Goal: Information Seeking & Learning: Learn about a topic

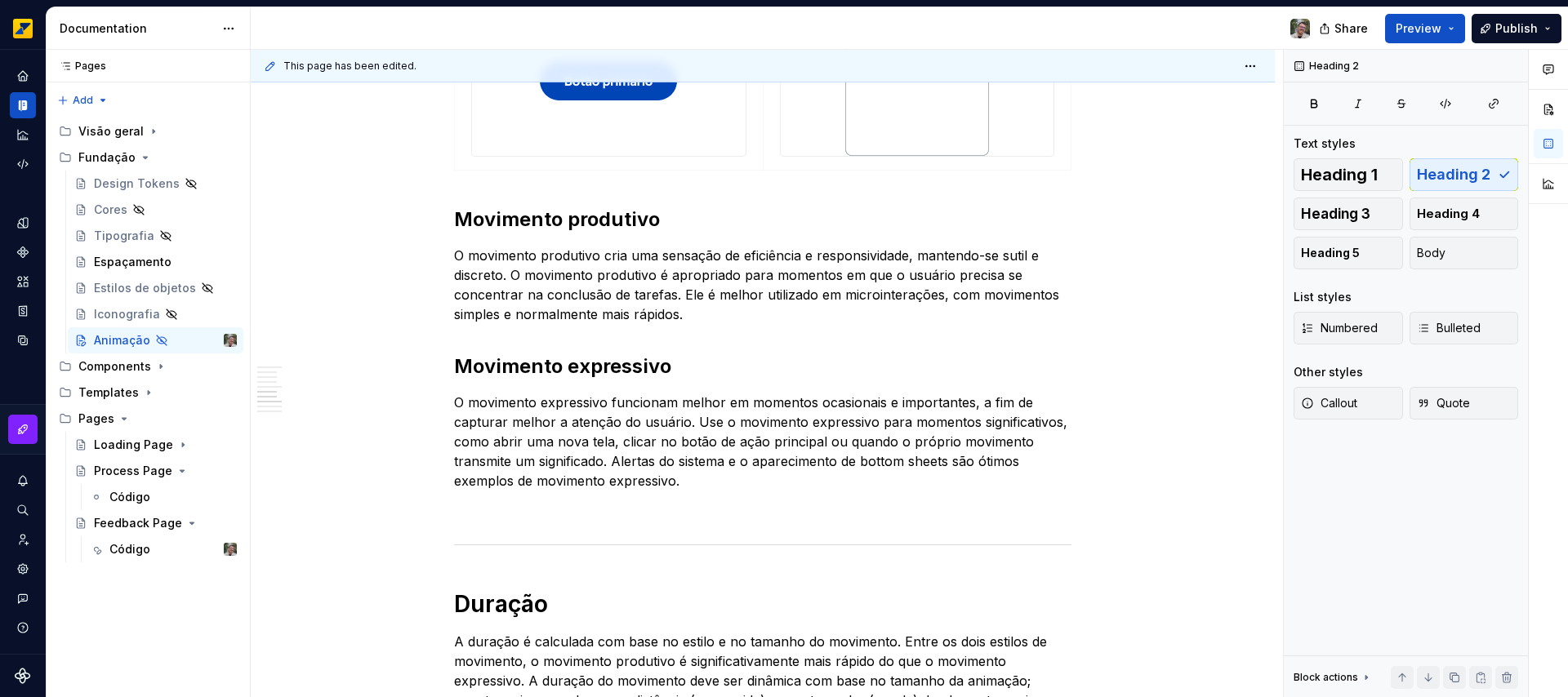
scroll to position [1194, 0]
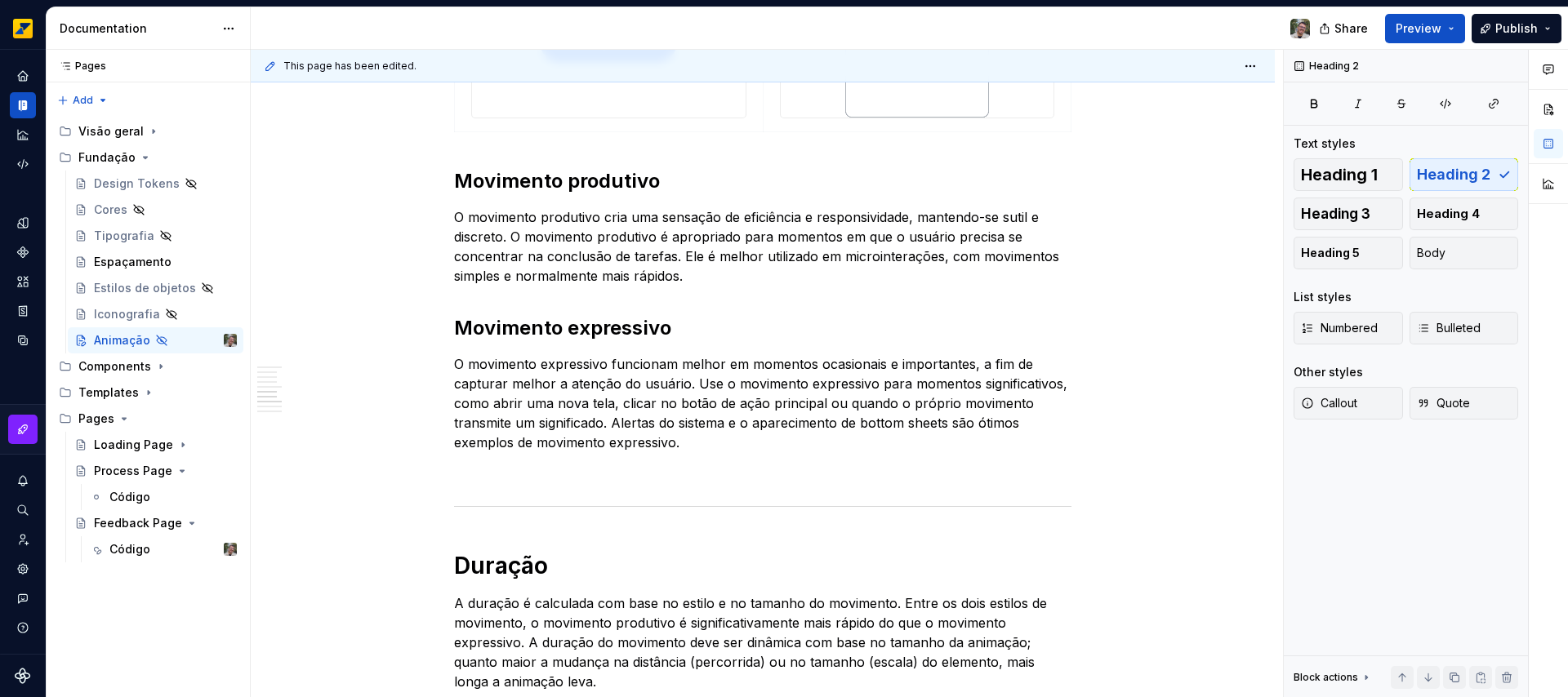
type textarea "*"
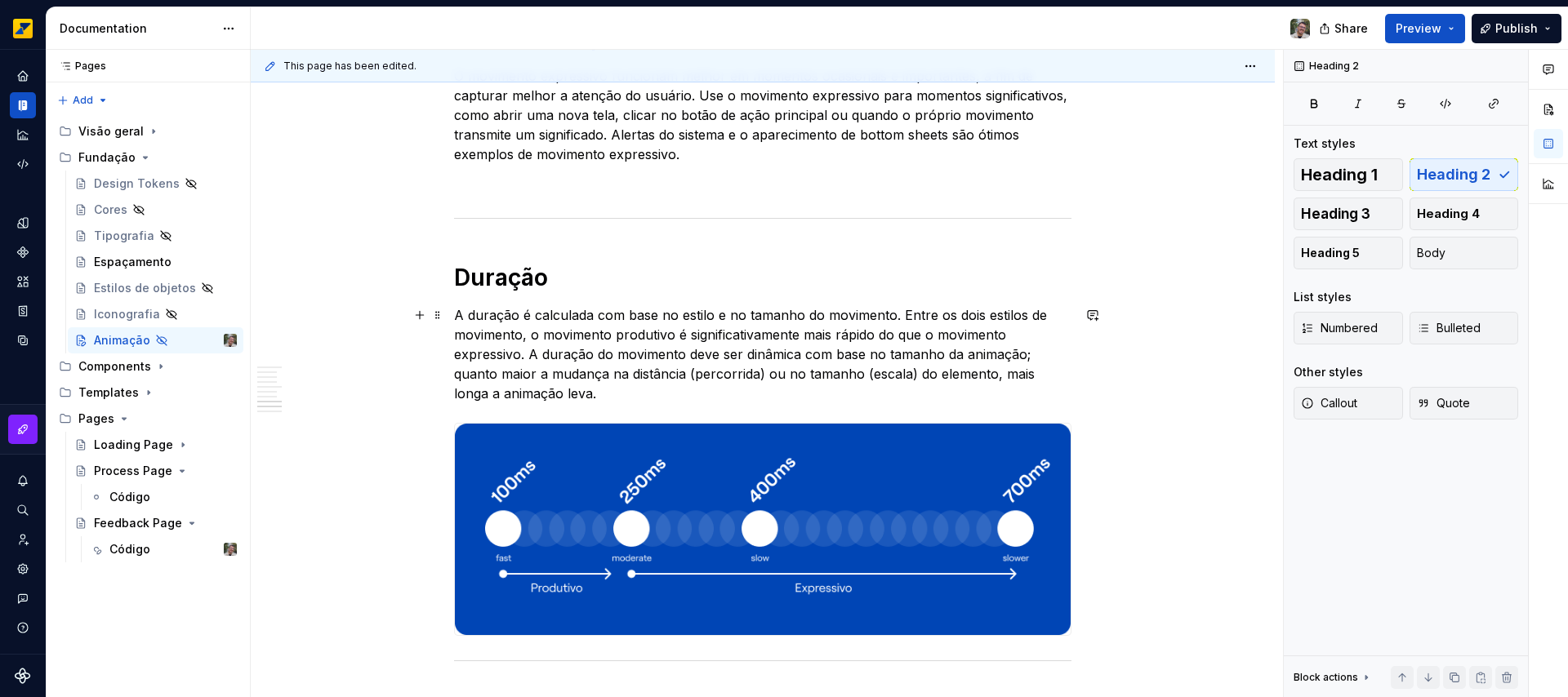
scroll to position [1621, 0]
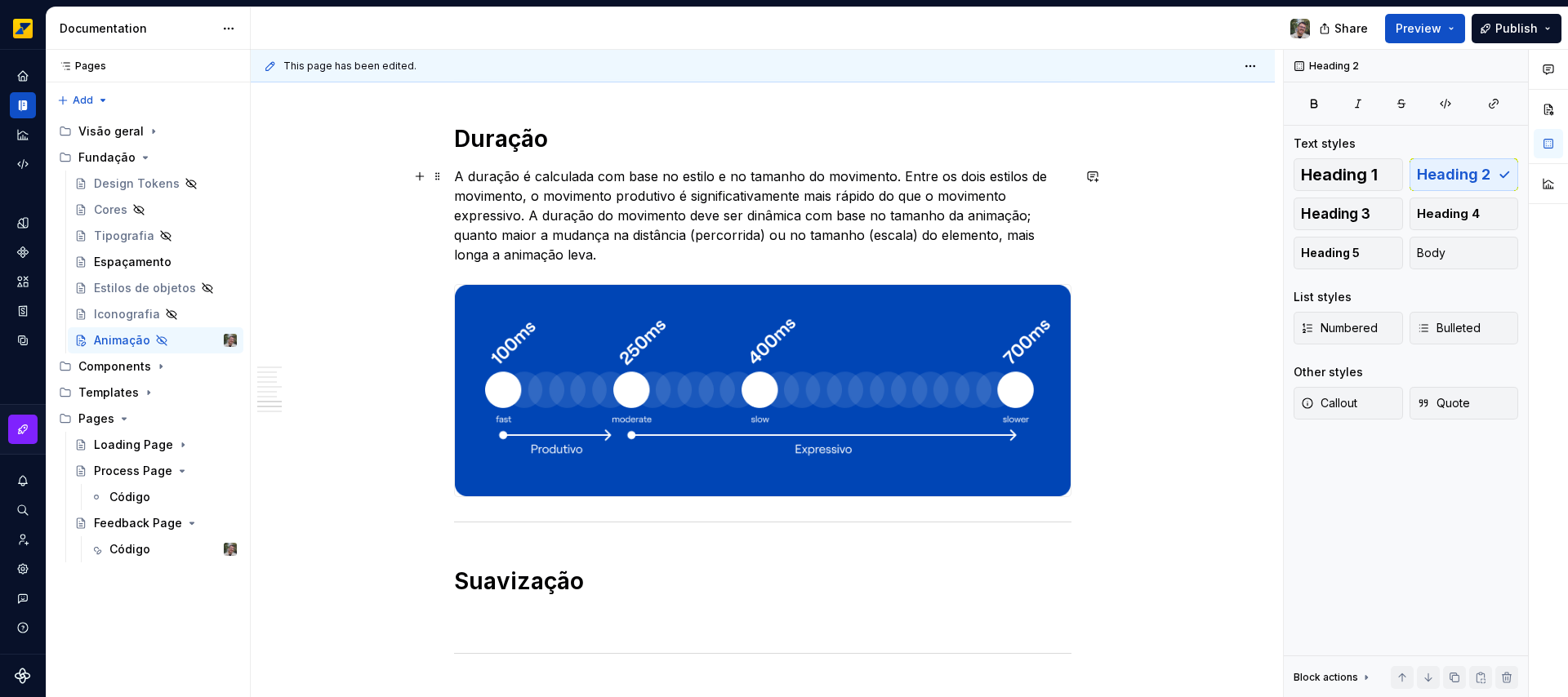
click at [761, 216] on p "A duração é calculada com base no estilo e no tamanho do movimento. Entre os do…" at bounding box center [763, 215] width 617 height 98
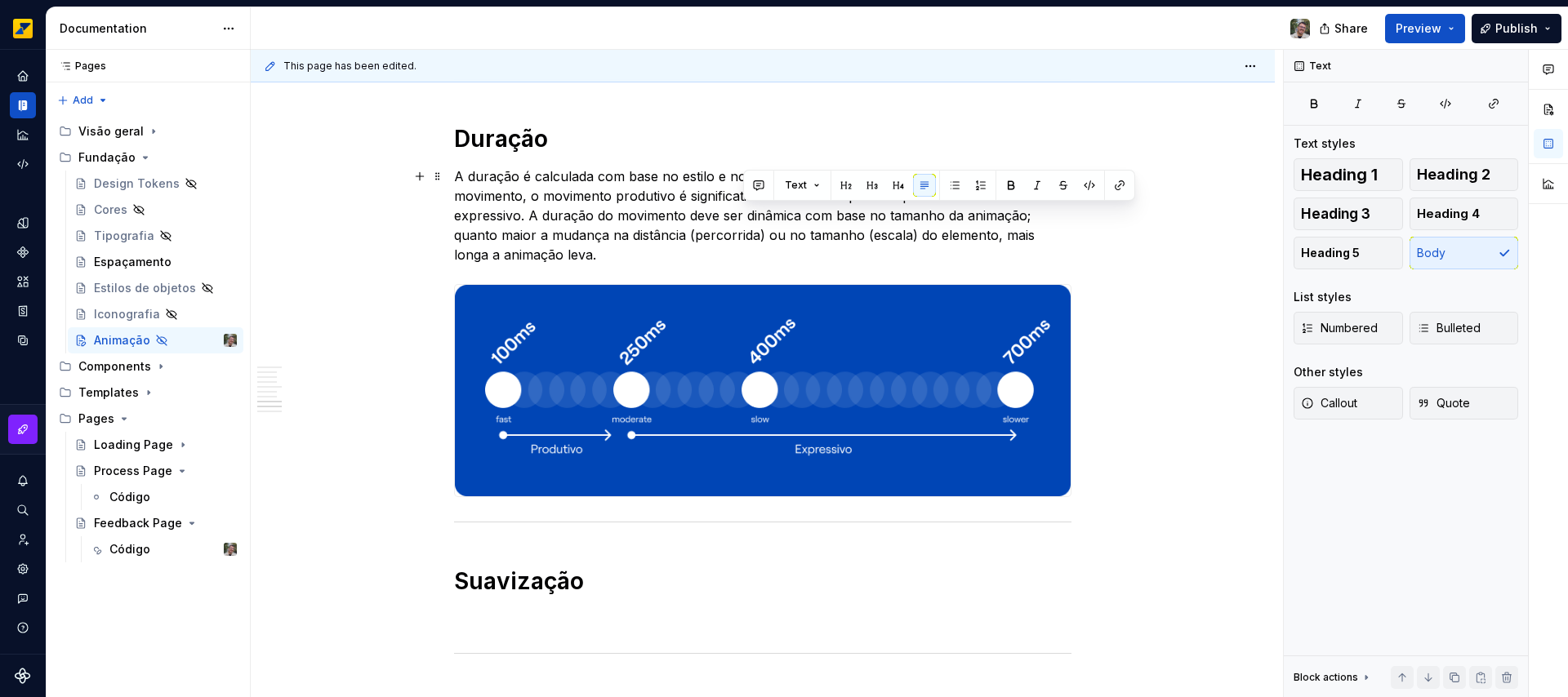
click at [725, 216] on p "A duração é calculada com base no estilo e no tamanho do movimento. Entre os do…" at bounding box center [763, 215] width 617 height 98
drag, startPoint x: 725, startPoint y: 216, endPoint x: 804, endPoint y: 217, distance: 79.0
click at [804, 217] on p "A duração é calculada com base no estilo e no tamanho do movimento. Entre os do…" at bounding box center [763, 215] width 617 height 98
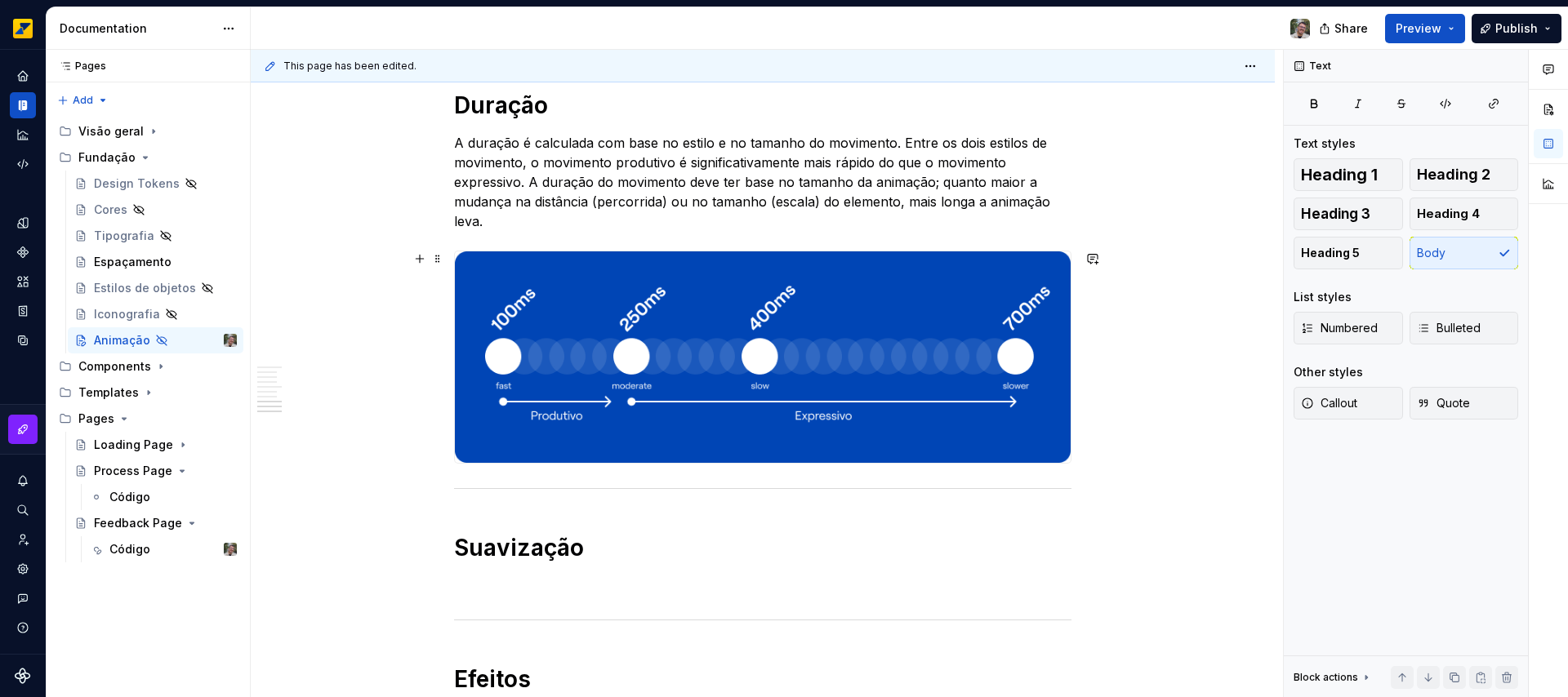
scroll to position [1659, 0]
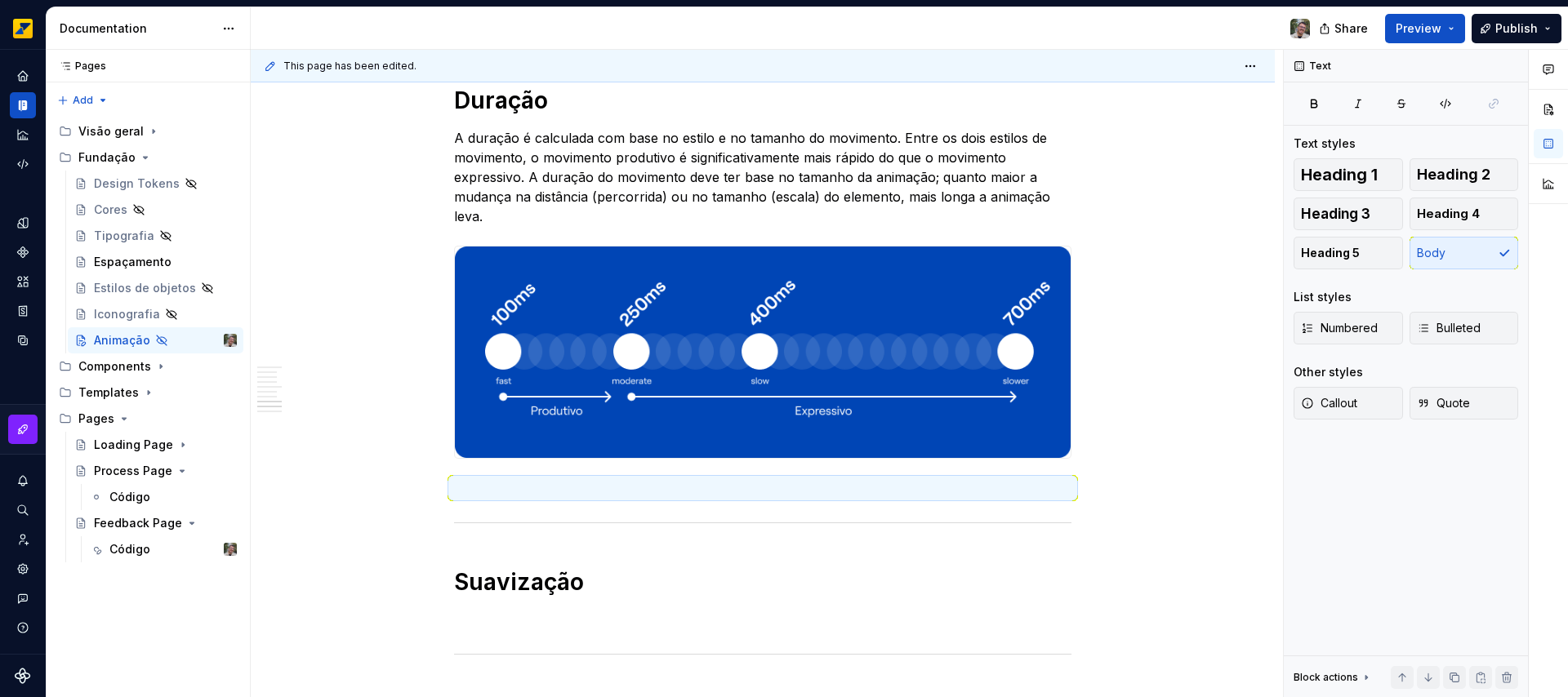
drag, startPoint x: 437, startPoint y: 523, endPoint x: 42, endPoint y: 1, distance: 654.6
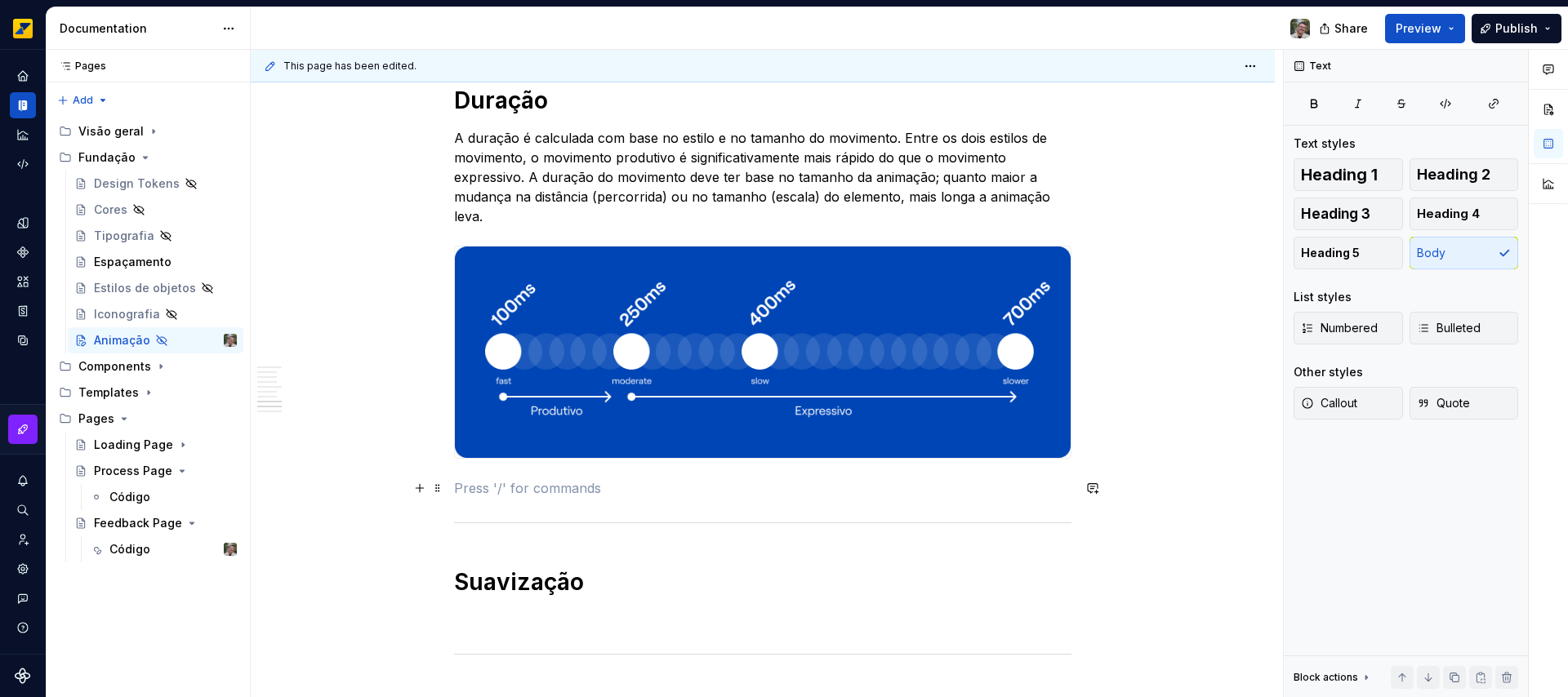
click at [472, 486] on p at bounding box center [763, 488] width 617 height 20
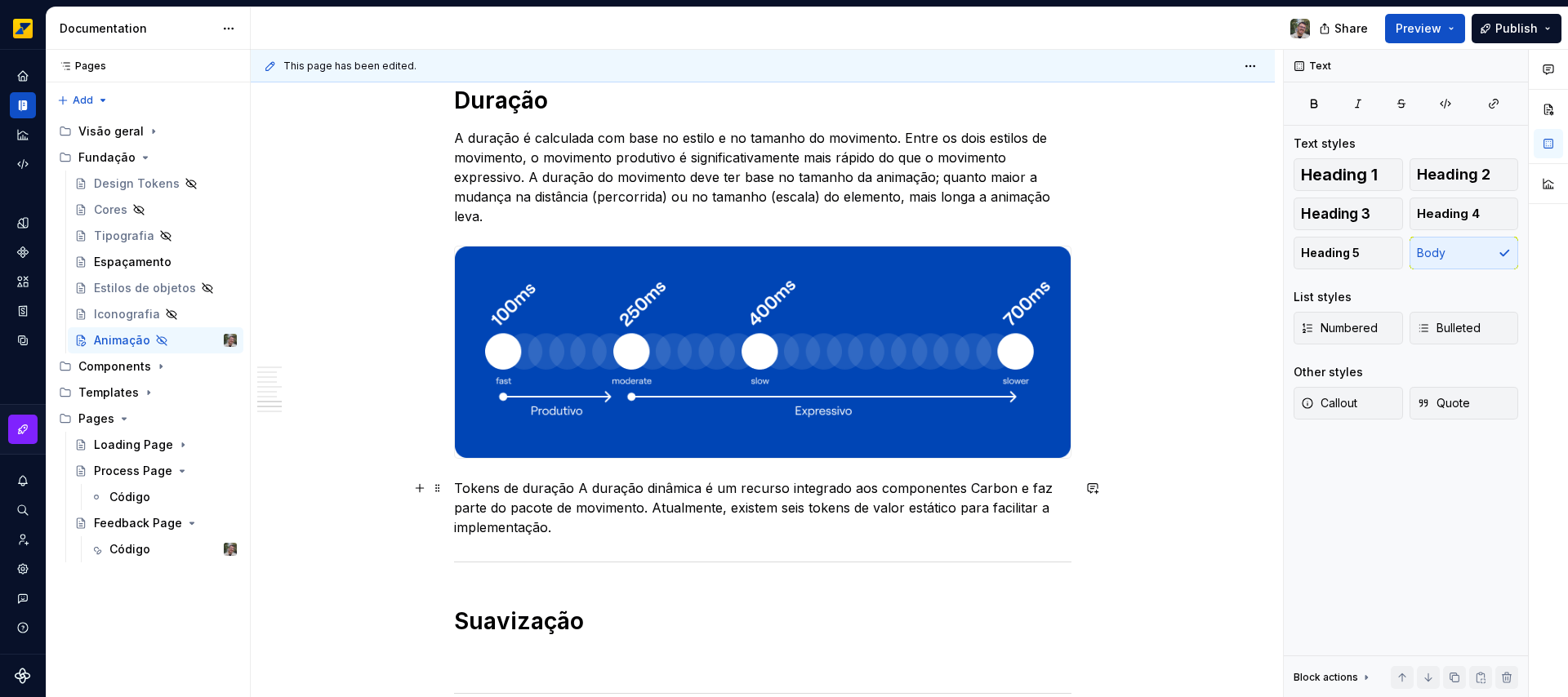
click at [576, 489] on p "Tokens de duração A duração dinâmica é um recurso integrado aos componentes Car…" at bounding box center [763, 508] width 617 height 59
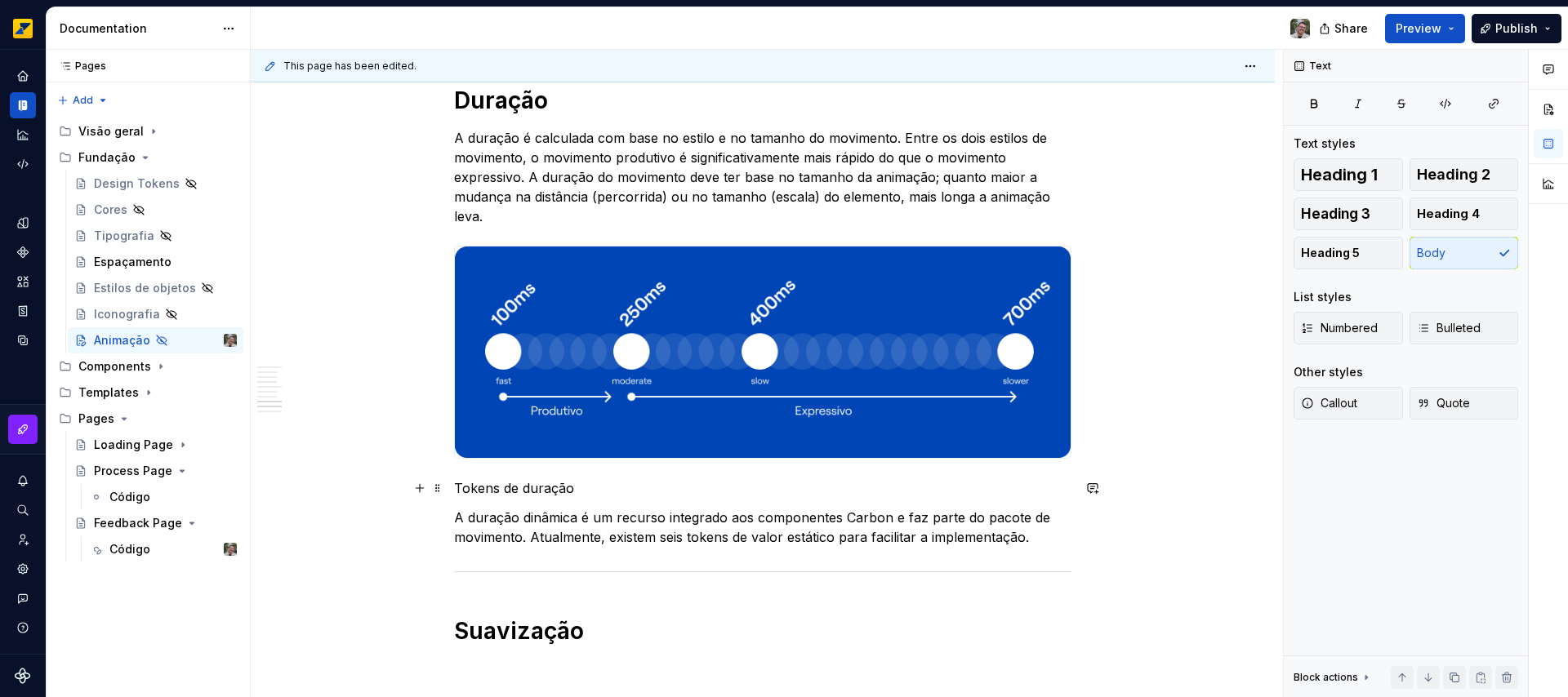
click at [478, 488] on p "Tokens de duração" at bounding box center [763, 488] width 617 height 20
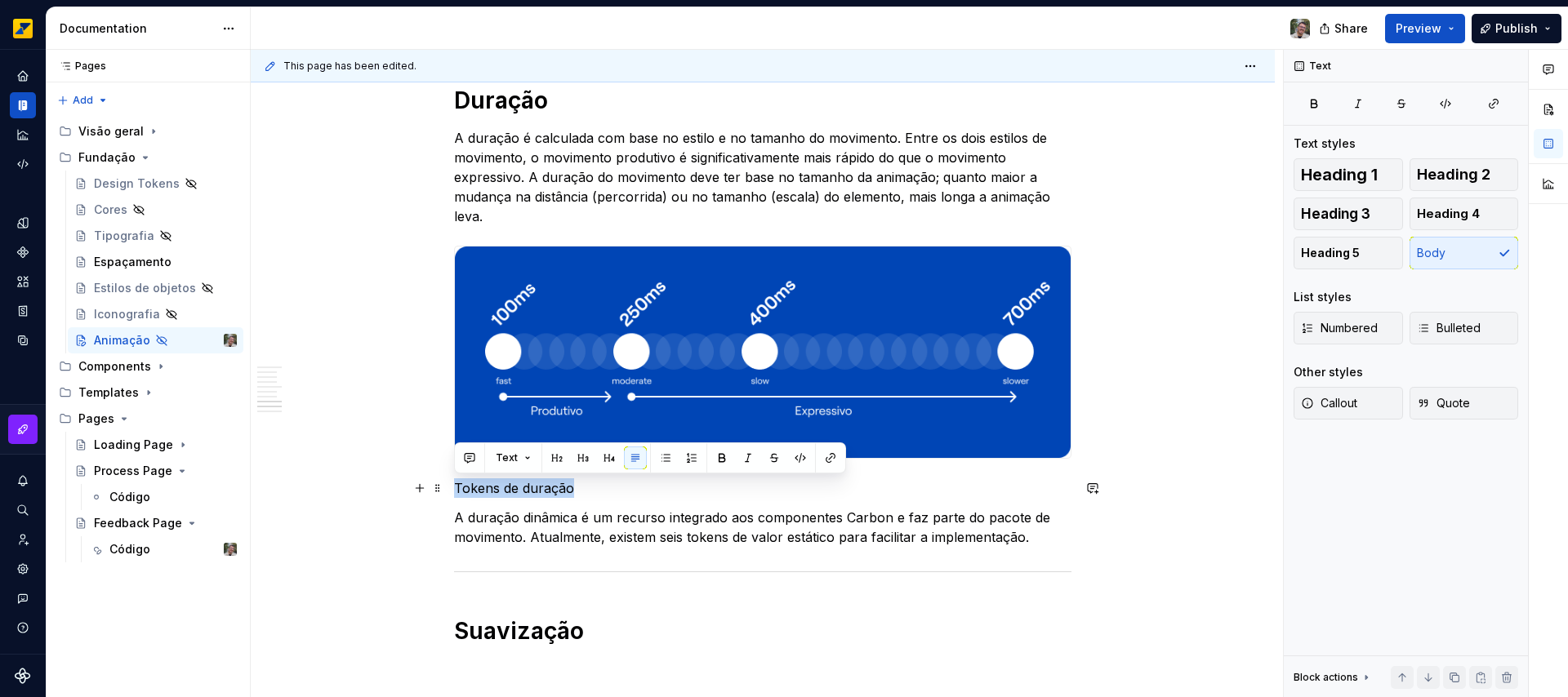
drag, startPoint x: 478, startPoint y: 488, endPoint x: 524, endPoint y: 490, distance: 46.0
click at [524, 490] on p "Tokens de duração" at bounding box center [763, 488] width 617 height 20
click at [559, 458] on button "button" at bounding box center [556, 458] width 23 height 23
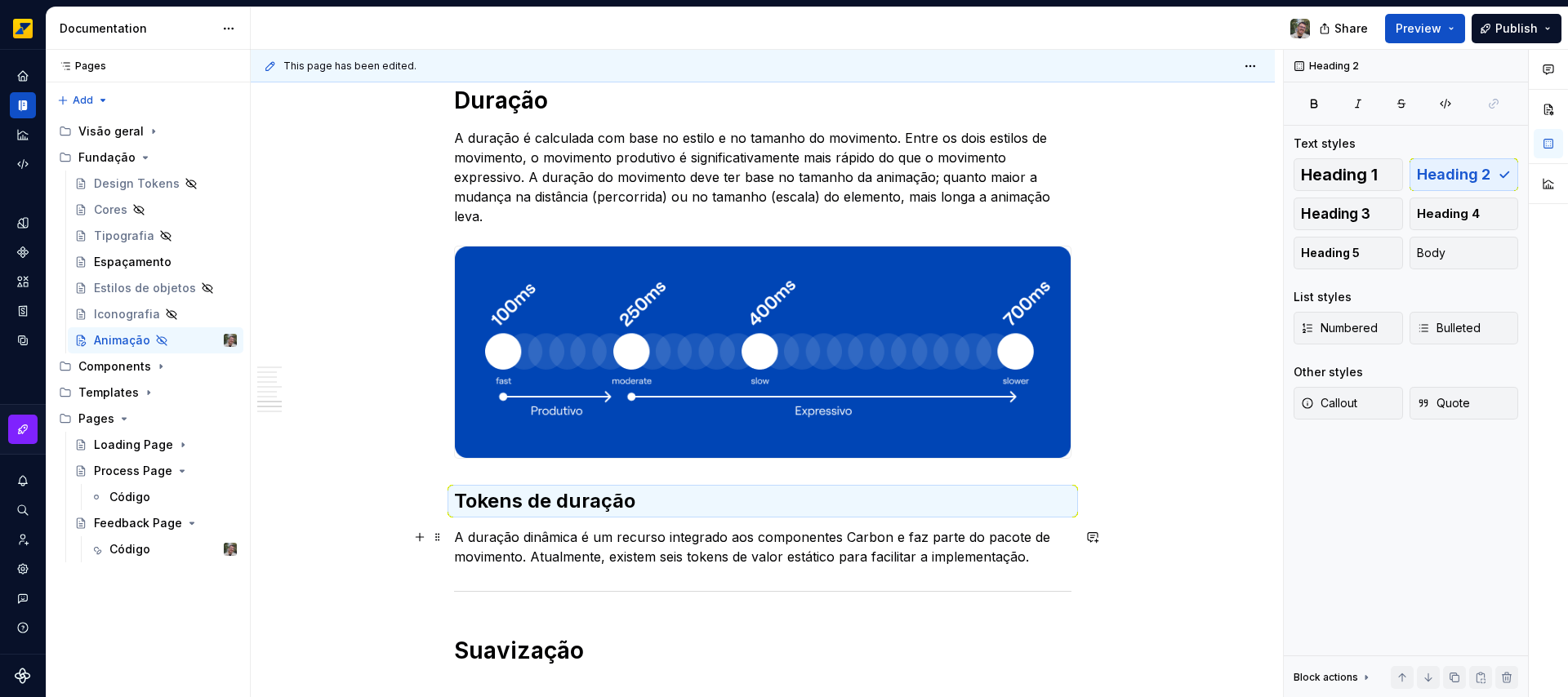
click at [556, 541] on p "A duração dinâmica é um recurso integrado aos componentes Carbon e faz parte do…" at bounding box center [763, 547] width 617 height 39
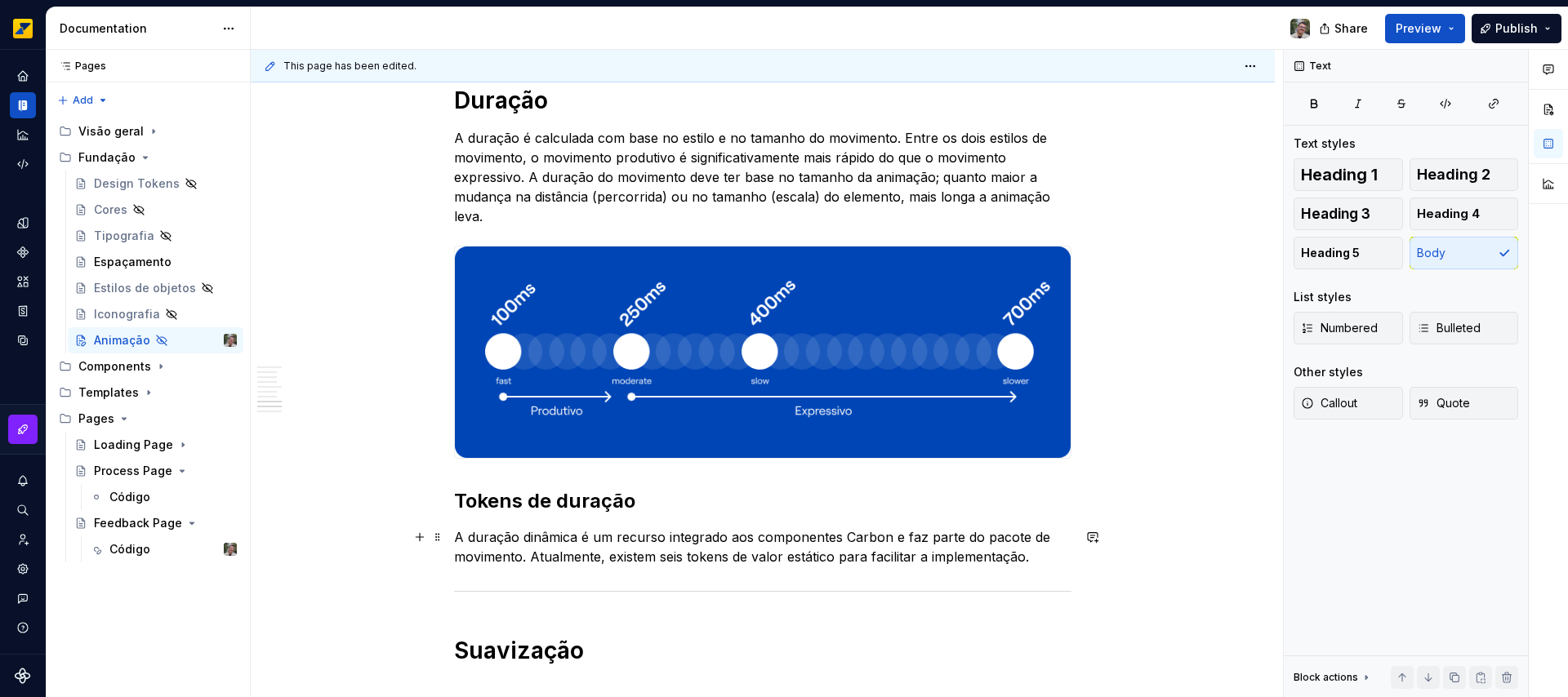
click at [546, 539] on p "A duração dinâmica é um recurso integrado aos componentes Carbon e faz parte do…" at bounding box center [763, 547] width 617 height 39
click at [811, 534] on p "A duração é um recurso integrado aos componentes Carbon e faz parte do pacote d…" at bounding box center [763, 547] width 617 height 39
click at [977, 556] on p "A duração é um recurso integrado aos componentes e faz parte do pacote de movim…" at bounding box center [763, 547] width 617 height 39
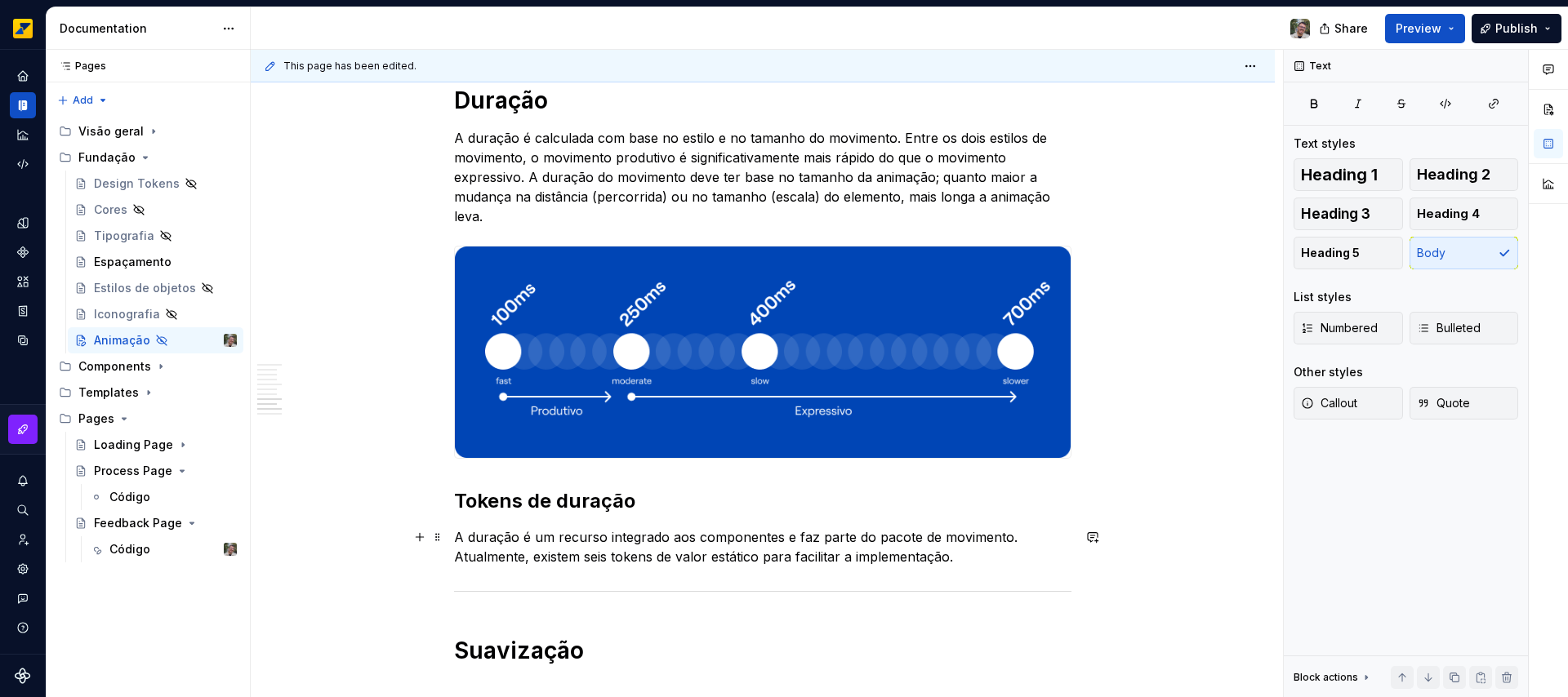
click at [964, 557] on p "A duração é um recurso integrado aos componentes e faz parte do pacote de movim…" at bounding box center [763, 547] width 617 height 39
click at [598, 554] on p "A duração é um recurso integrado aos componentes e faz parte do pacote de movim…" at bounding box center [763, 547] width 617 height 39
click at [1037, 556] on p "A duração é um recurso integrado aos componentes e faz parte do pacote de movim…" at bounding box center [763, 547] width 617 height 39
click at [548, 588] on p at bounding box center [763, 586] width 617 height 20
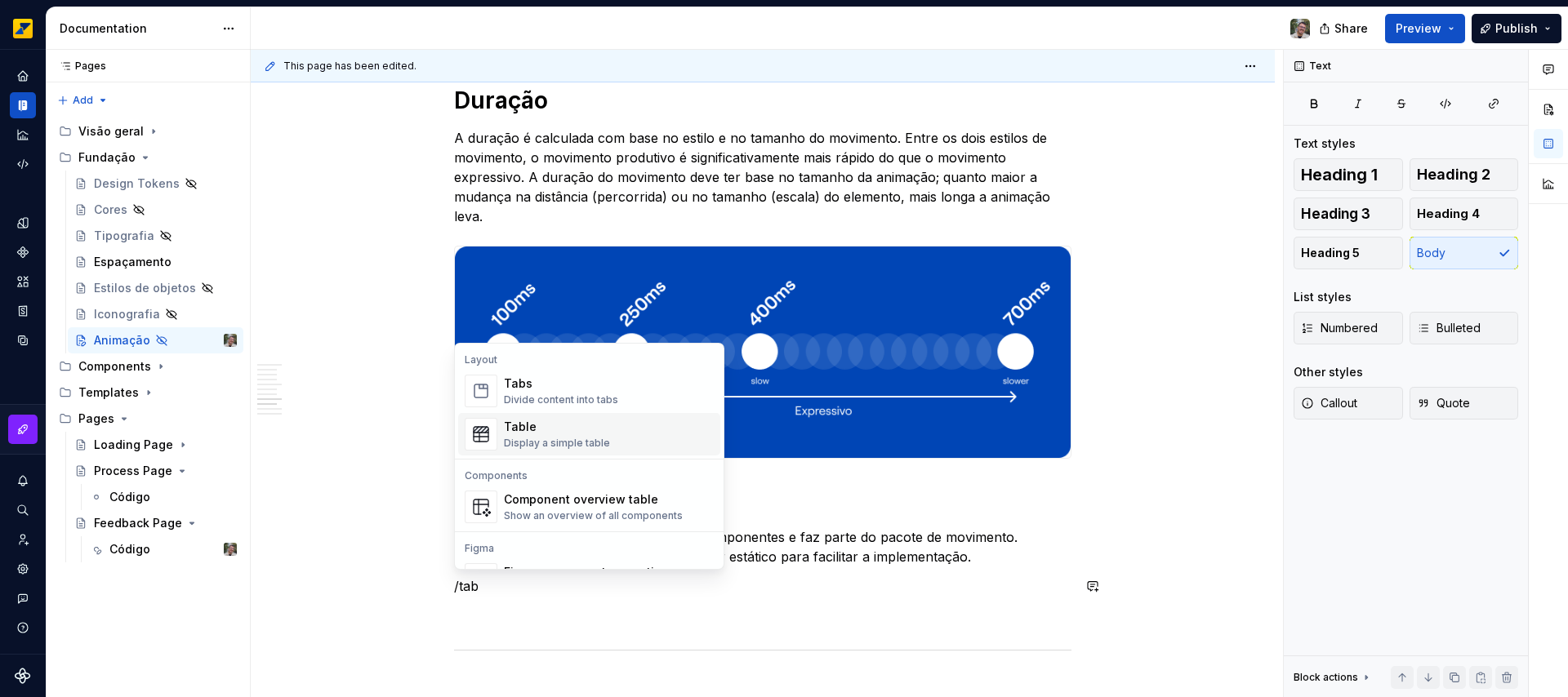
click at [556, 450] on div "Table Display a simple table" at bounding box center [608, 434] width 210 height 33
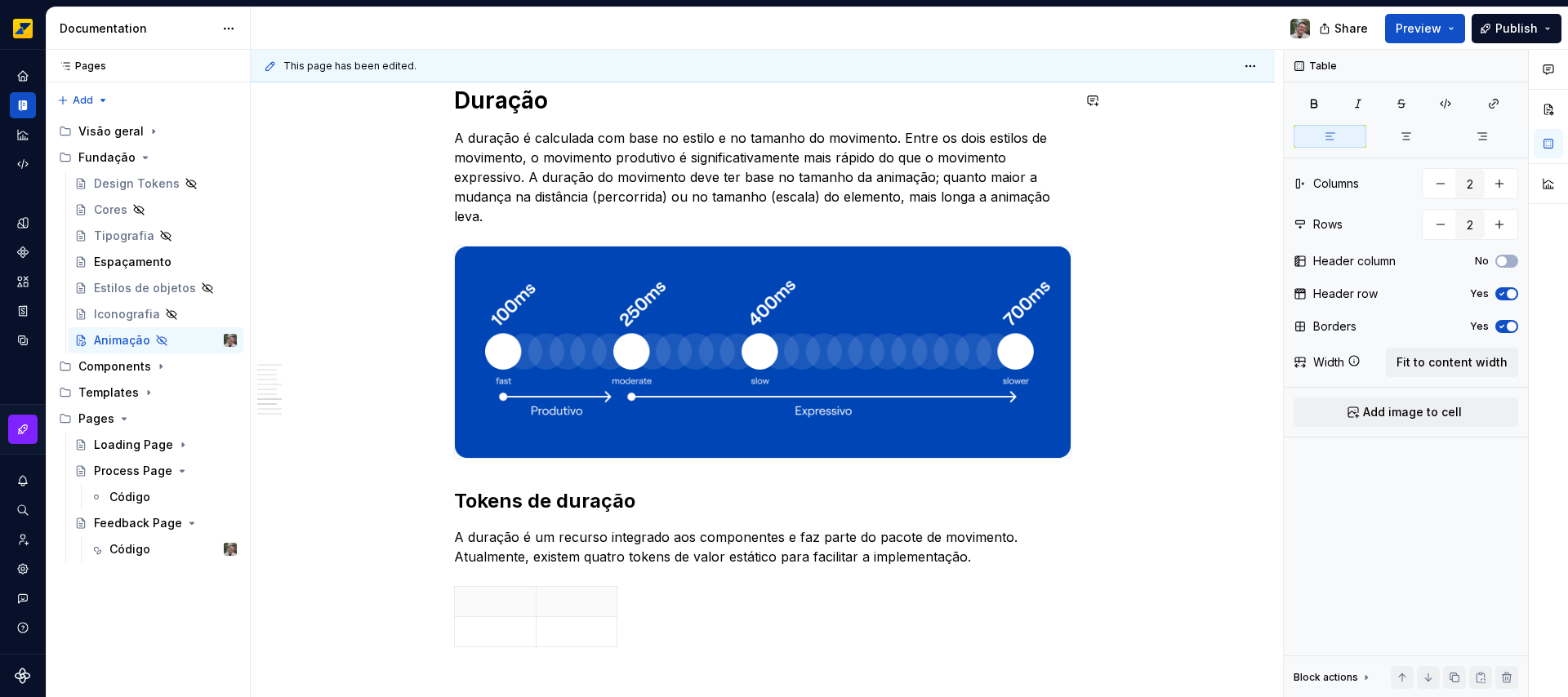
type textarea "*"
click at [1505, 192] on button "button" at bounding box center [1499, 184] width 29 height 29
click at [1446, 192] on button "button" at bounding box center [1441, 184] width 29 height 29
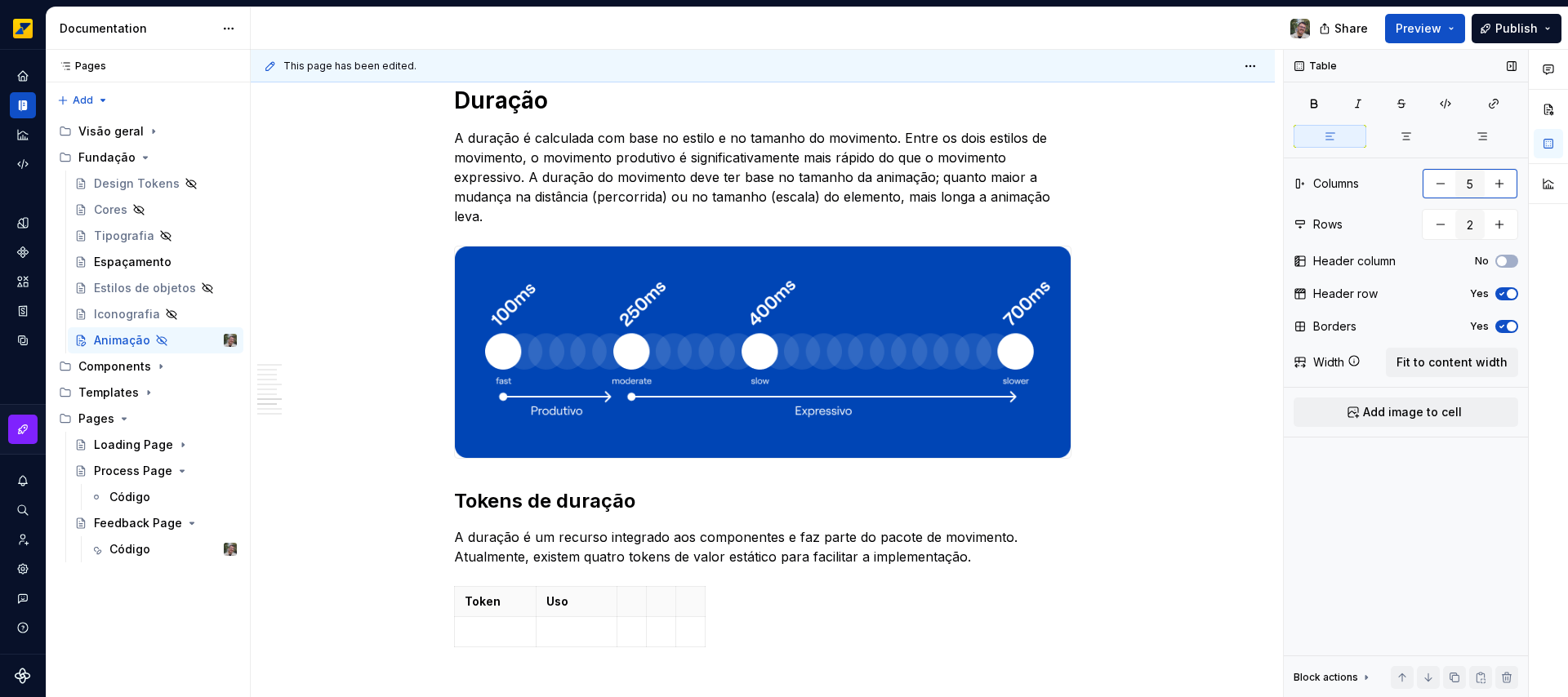
type input "4"
type textarea "*"
click at [1428, 186] on button "button" at bounding box center [1441, 184] width 29 height 29
type input "3"
click at [1498, 226] on button "button" at bounding box center [1499, 225] width 29 height 29
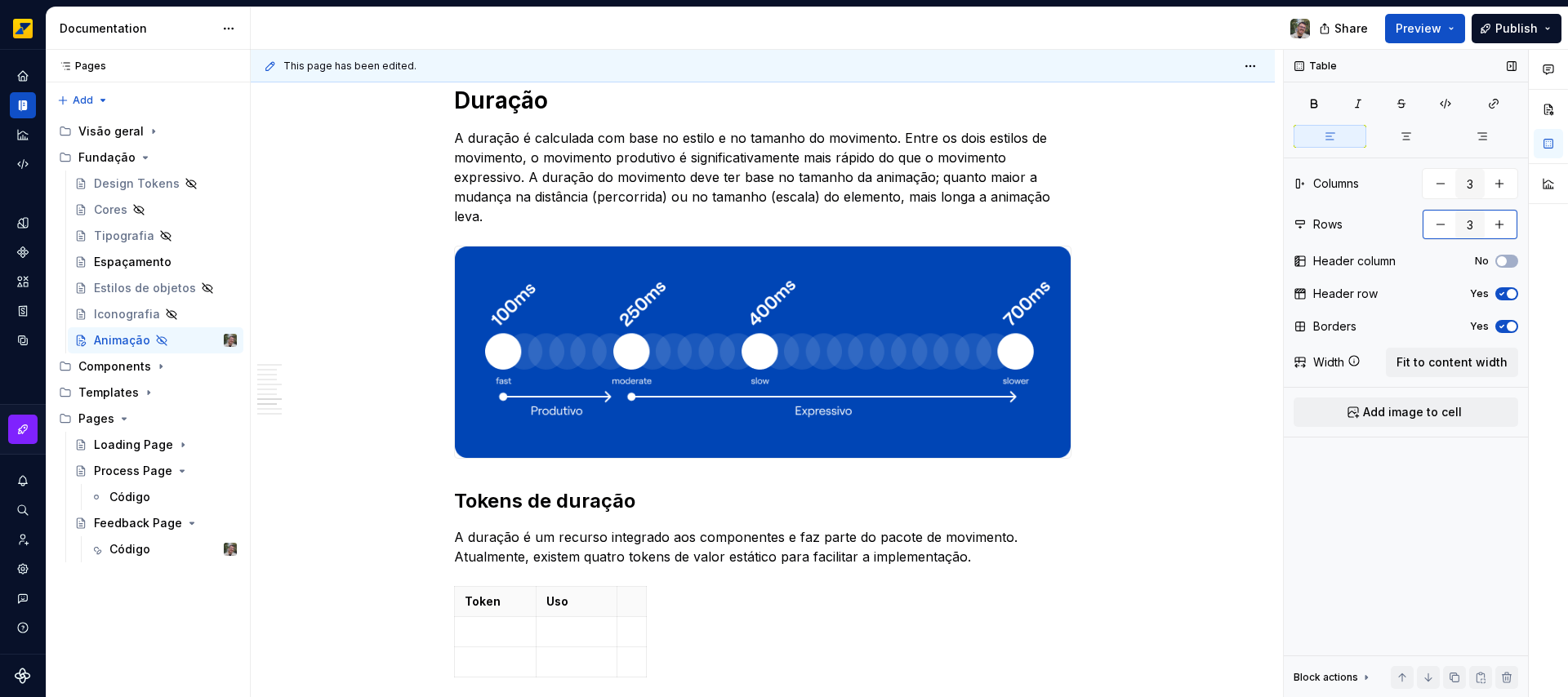
click at [1499, 226] on button "button" at bounding box center [1499, 225] width 29 height 29
type input "5"
click at [625, 603] on th at bounding box center [632, 601] width 29 height 30
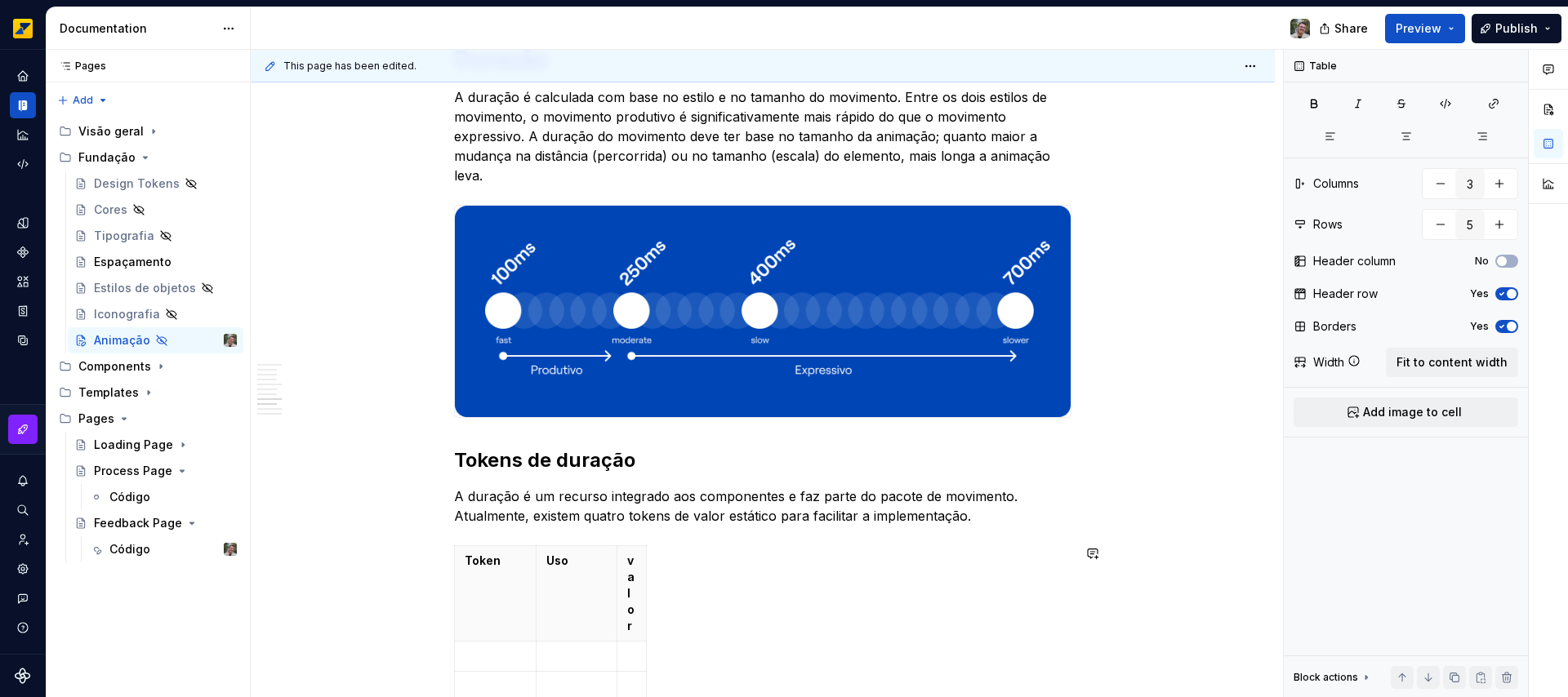
scroll to position [1716, 0]
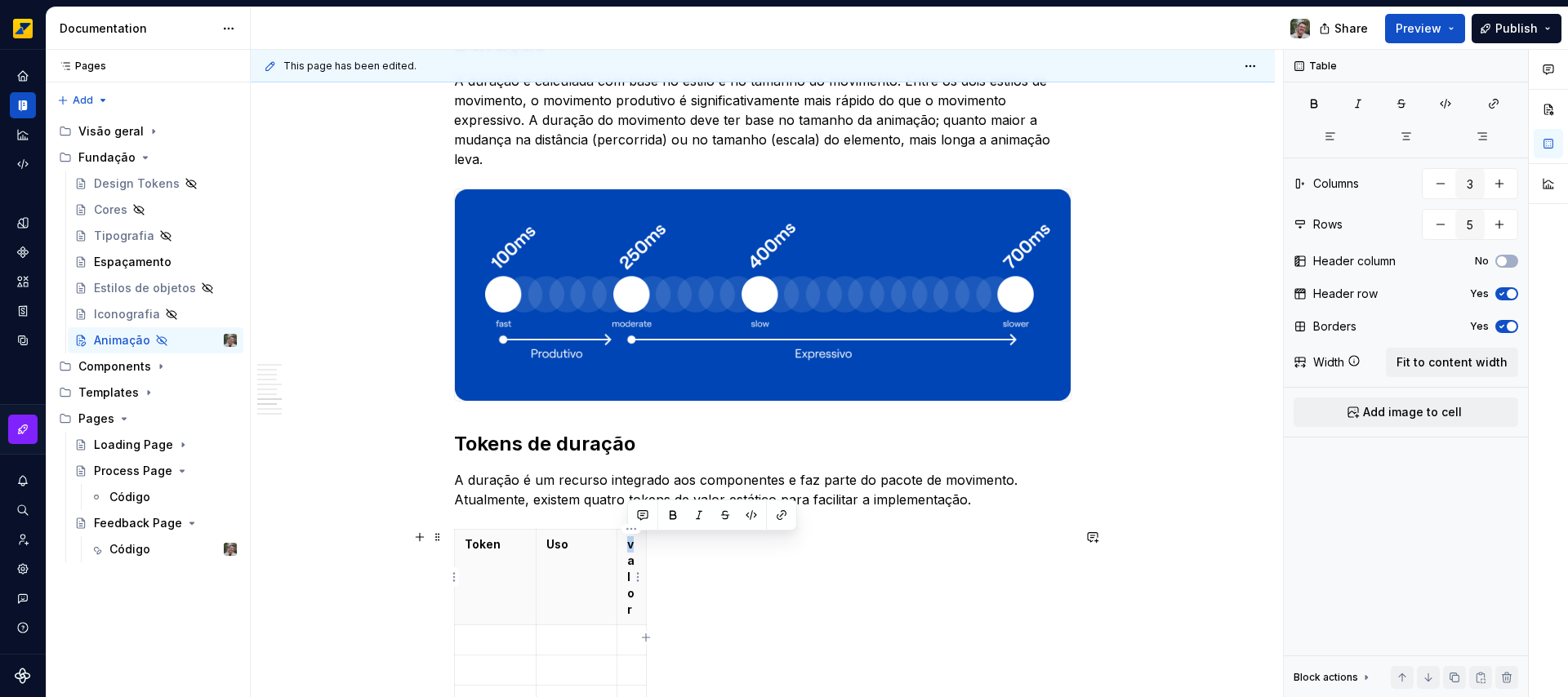
drag, startPoint x: 634, startPoint y: 544, endPoint x: 621, endPoint y: 544, distance: 13.0
click at [621, 544] on th "valor" at bounding box center [632, 576] width 29 height 95
click at [488, 642] on p at bounding box center [495, 640] width 62 height 16
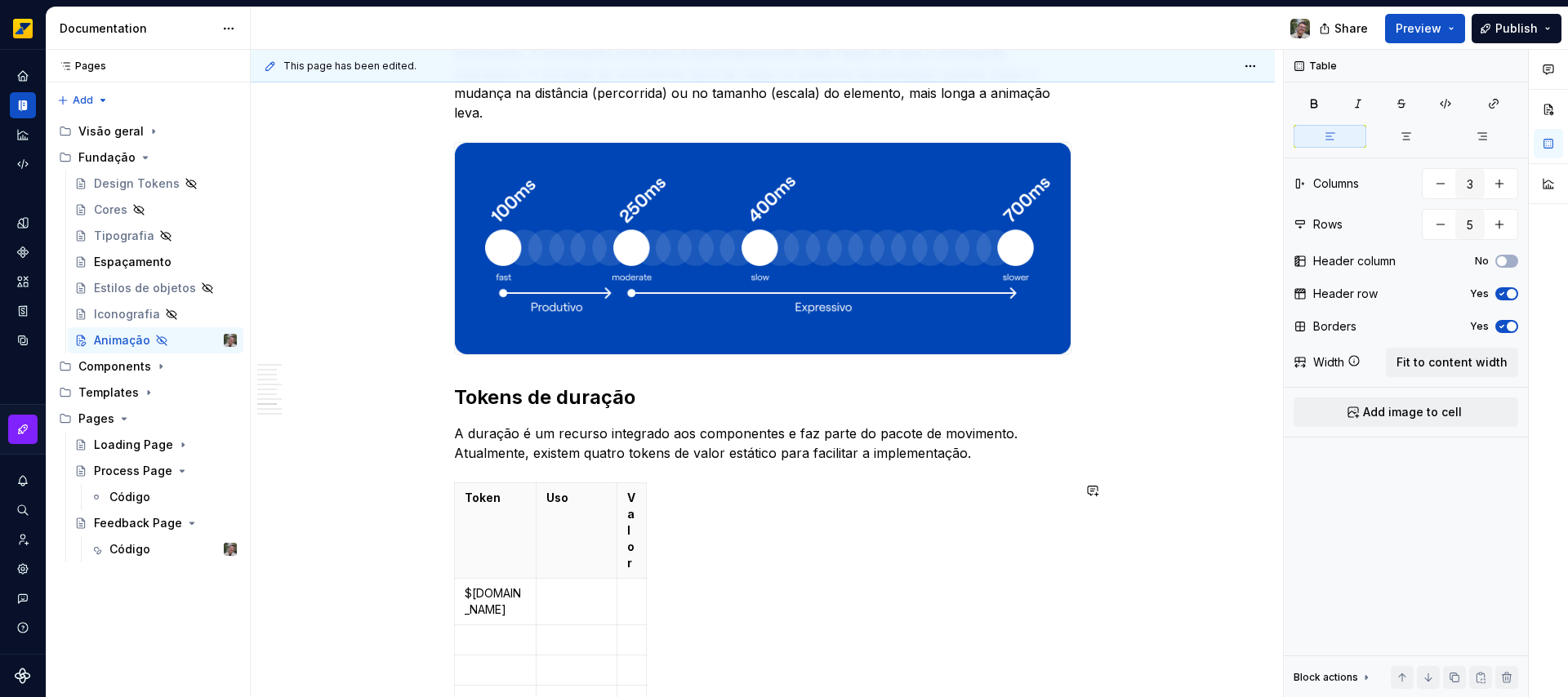
scroll to position [1780, 0]
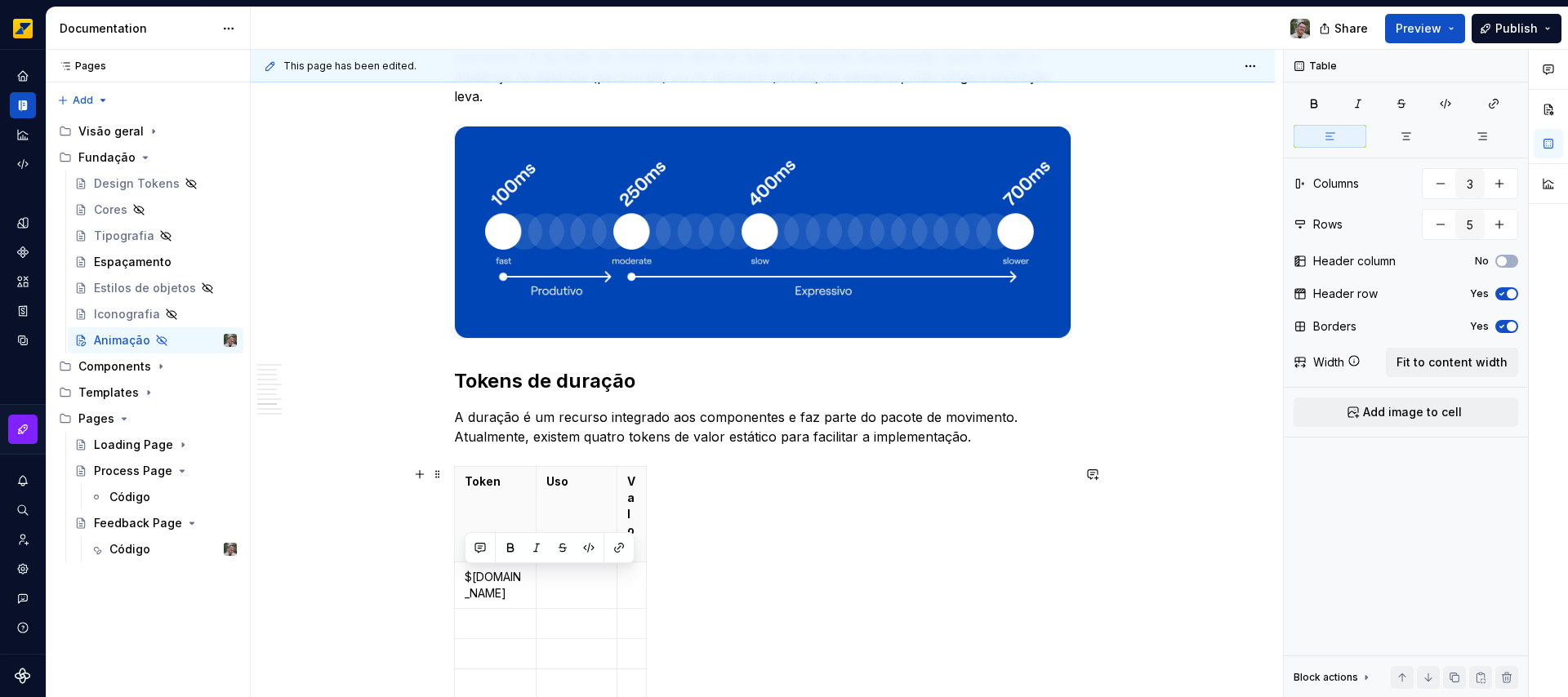
copy p "$[DOMAIN_NAME]"
click at [491, 632] on p at bounding box center [495, 623] width 62 height 16
click at [512, 648] on p "$[DOMAIN_NAME]" at bounding box center [495, 632] width 62 height 33
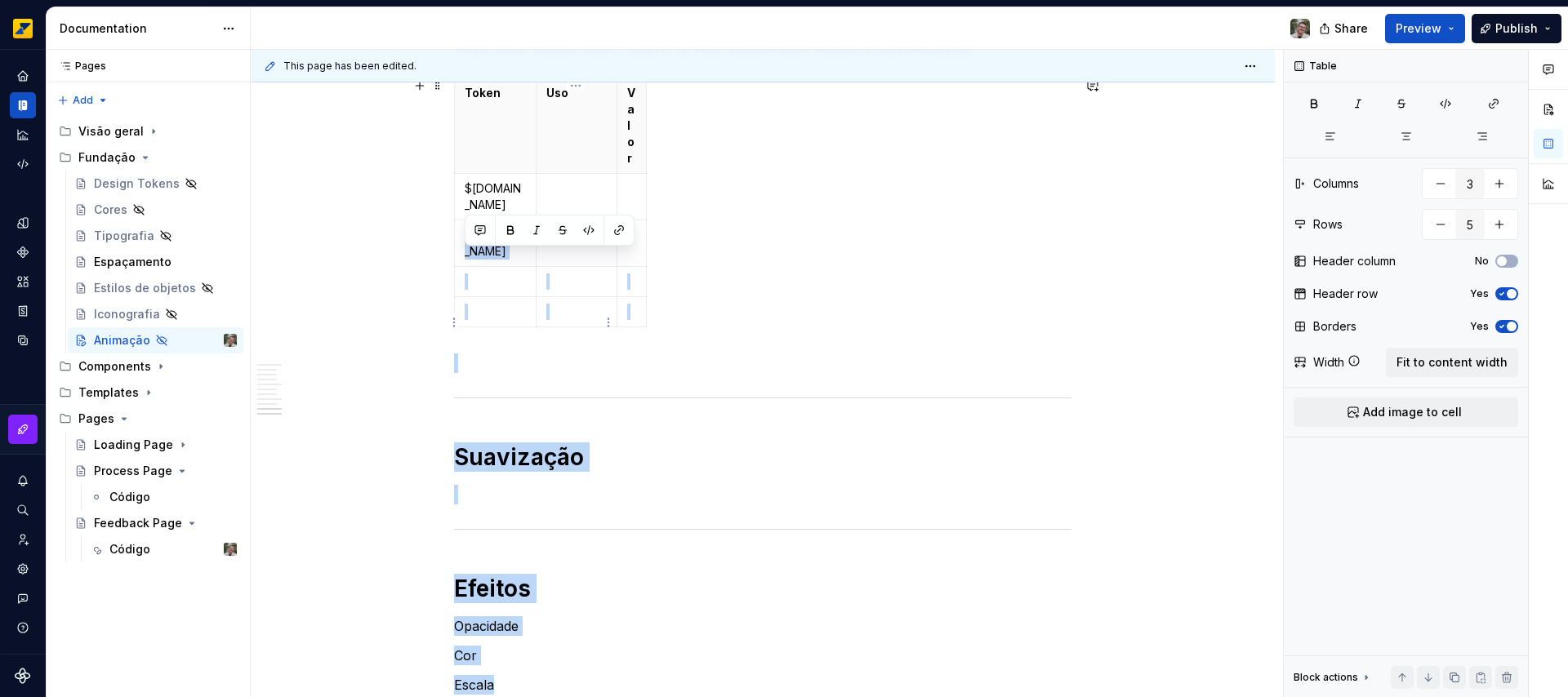
scroll to position [2160, 0]
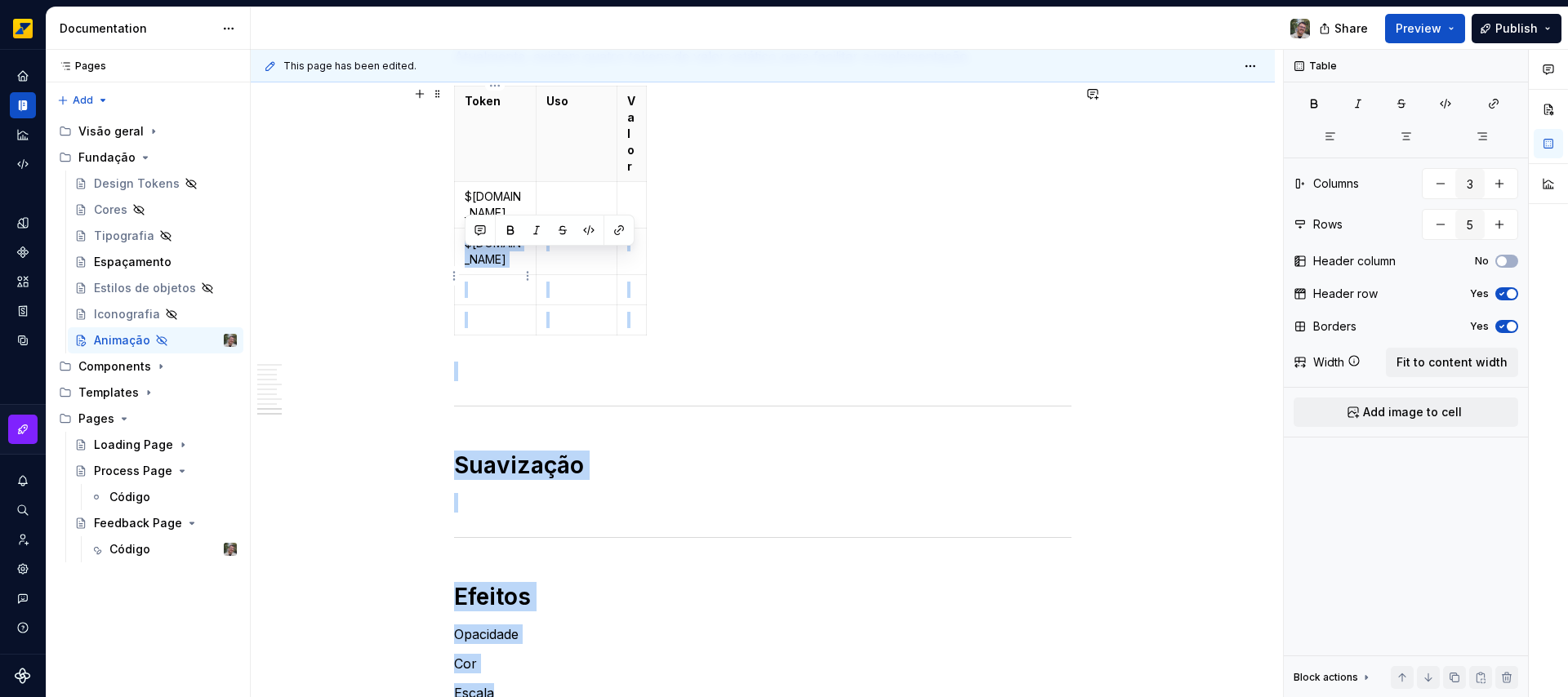
click at [509, 268] on p "$[DOMAIN_NAME]" at bounding box center [495, 251] width 62 height 33
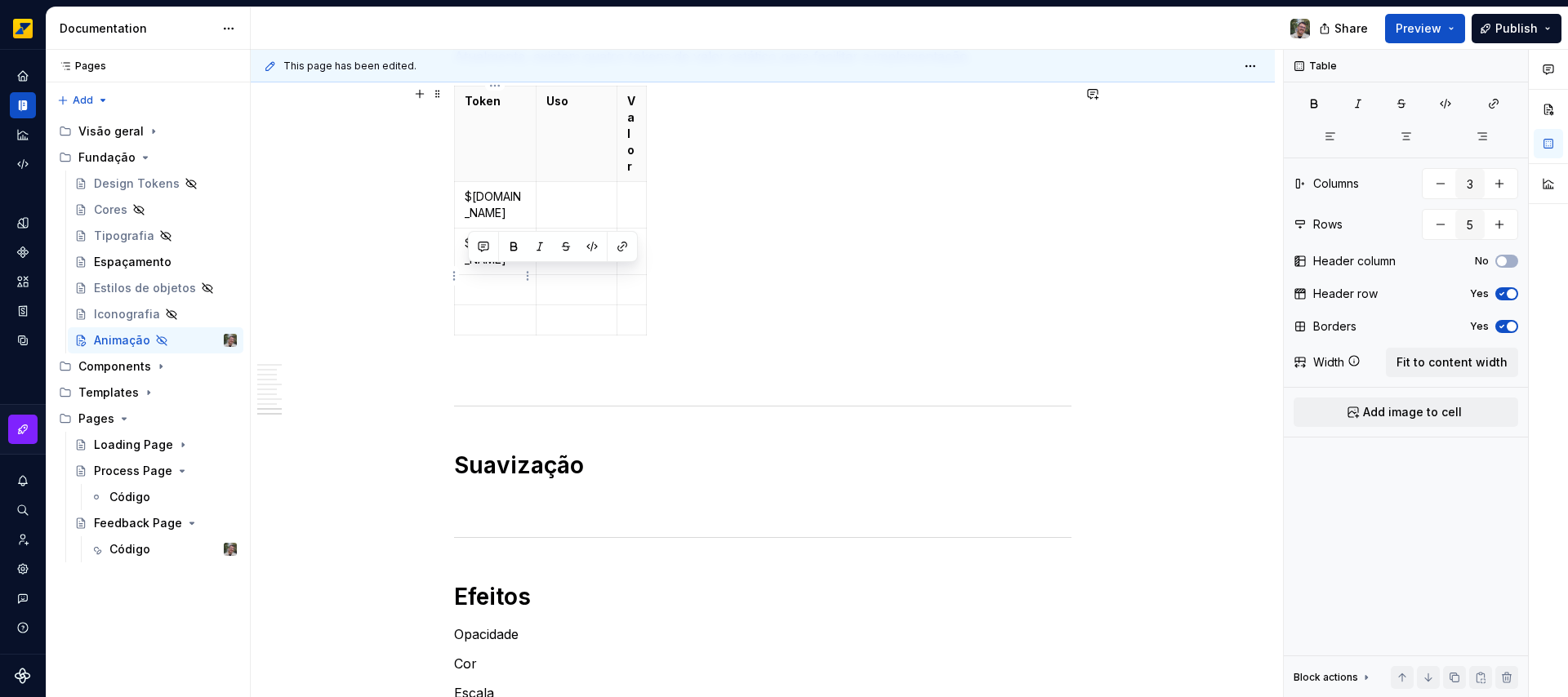
click at [509, 268] on p "$[DOMAIN_NAME]" at bounding box center [495, 251] width 62 height 33
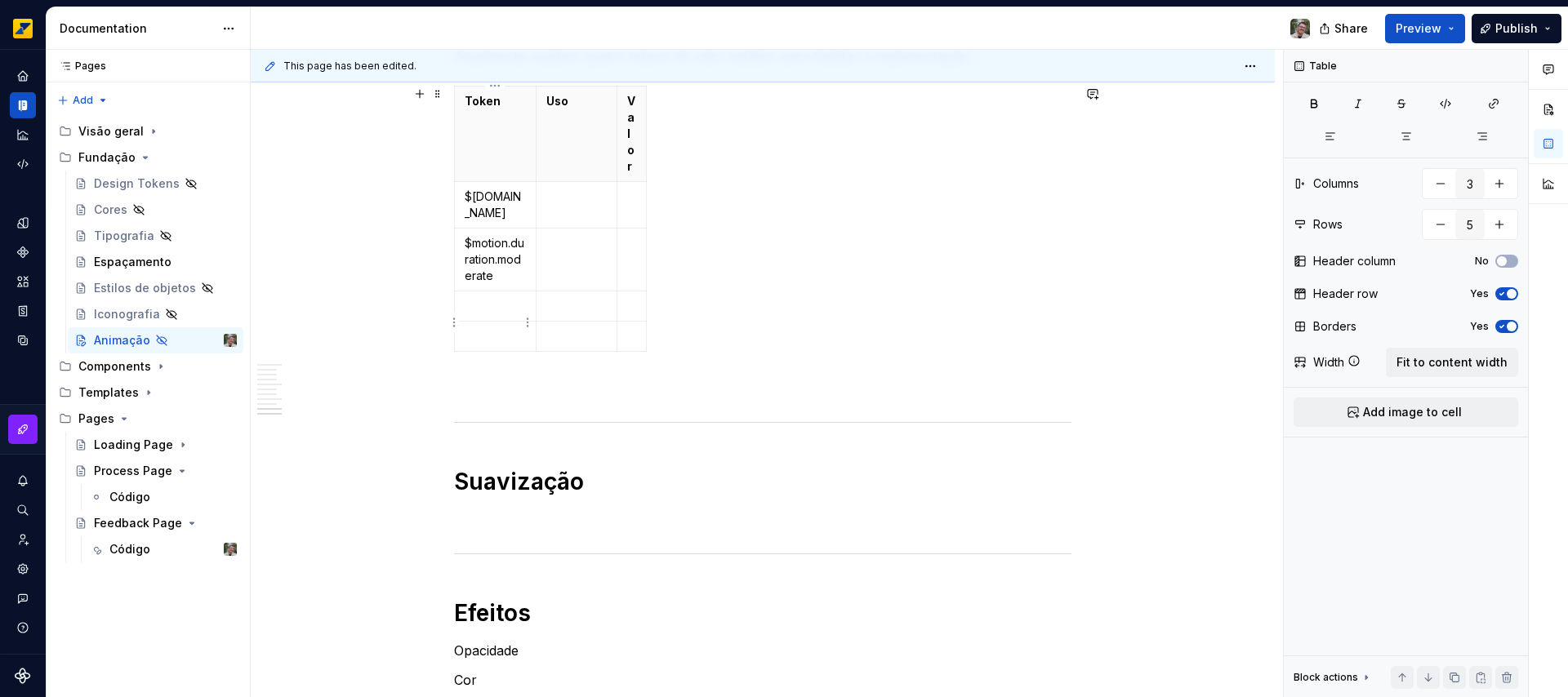
click at [478, 315] on p at bounding box center [495, 306] width 62 height 16
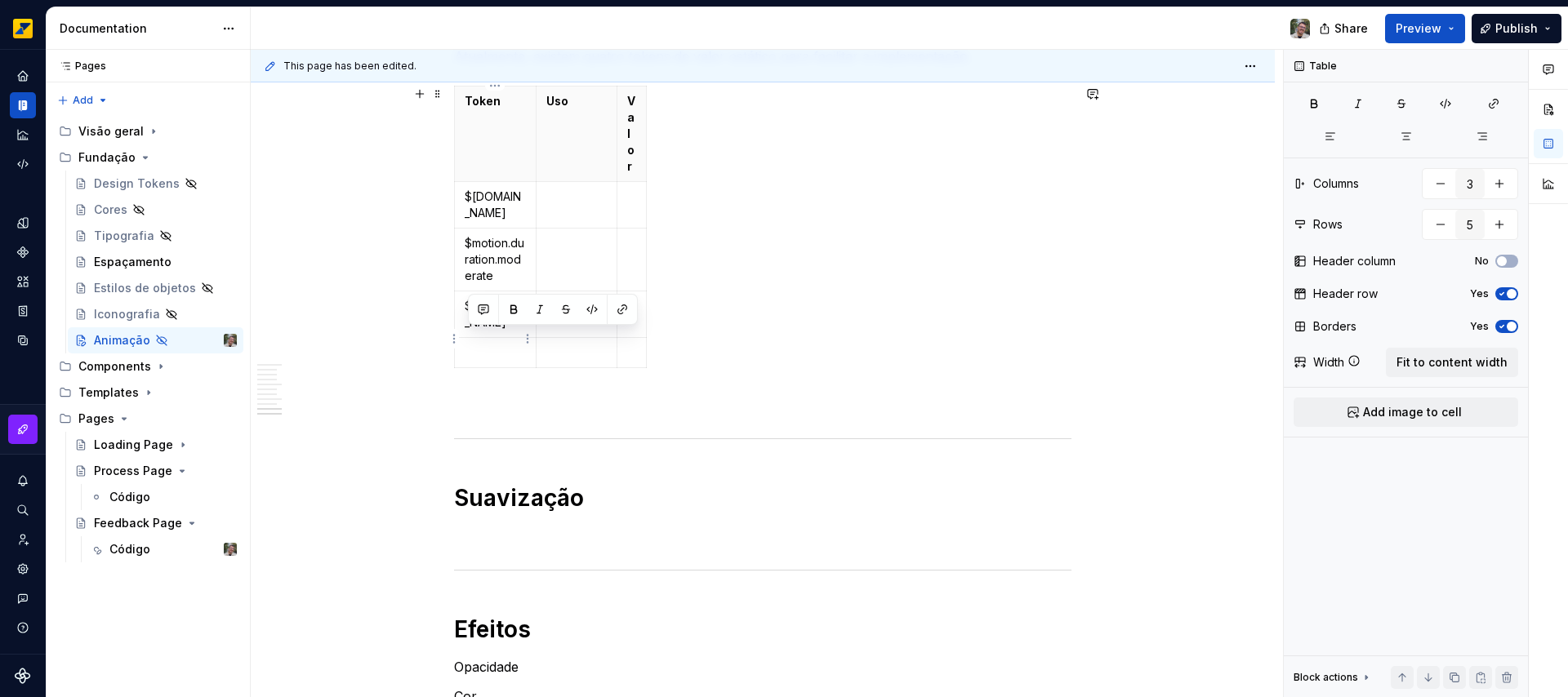
click at [506, 330] on p "$[DOMAIN_NAME]" at bounding box center [495, 315] width 62 height 33
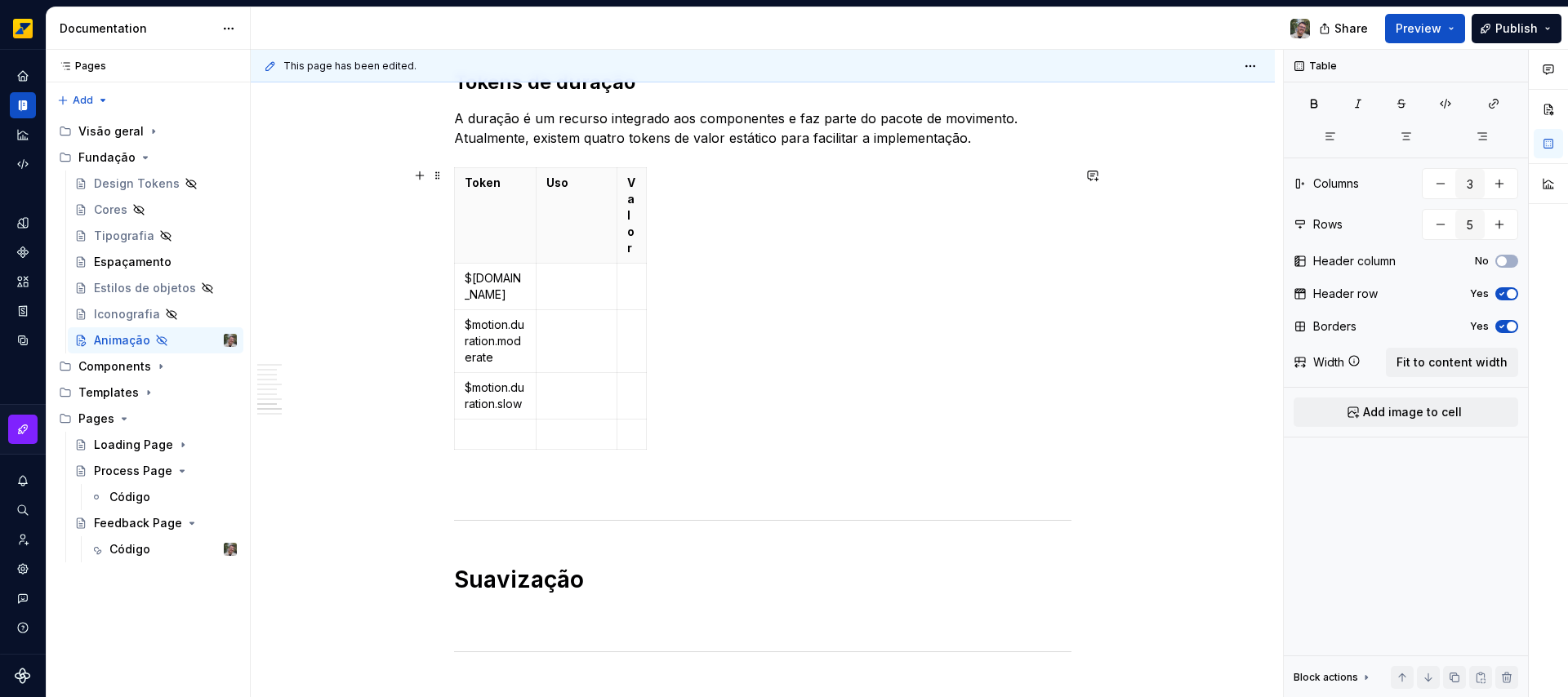
scroll to position [2089, 0]
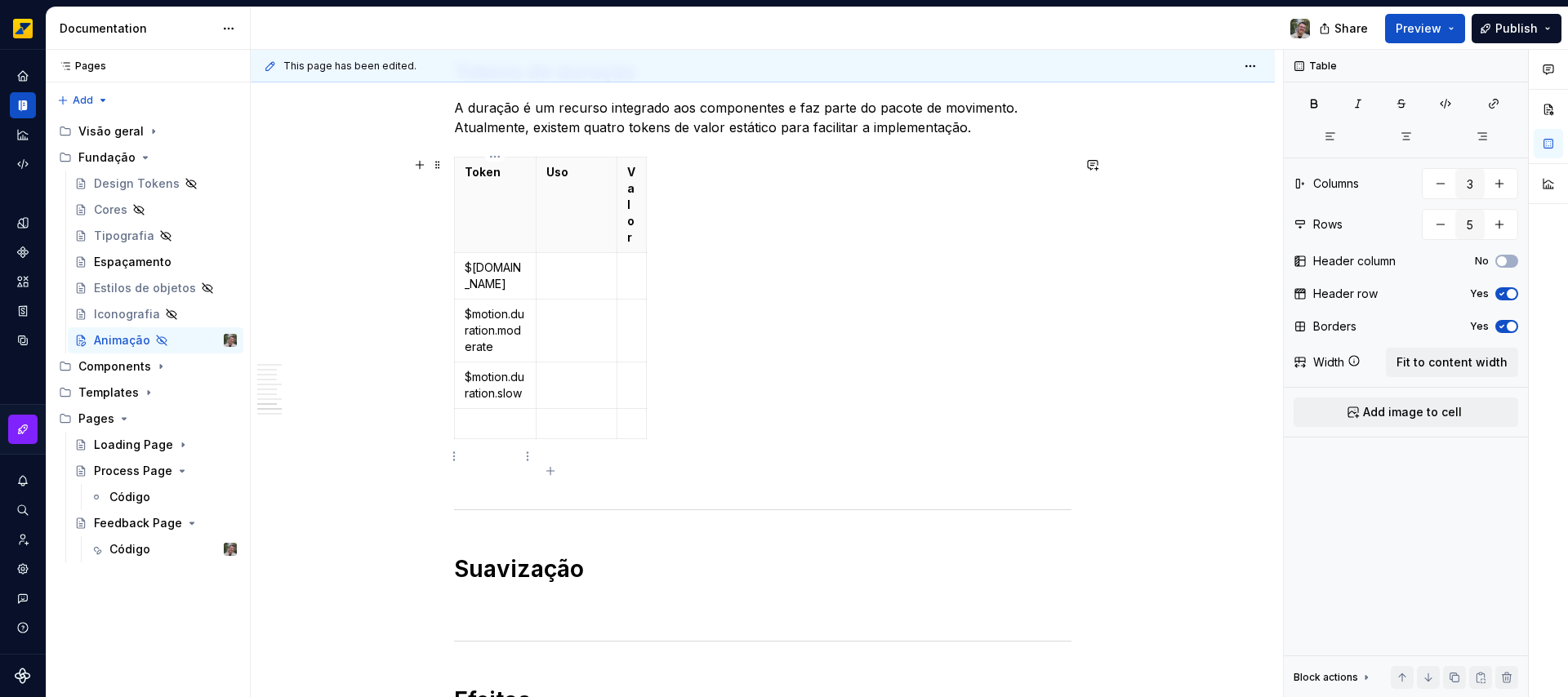
click at [485, 432] on p at bounding box center [495, 423] width 62 height 16
click at [507, 448] on p "$[DOMAIN_NAME]" at bounding box center [495, 432] width 62 height 33
click at [567, 280] on td at bounding box center [576, 276] width 81 height 47
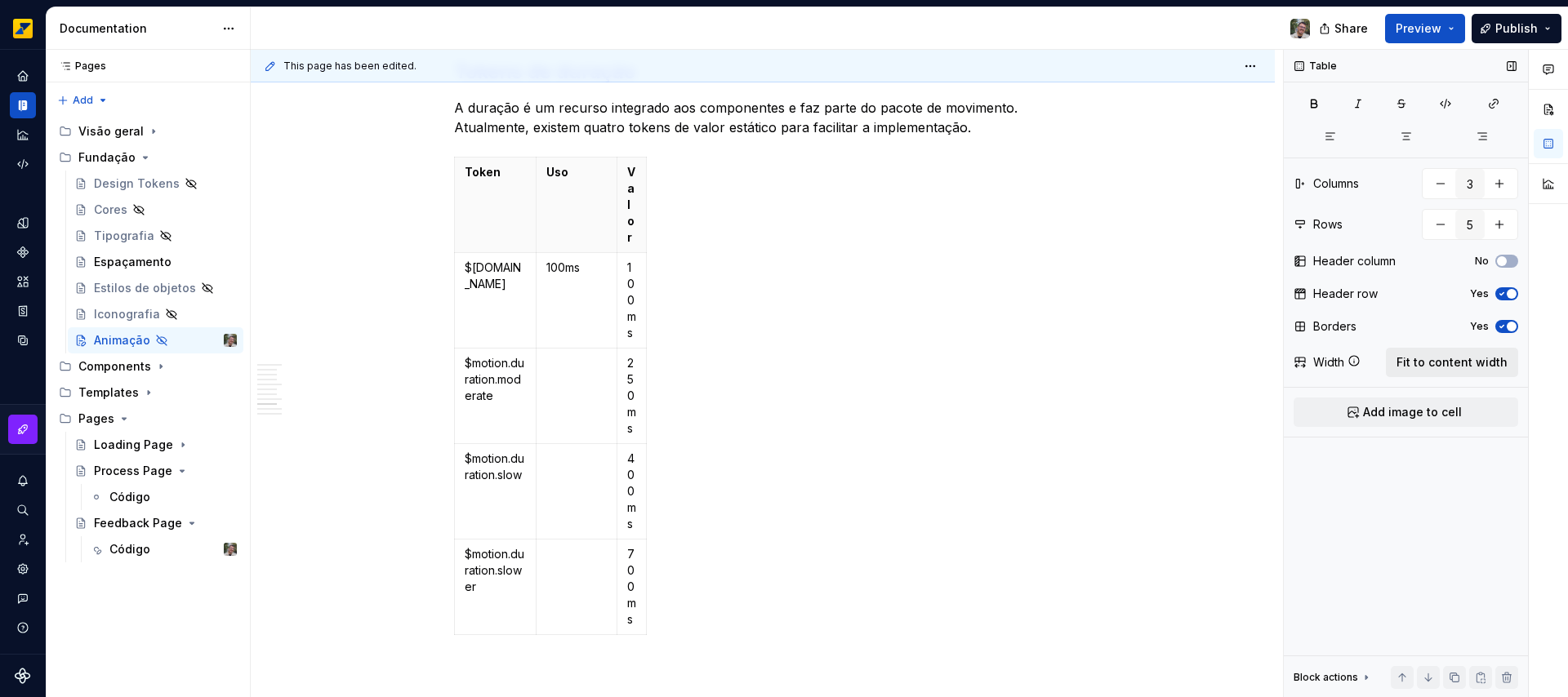
click at [1453, 363] on span "Fit to content width" at bounding box center [1452, 362] width 111 height 16
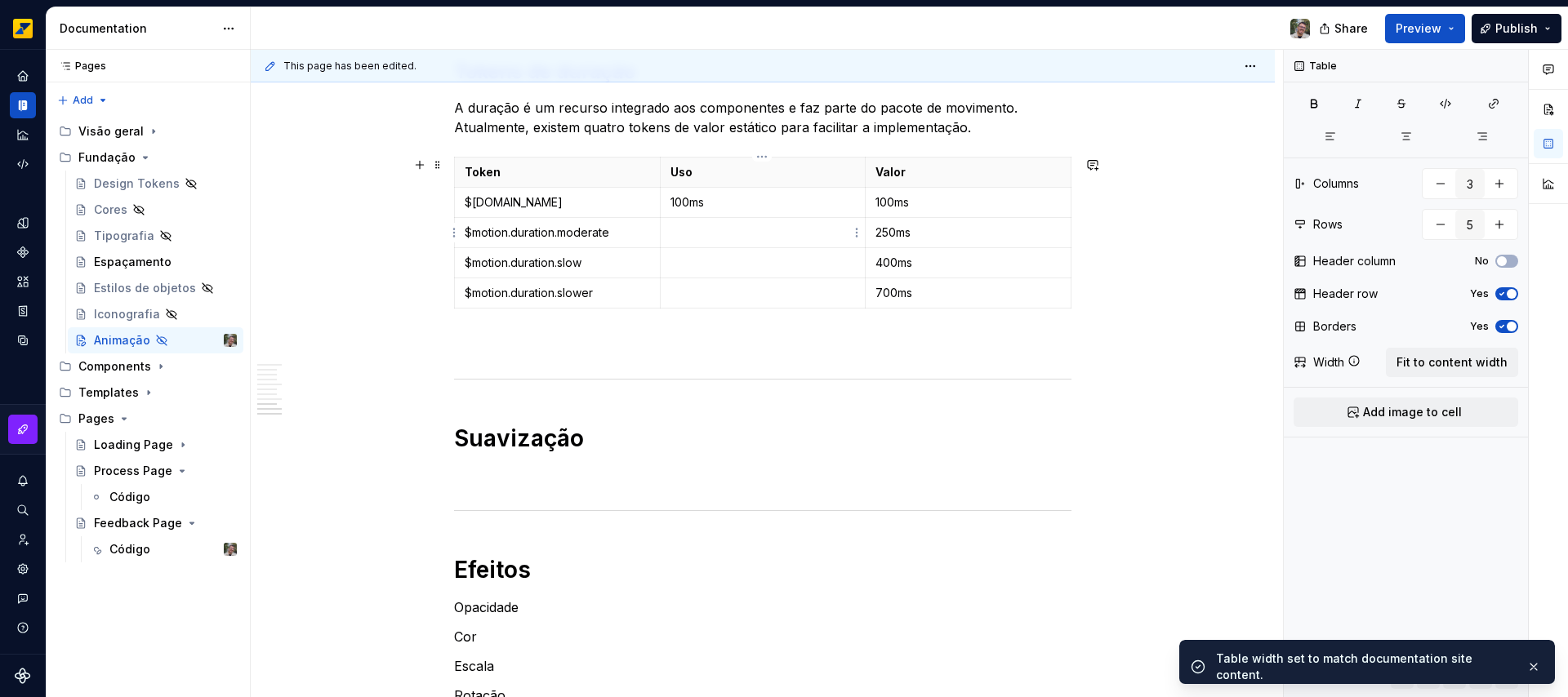
click at [680, 230] on p at bounding box center [763, 232] width 185 height 16
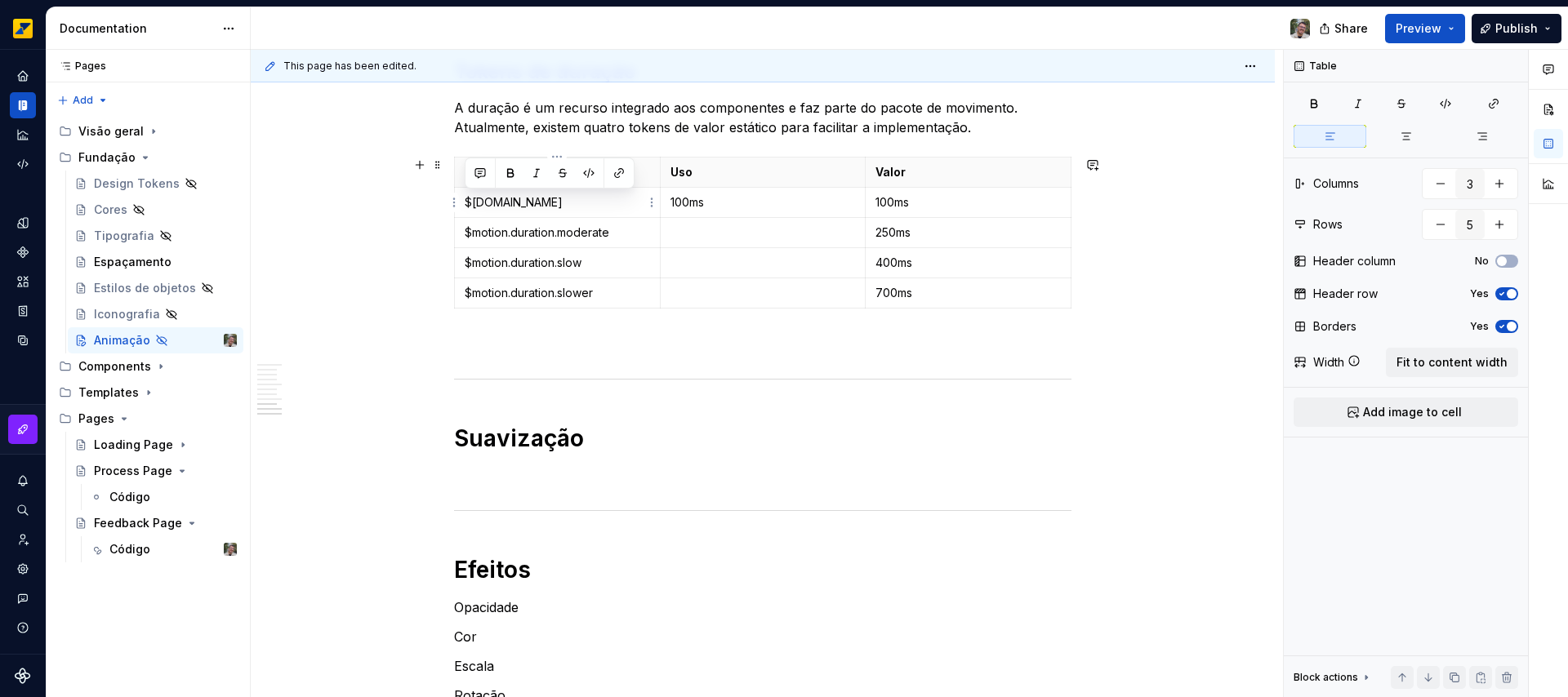
drag, startPoint x: 581, startPoint y: 201, endPoint x: 463, endPoint y: 200, distance: 118.0
click at [465, 200] on p "$[DOMAIN_NAME]" at bounding box center [557, 202] width 185 height 16
click at [594, 169] on button "button" at bounding box center [589, 173] width 23 height 23
drag, startPoint x: 617, startPoint y: 232, endPoint x: 472, endPoint y: 231, distance: 145.0
click at [463, 232] on td "$motion.duration.moderate" at bounding box center [557, 232] width 205 height 30
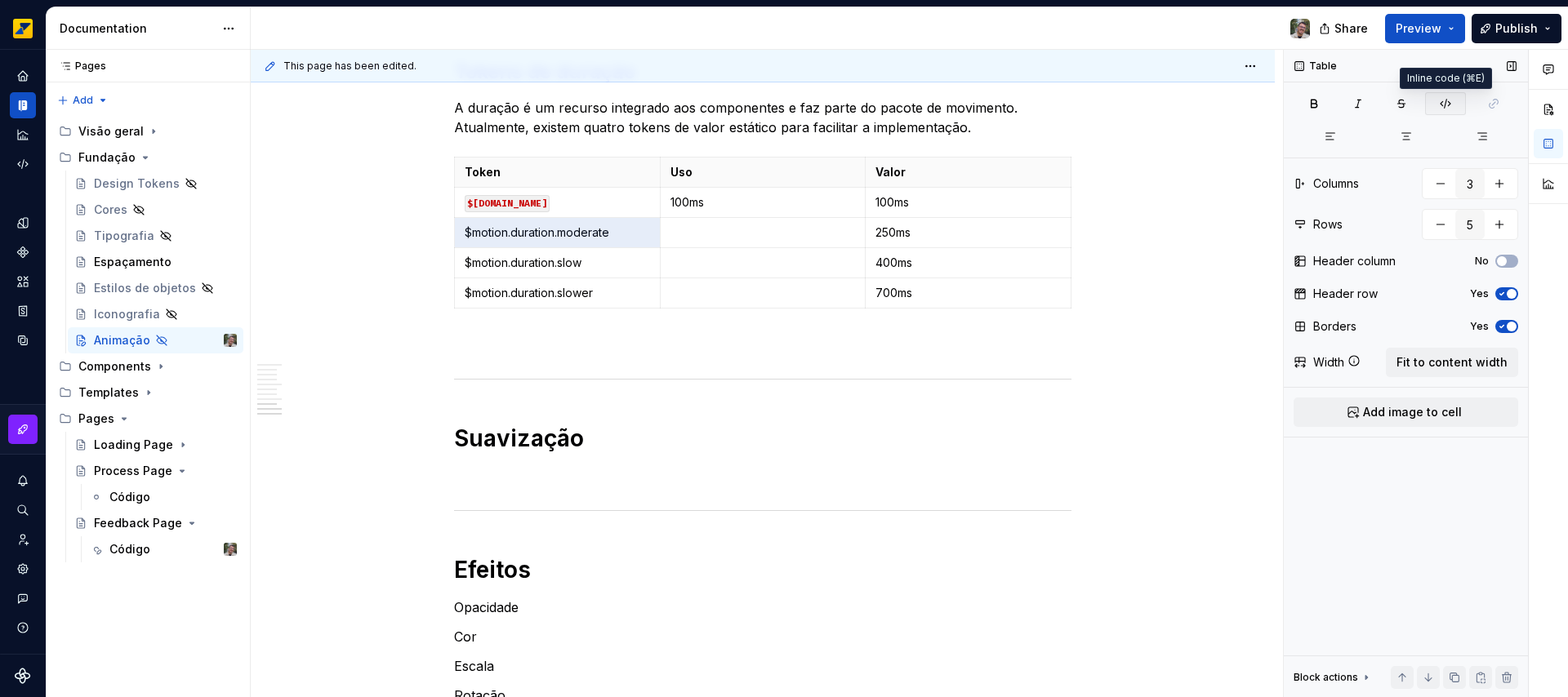
click at [1441, 103] on icon "button" at bounding box center [1445, 103] width 13 height 13
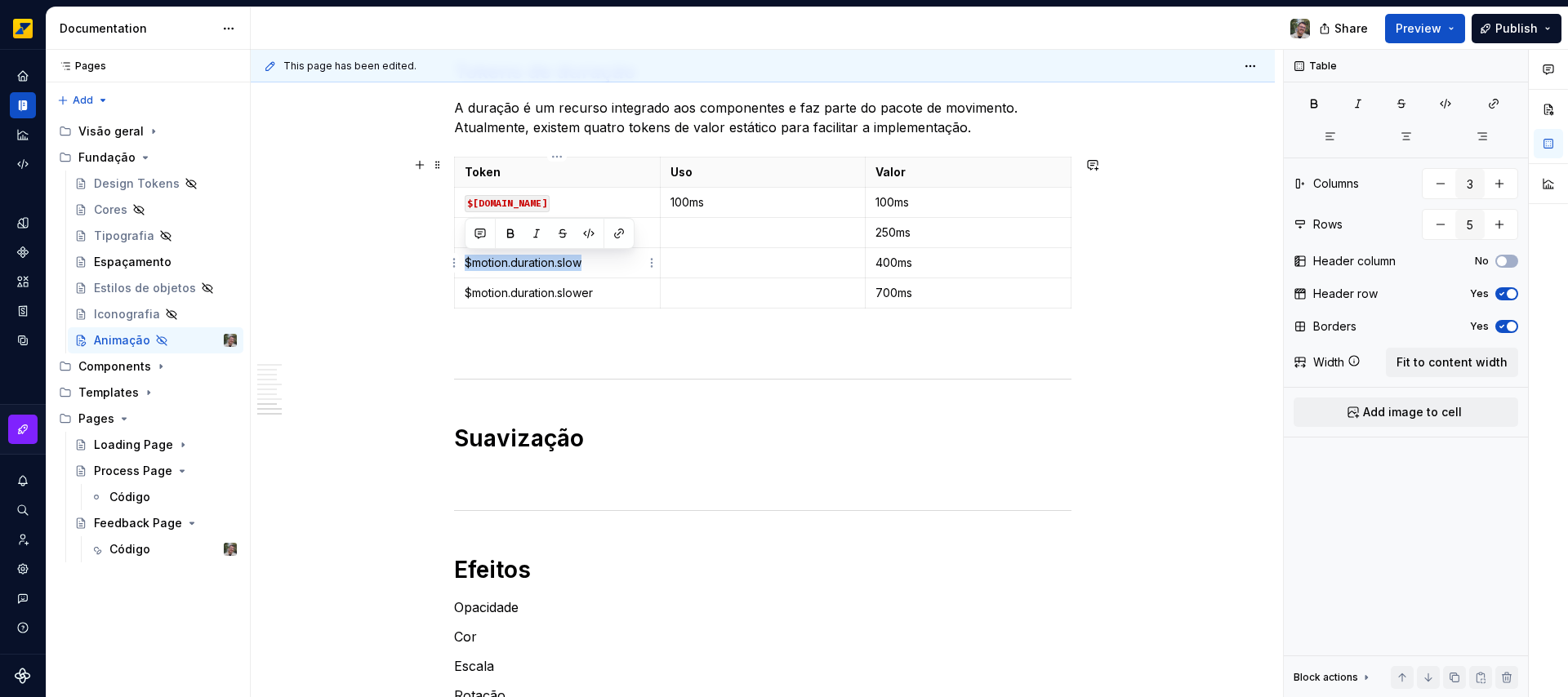
drag, startPoint x: 468, startPoint y: 263, endPoint x: 582, endPoint y: 257, distance: 114.2
click at [582, 257] on p "$motion.duration.slow" at bounding box center [557, 263] width 185 height 16
click at [571, 232] on div at bounding box center [571, 232] width 0 height 0
click at [591, 230] on button "button" at bounding box center [589, 233] width 23 height 23
drag, startPoint x: 608, startPoint y: 295, endPoint x: 459, endPoint y: 288, distance: 149.2
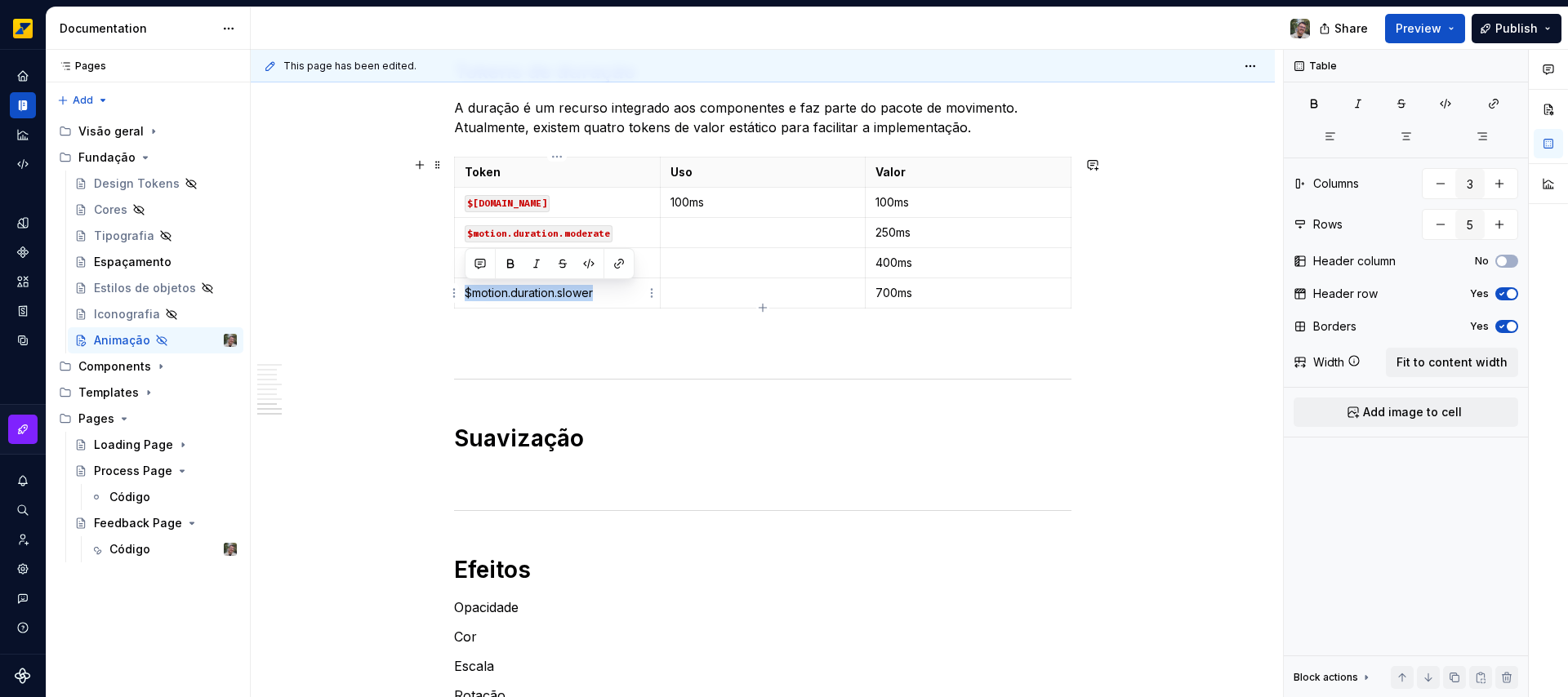
click at [459, 288] on td "$motion.duration.slower" at bounding box center [557, 292] width 205 height 30
click at [586, 263] on button "button" at bounding box center [589, 264] width 23 height 23
click at [680, 198] on p "100ms" at bounding box center [763, 202] width 185 height 16
click at [681, 196] on p "100ms" at bounding box center [763, 202] width 185 height 16
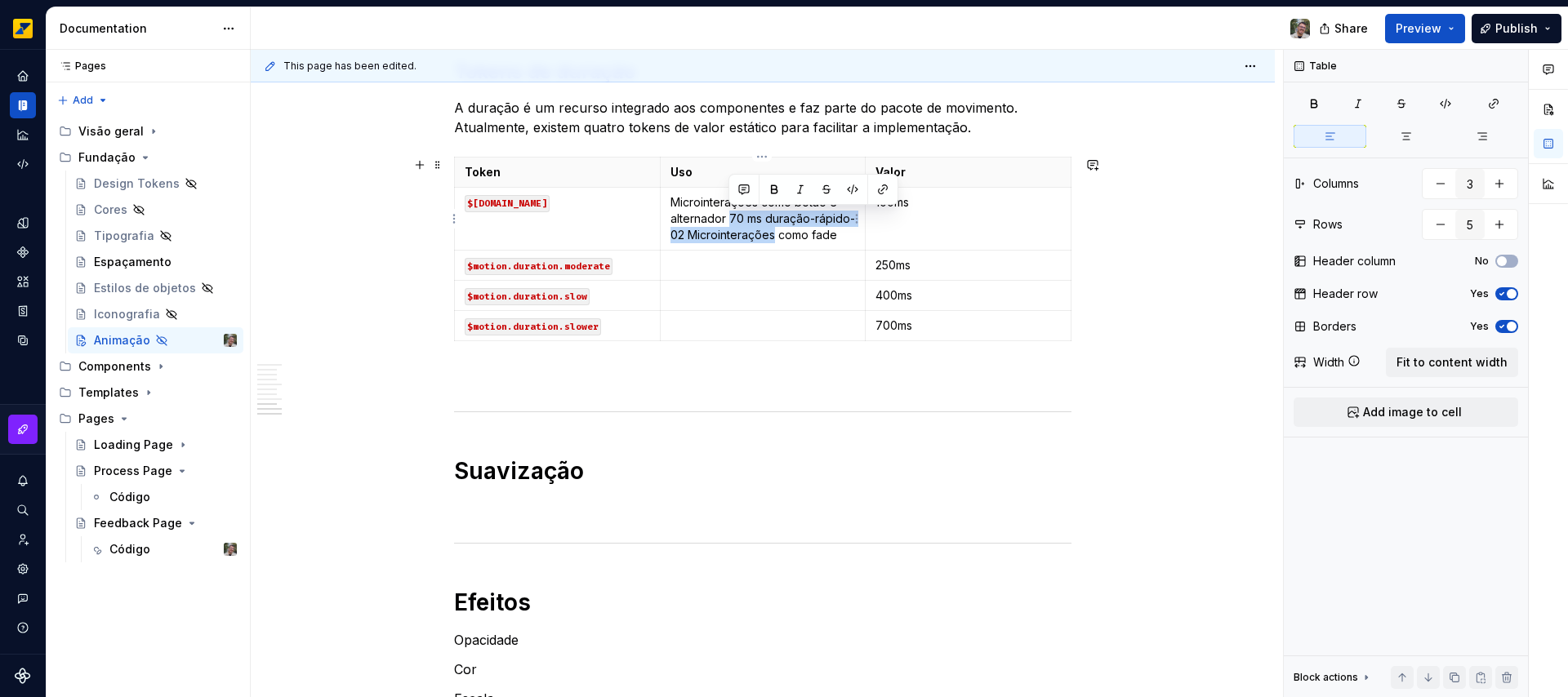
drag, startPoint x: 728, startPoint y: 221, endPoint x: 771, endPoint y: 240, distance: 47.0
click at [771, 240] on p "Microinterações como botão e alternador 70 ms duração-rápido-02 Microinterações…" at bounding box center [763, 218] width 185 height 49
drag, startPoint x: 807, startPoint y: 237, endPoint x: 792, endPoint y: 205, distance: 35.3
click at [792, 205] on p "Microinterações como botão e alternador 70 ms duração-rápido-02 Microinterações…" at bounding box center [763, 218] width 185 height 49
click at [686, 266] on p at bounding box center [763, 265] width 185 height 16
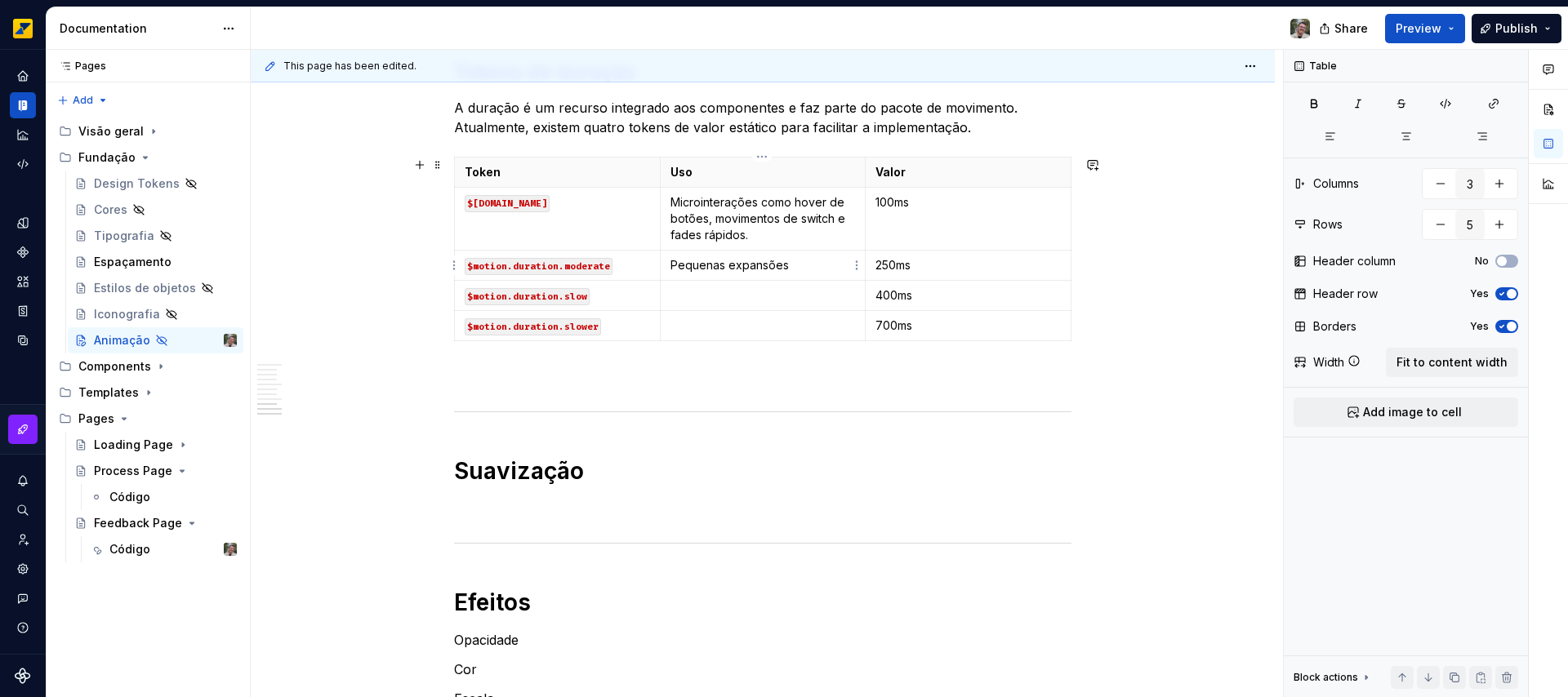
click at [800, 265] on p "Pequenas expansões" at bounding box center [763, 265] width 185 height 16
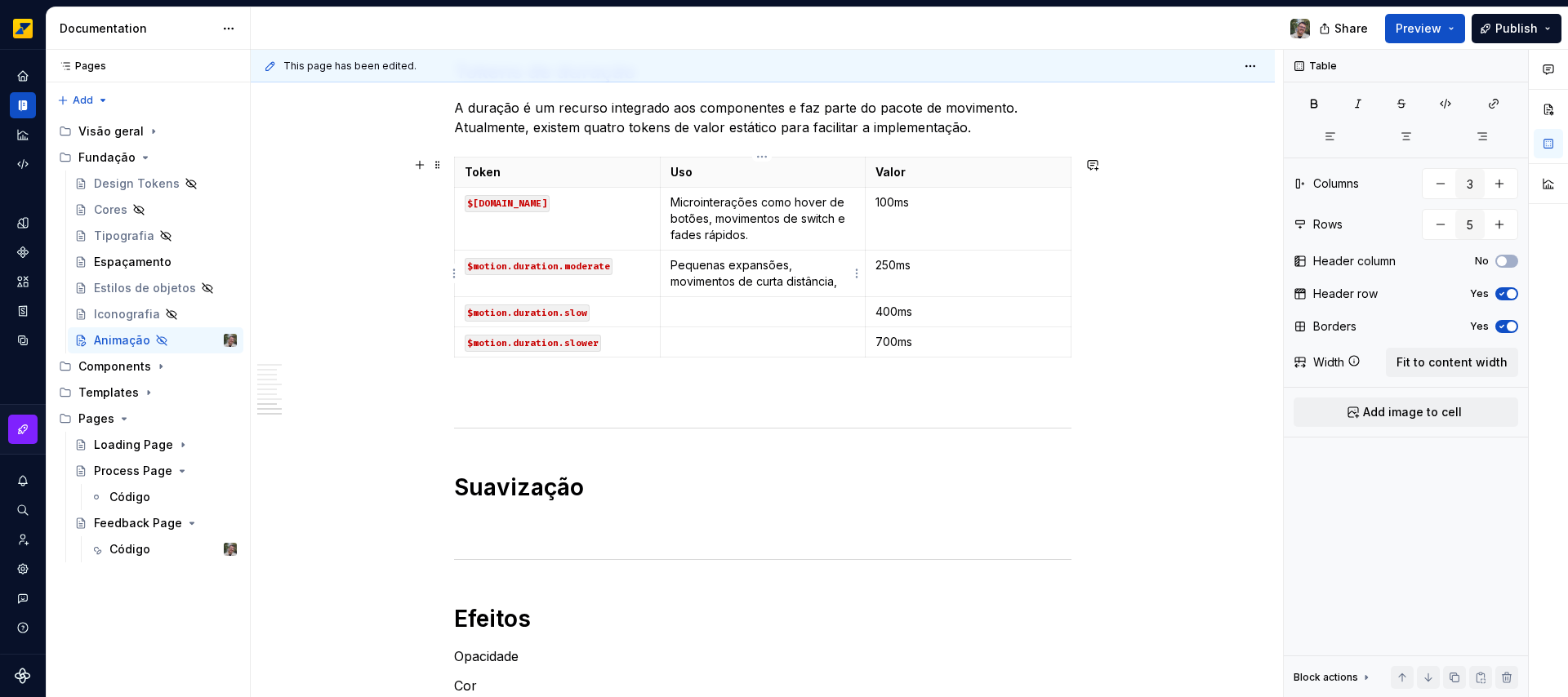
click at [842, 280] on p "Pequenas expansões, movimentos de curta distância," at bounding box center [763, 274] width 185 height 33
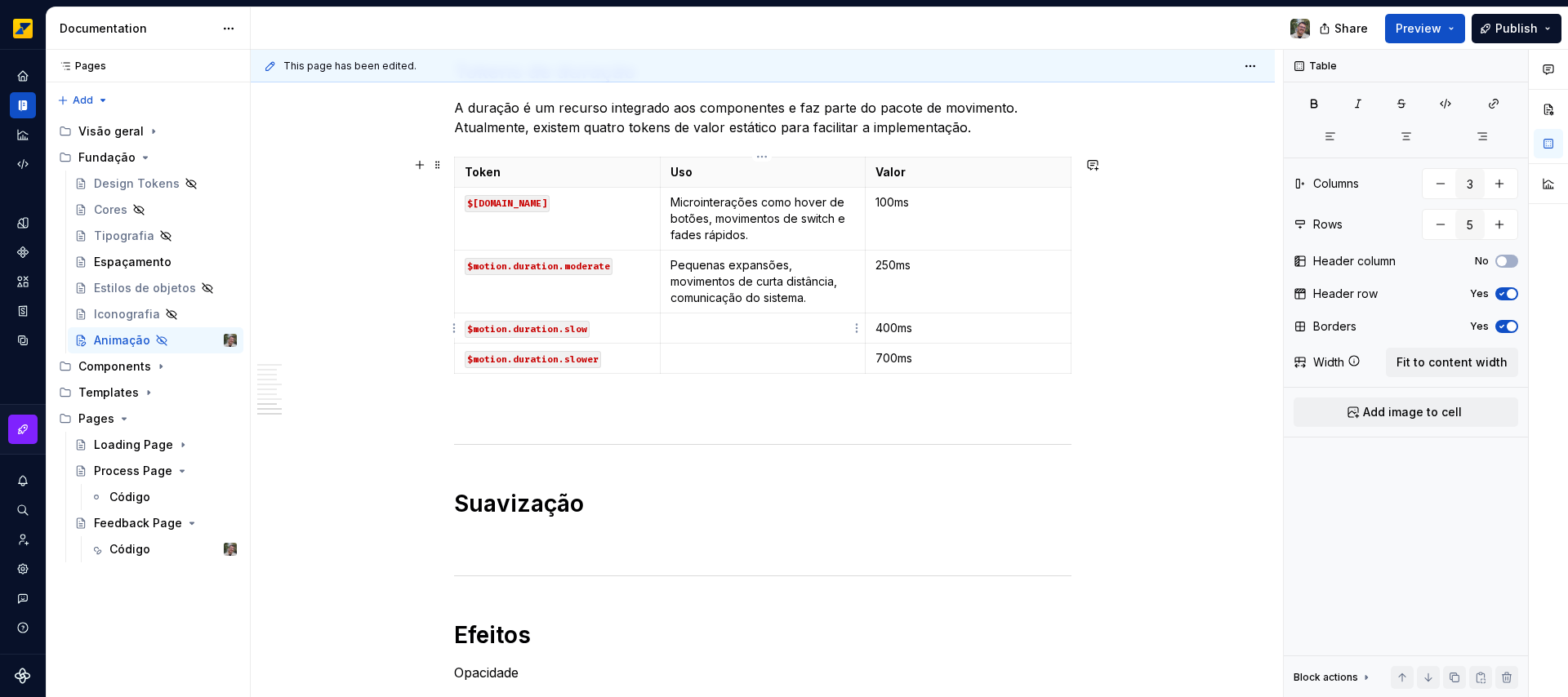
click at [711, 322] on p at bounding box center [763, 328] width 185 height 16
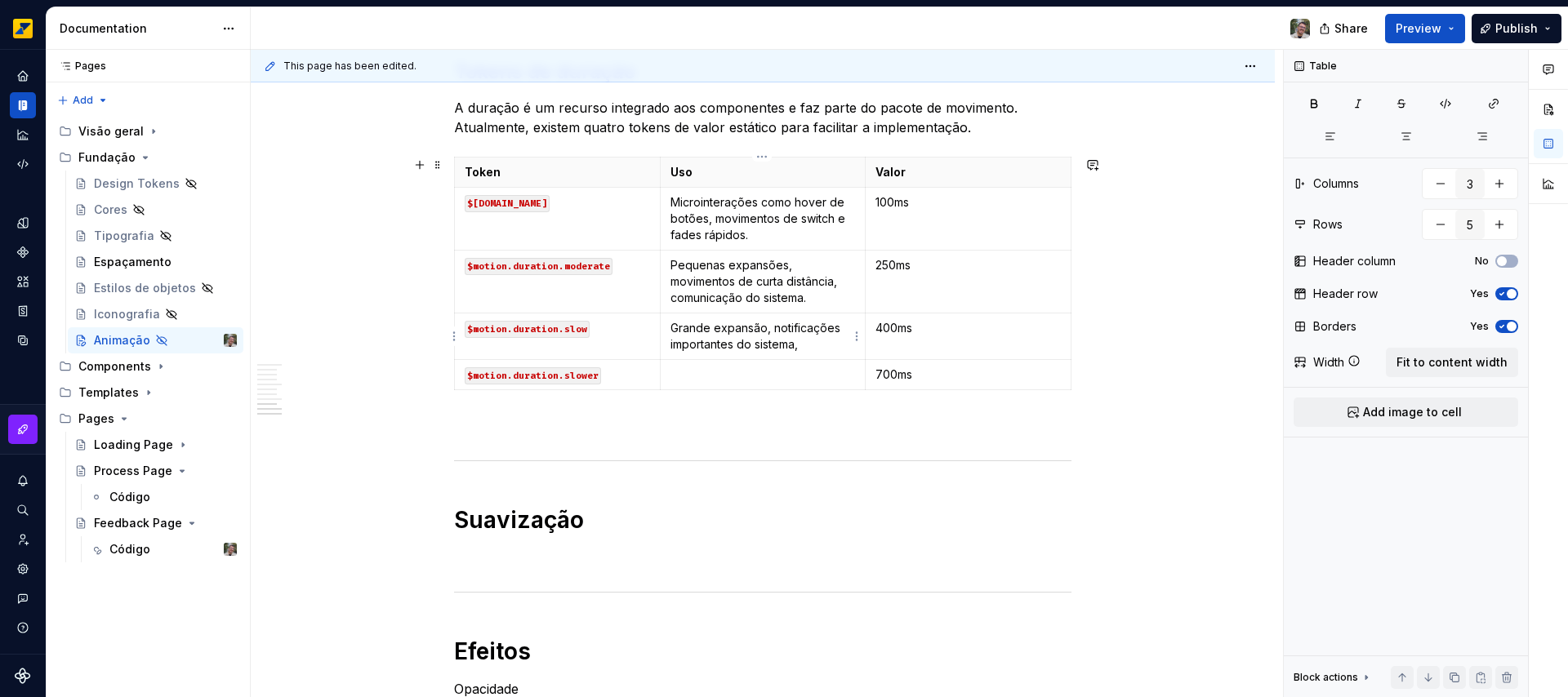
click at [772, 329] on p "Grande expansão, notificações importantes do sistema," at bounding box center [763, 336] width 185 height 33
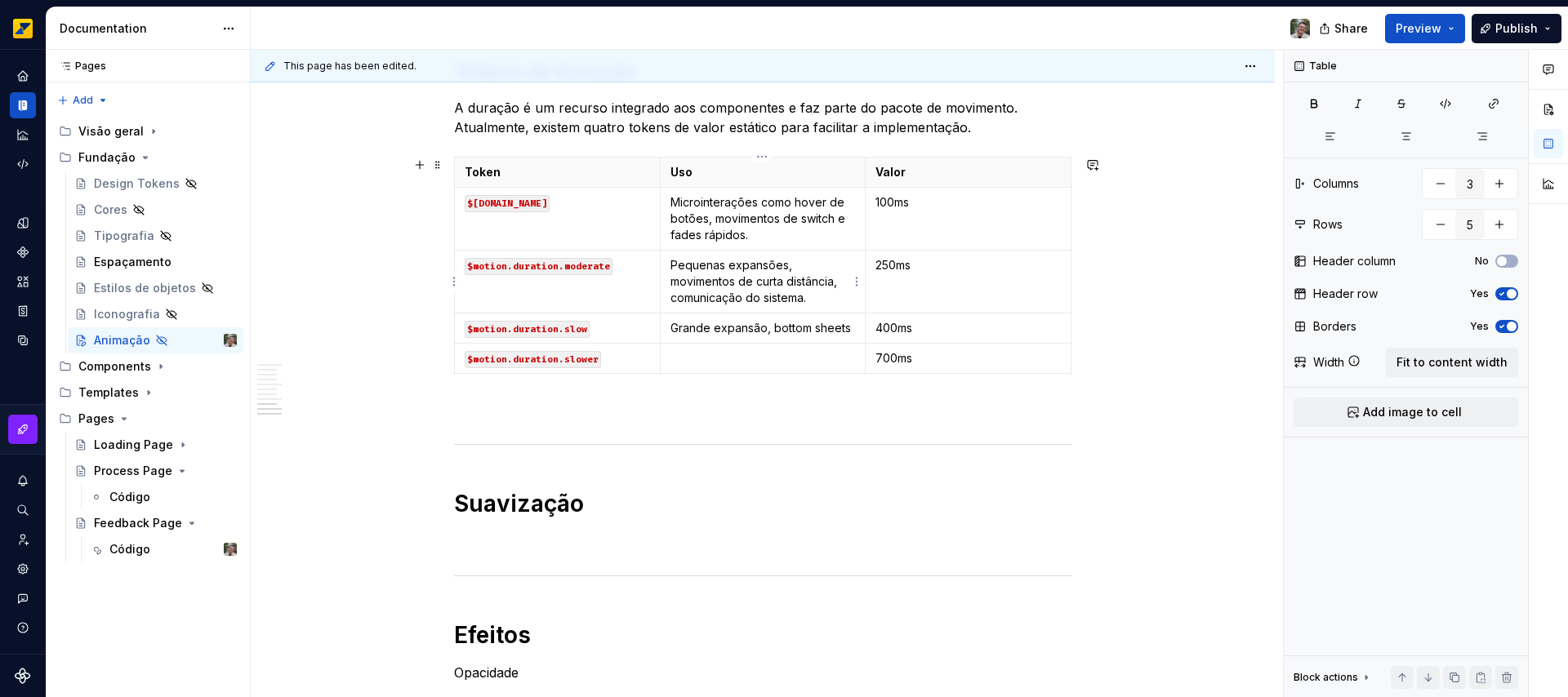
click at [808, 299] on p "Pequenas expansões, movimentos de curta distância, comunicação do sistema." at bounding box center [763, 282] width 185 height 49
click at [761, 231] on p "Microinterações como hover de botões, movimentos de switch e fades rápidos." at bounding box center [763, 218] width 185 height 49
click at [684, 357] on p at bounding box center [763, 358] width 185 height 16
click at [719, 355] on p at bounding box center [763, 358] width 185 height 16
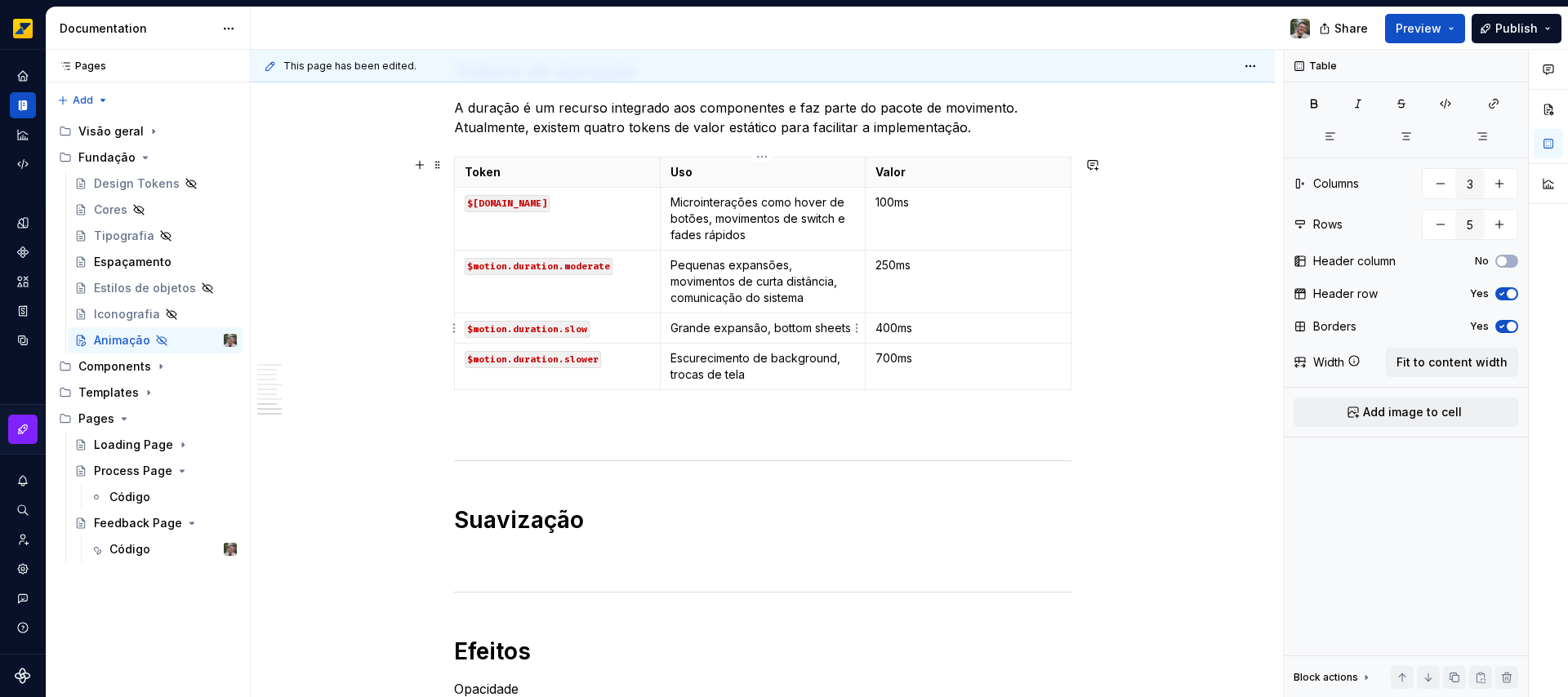
click at [848, 328] on p "Grande expansão, bottom sheets" at bounding box center [763, 328] width 185 height 16
click at [750, 375] on p "Escurecimento de background, trocas de tela" at bounding box center [763, 367] width 185 height 33
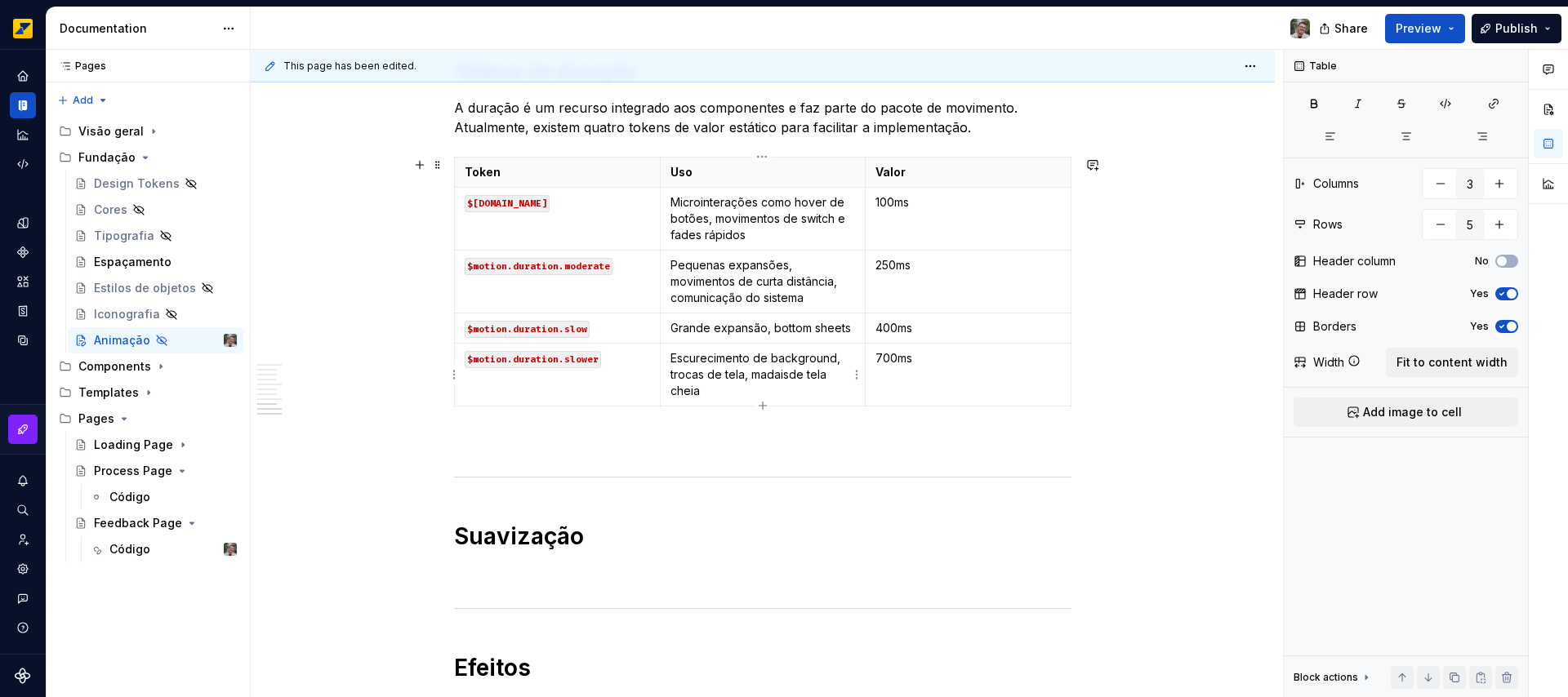
click at [790, 375] on p "Escurecimento de background, trocas de tela, madaisde tela cheia" at bounding box center [763, 375] width 185 height 49
click at [765, 375] on p "Escurecimento de background, trocas de tela, madais de tela cheia" at bounding box center [763, 375] width 185 height 49
click at [772, 232] on p "Microinterações como hover de botões, movimentos de switch e fades rápidos" at bounding box center [763, 218] width 185 height 49
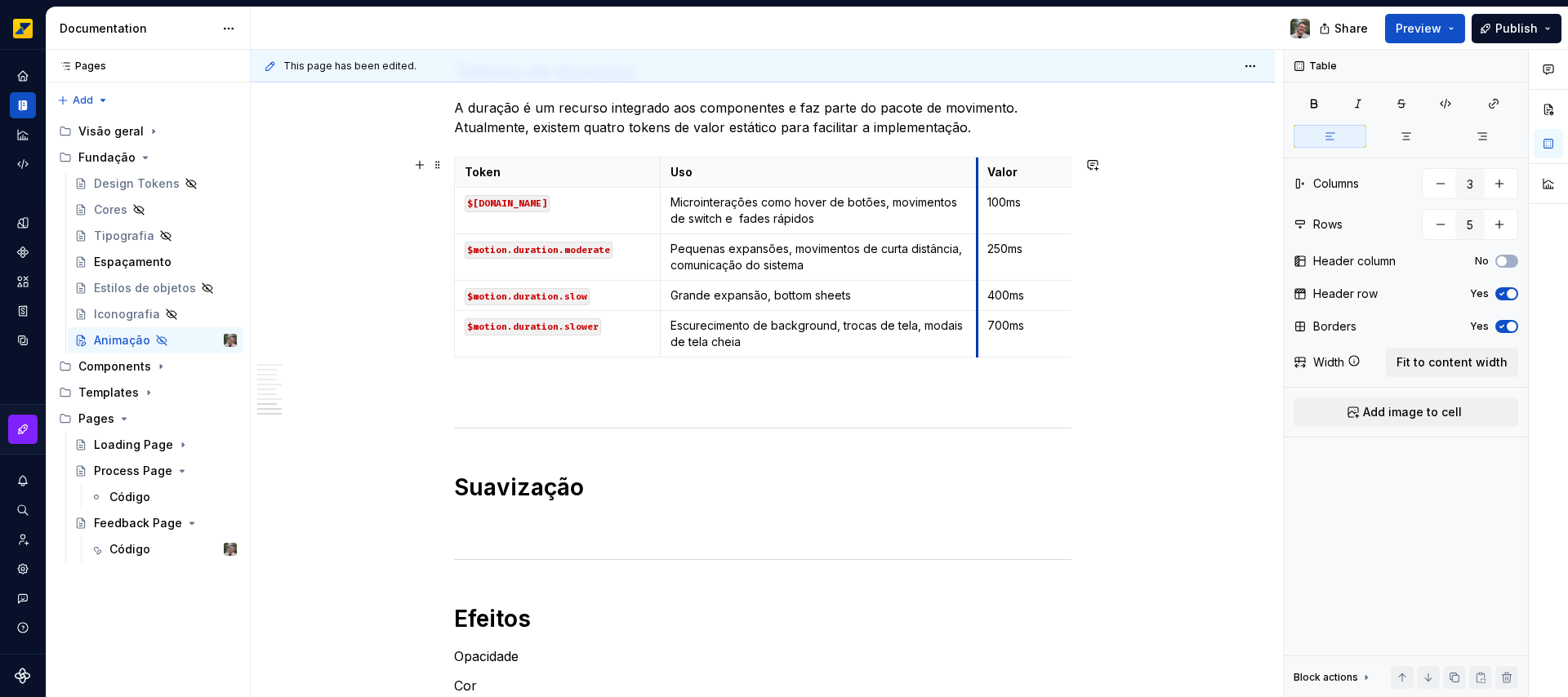
drag, startPoint x: 865, startPoint y: 205, endPoint x: 977, endPoint y: 210, distance: 112.1
click at [978, 210] on td "100ms" at bounding box center [1080, 211] width 205 height 47
drag, startPoint x: 1069, startPoint y: 322, endPoint x: 956, endPoint y: 317, distance: 113.1
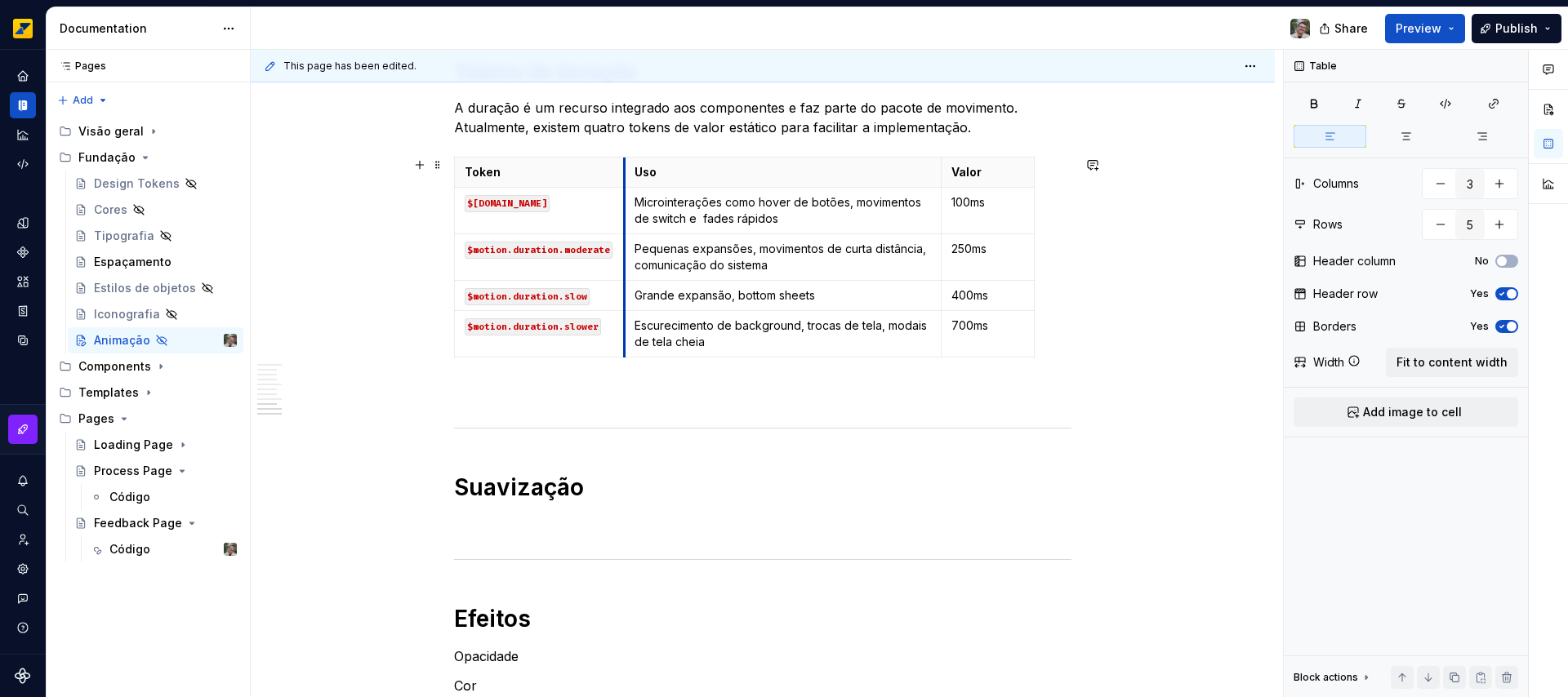
drag, startPoint x: 659, startPoint y: 262, endPoint x: 623, endPoint y: 264, distance: 36.1
click at [624, 264] on td "Pequenas expansões, movimentos de curta distância, comunicação do sistema" at bounding box center [782, 257] width 316 height 47
click at [811, 217] on p "Microinterações como hover de botões, movimentos de switch e fades rápidos" at bounding box center [783, 211] width 296 height 33
click at [1465, 365] on span "Fit to content width" at bounding box center [1452, 362] width 111 height 16
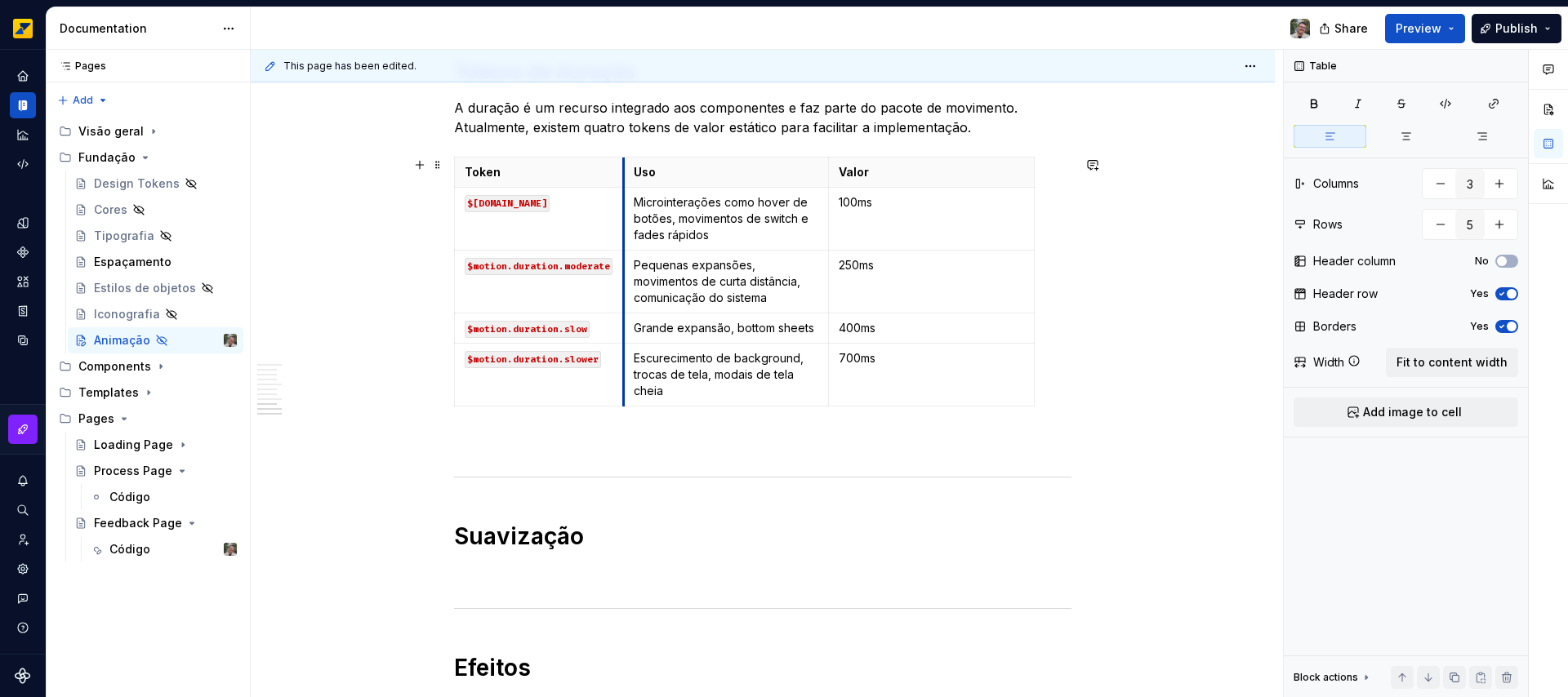
drag, startPoint x: 659, startPoint y: 225, endPoint x: 622, endPoint y: 225, distance: 37.0
click at [623, 225] on td "Microinterações como hover de botões, movimentos de switch e fades rápidos" at bounding box center [725, 218] width 205 height 63
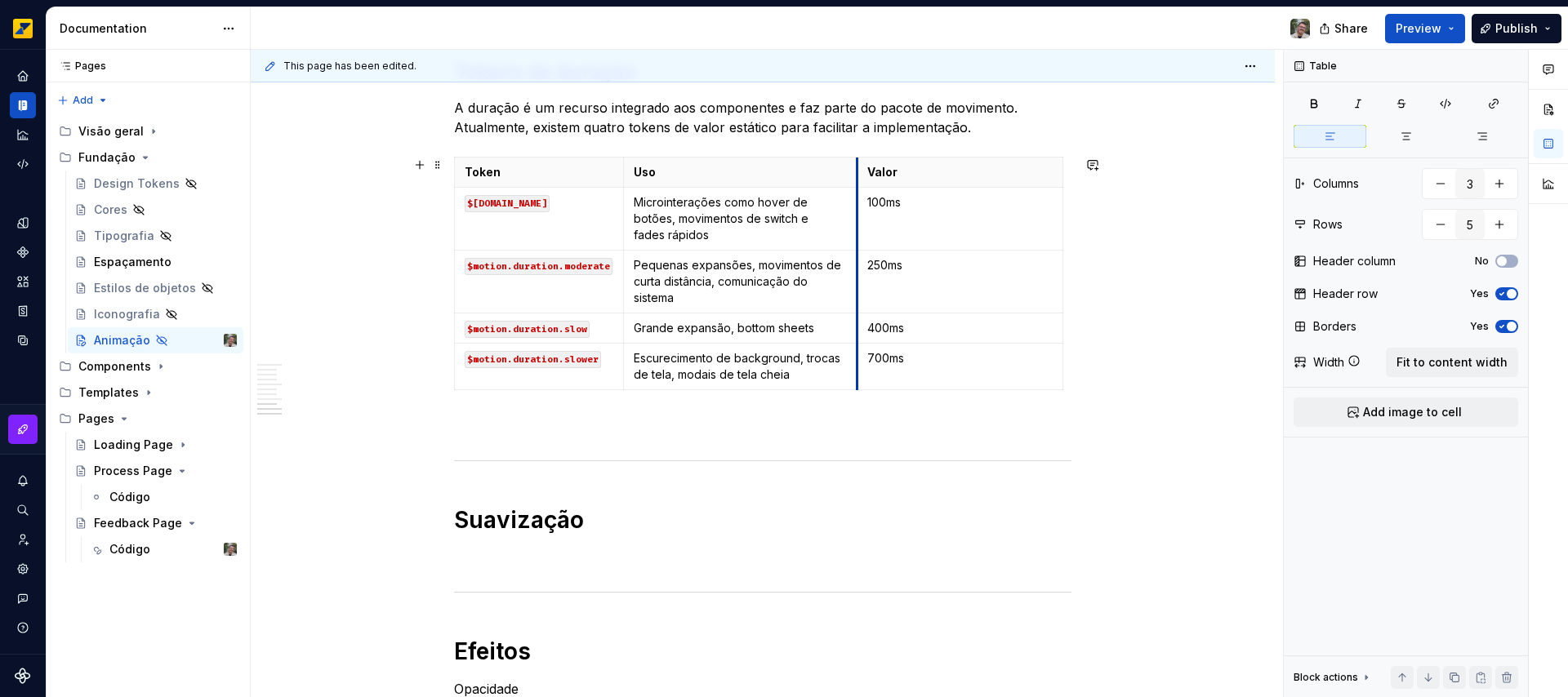
drag, startPoint x: 830, startPoint y: 231, endPoint x: 875, endPoint y: 229, distance: 45.0
click at [857, 231] on td "100ms" at bounding box center [960, 218] width 205 height 63
drag, startPoint x: 1062, startPoint y: 227, endPoint x: 927, endPoint y: 232, distance: 135.1
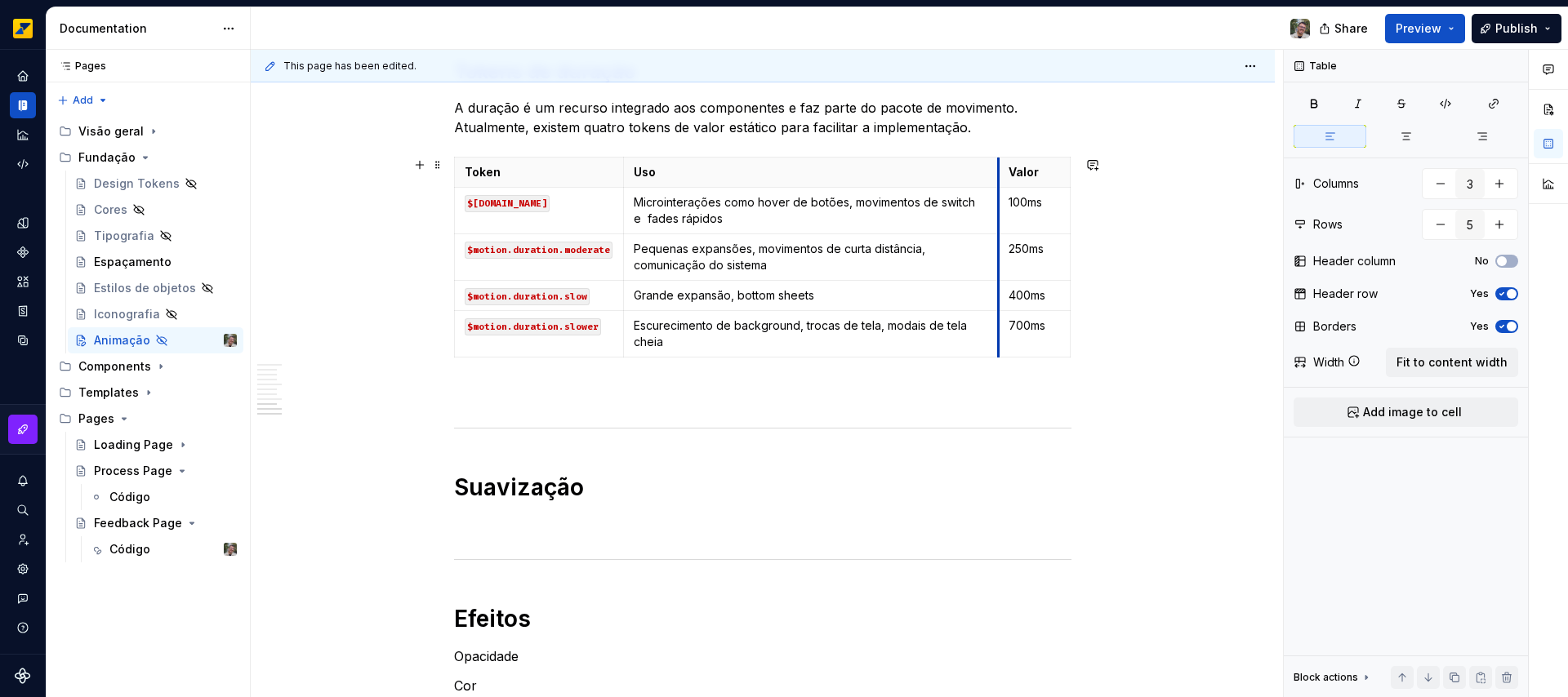
drag, startPoint x: 860, startPoint y: 242, endPoint x: 1000, endPoint y: 226, distance: 140.9
click at [1000, 226] on td "100ms" at bounding box center [1034, 211] width 72 height 47
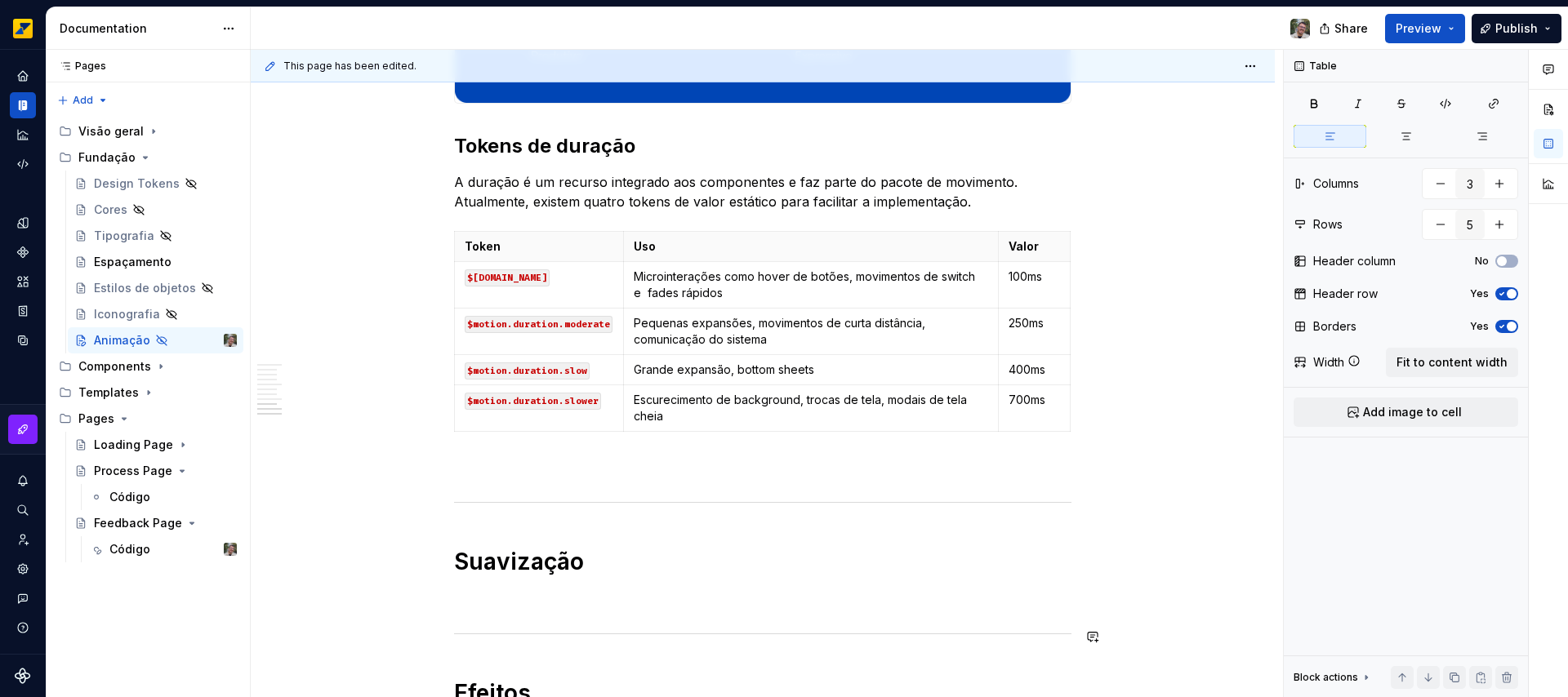
scroll to position [2014, 0]
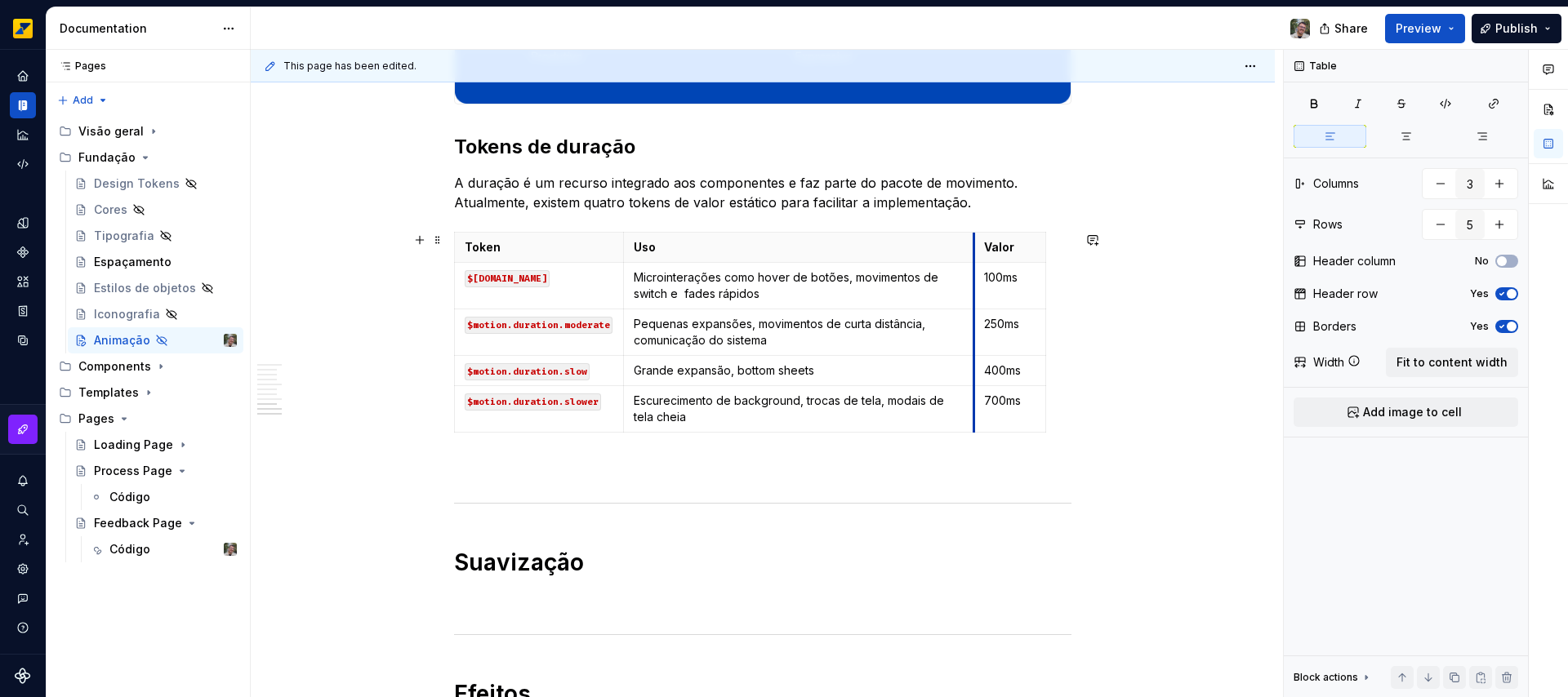
drag, startPoint x: 999, startPoint y: 333, endPoint x: 975, endPoint y: 331, distance: 24.1
click at [975, 331] on td "250ms" at bounding box center [1010, 332] width 72 height 47
drag, startPoint x: 1042, startPoint y: 342, endPoint x: 1067, endPoint y: 342, distance: 25.0
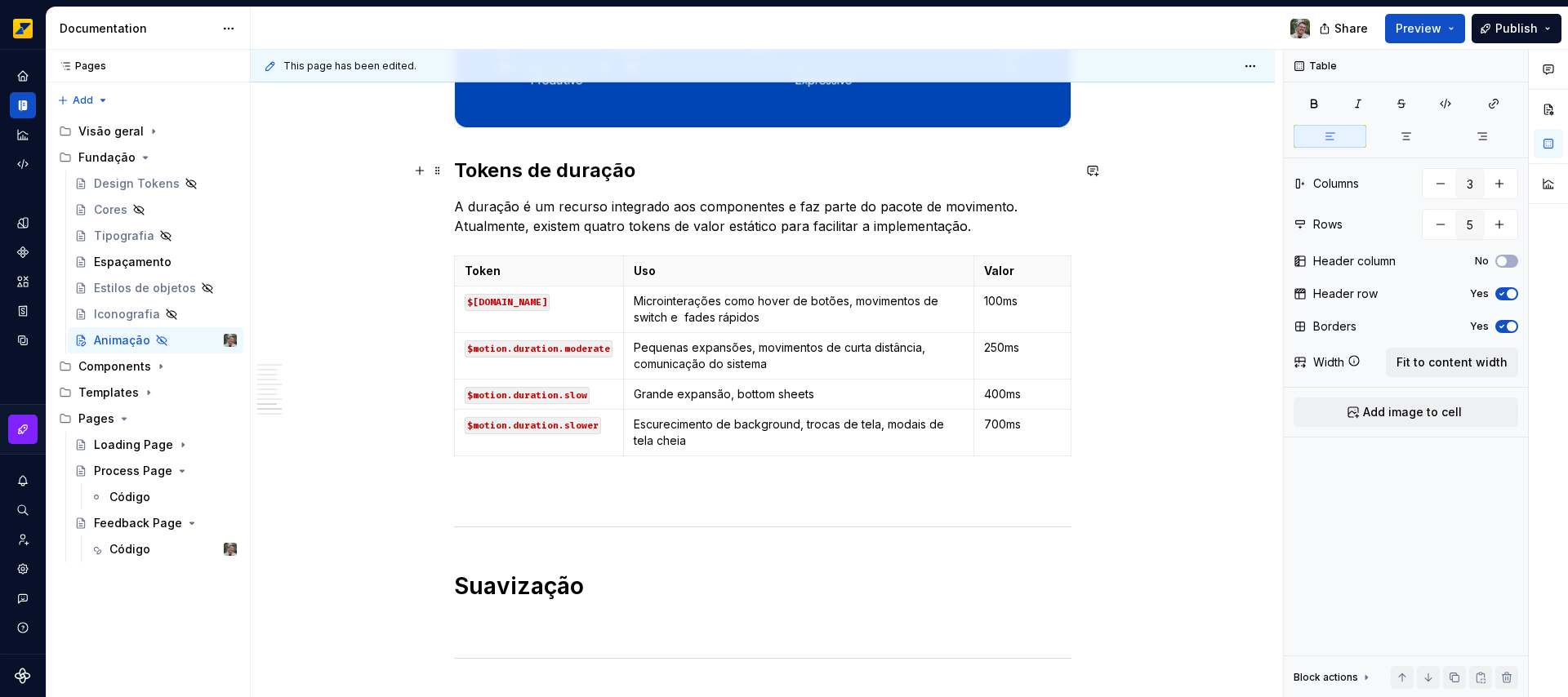
scroll to position [1996, 0]
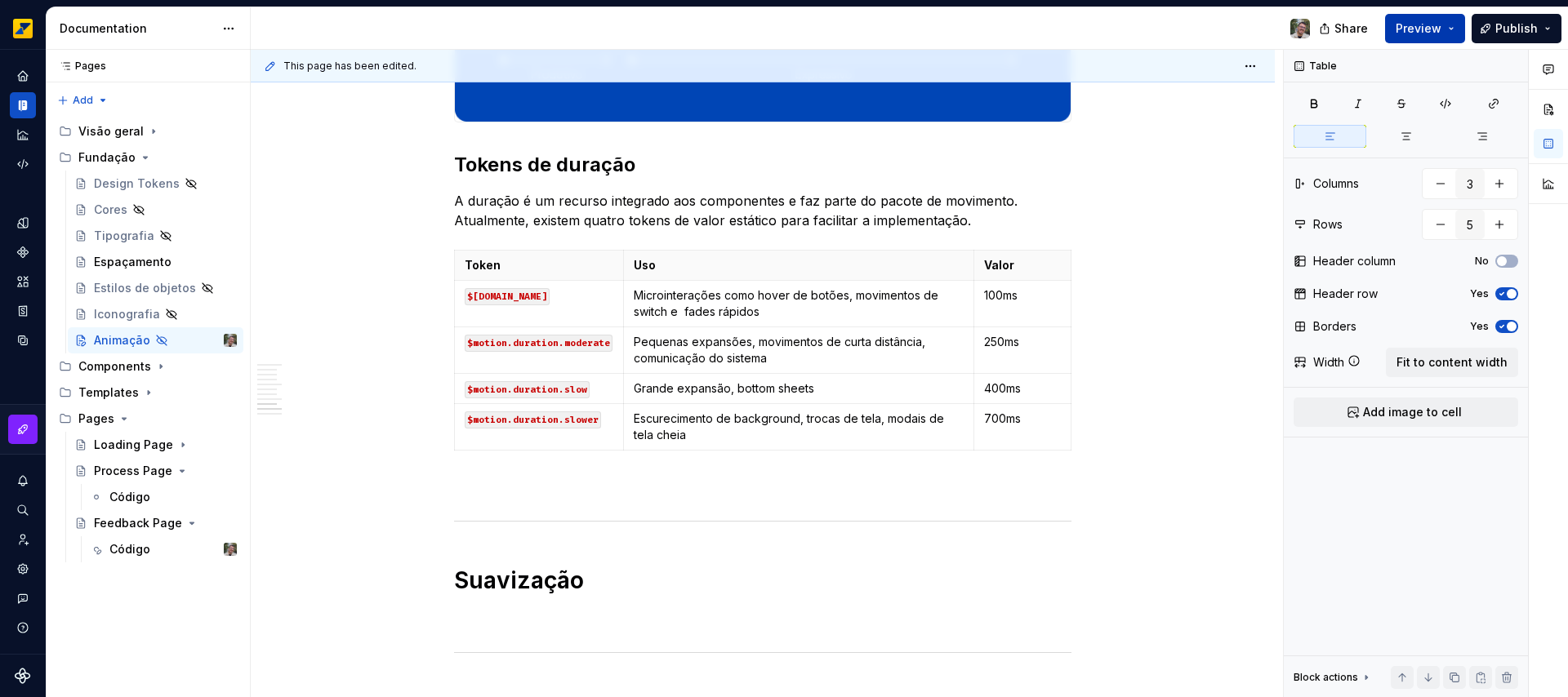
click at [1451, 34] on button "Preview" at bounding box center [1425, 29] width 80 height 29
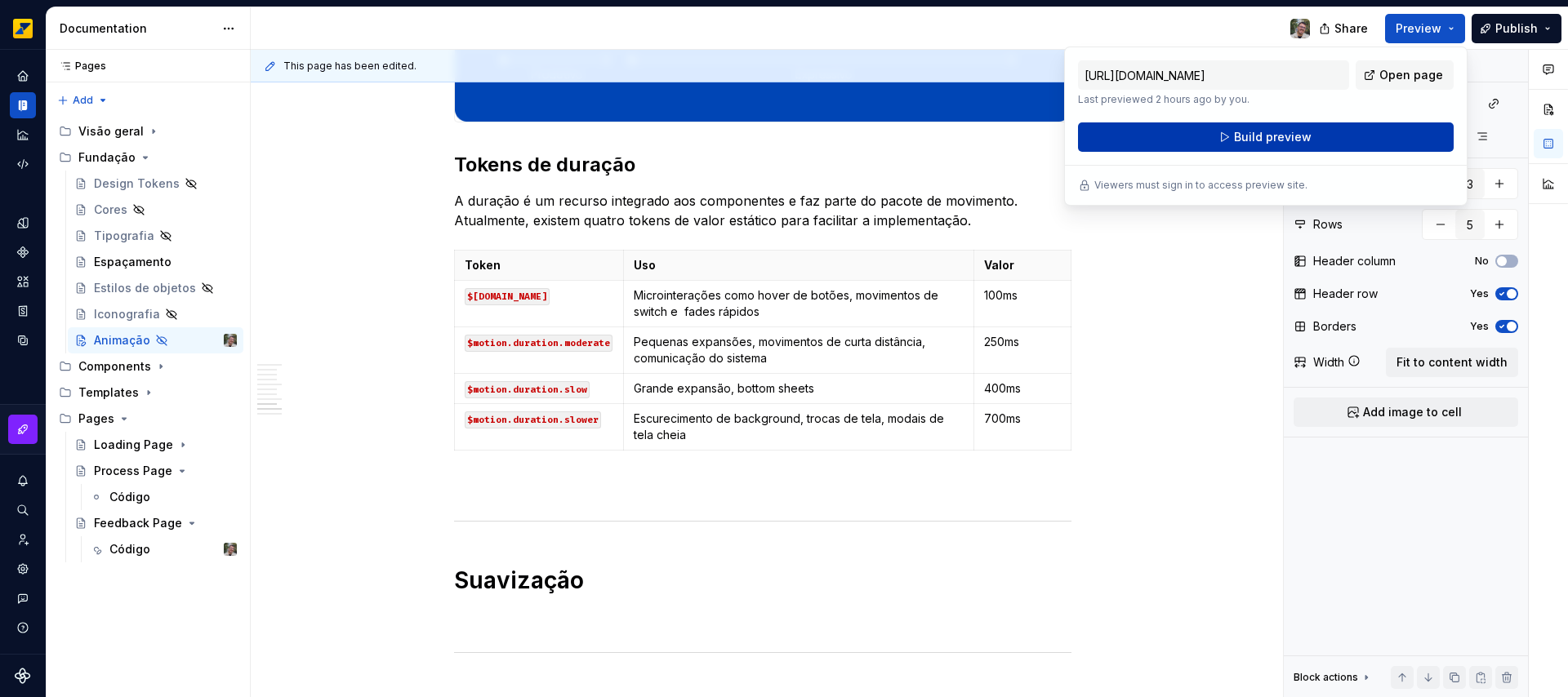
click at [1270, 142] on span "Build preview" at bounding box center [1272, 137] width 77 height 16
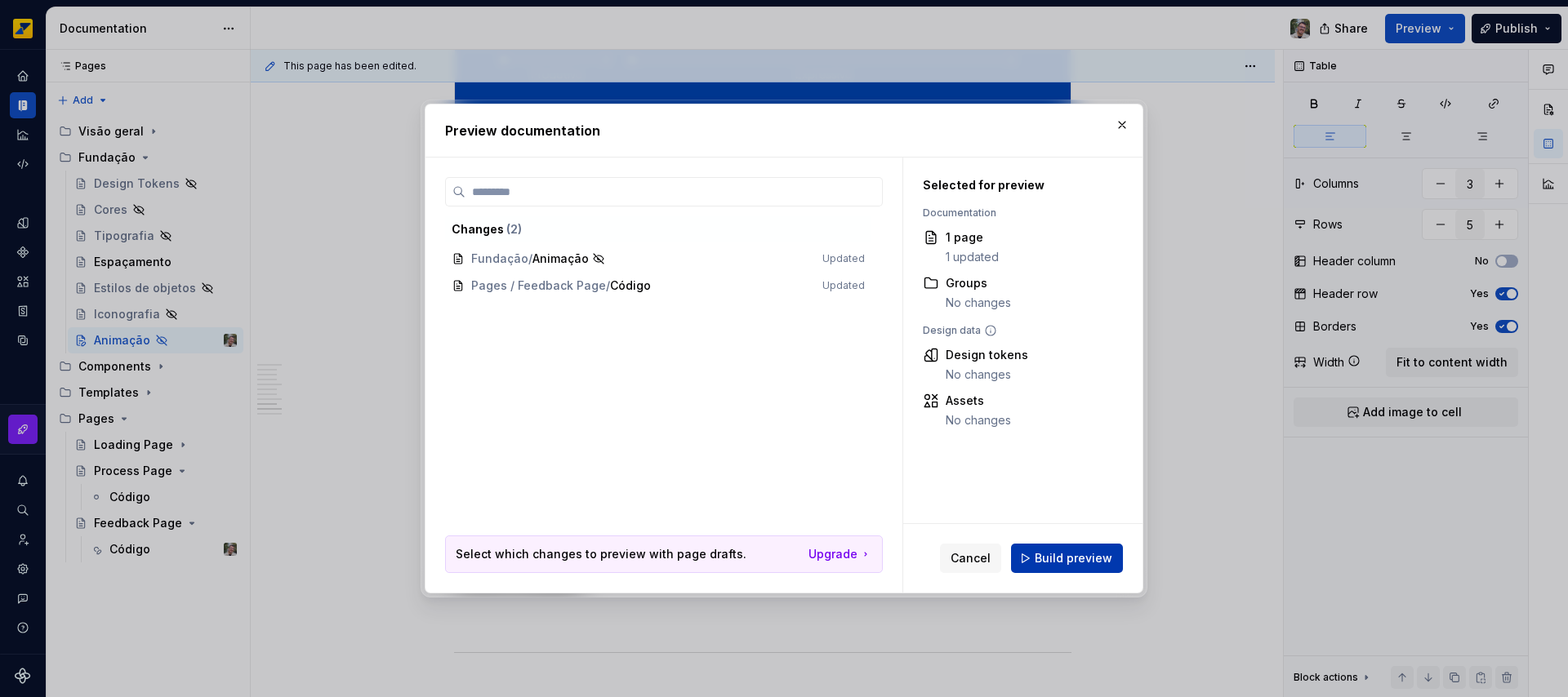
click at [1093, 550] on span "Build preview" at bounding box center [1072, 558] width 77 height 16
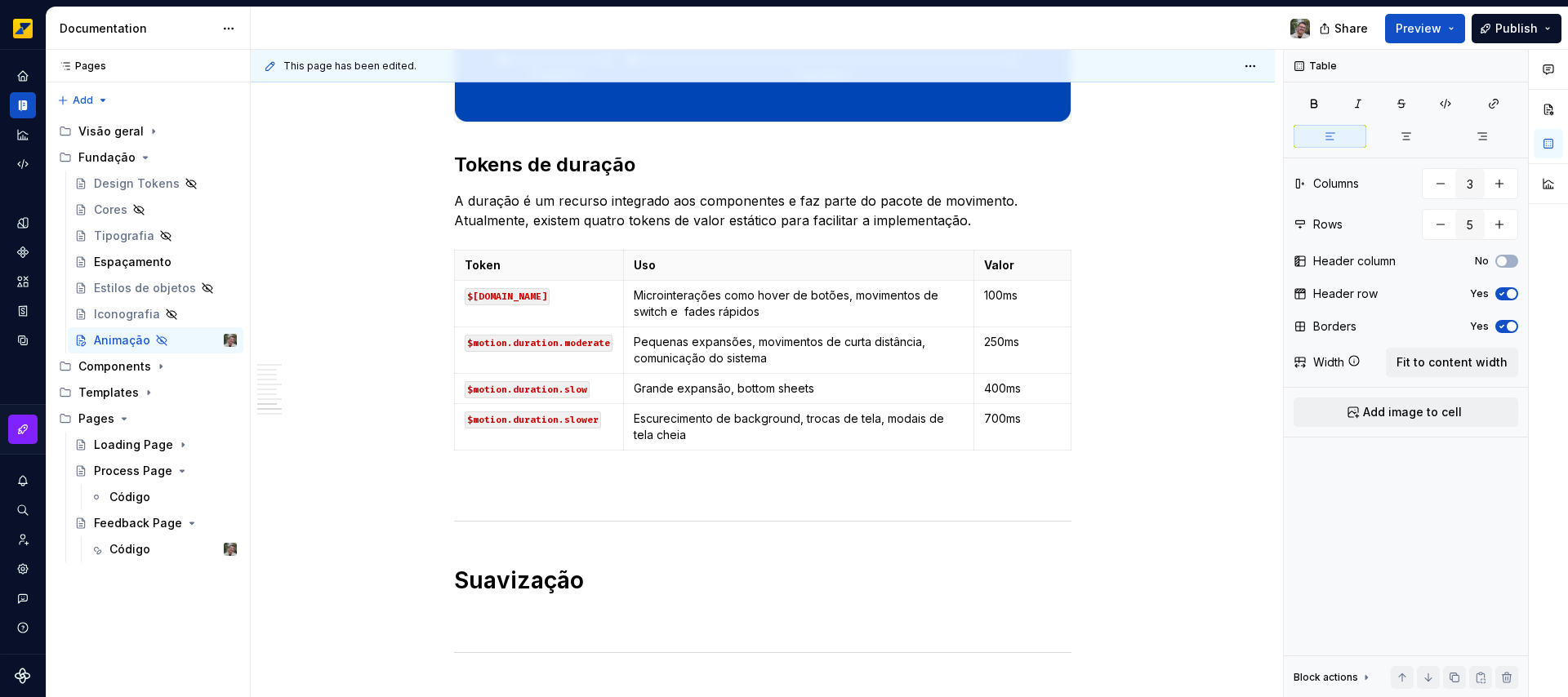
type textarea "*"
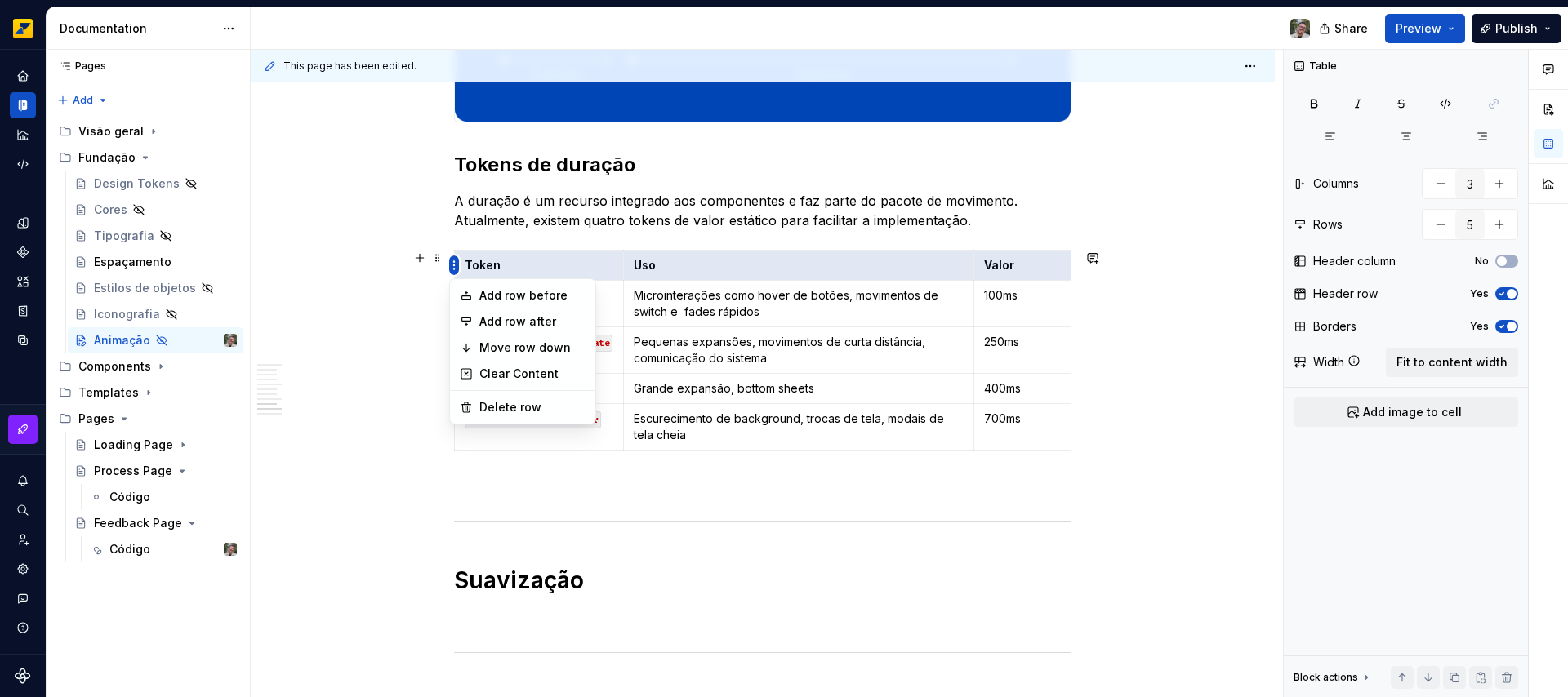
click at [452, 267] on html "Octane Design system data Documentation Share Preview Publish Pages Pages Add A…" at bounding box center [784, 348] width 1568 height 697
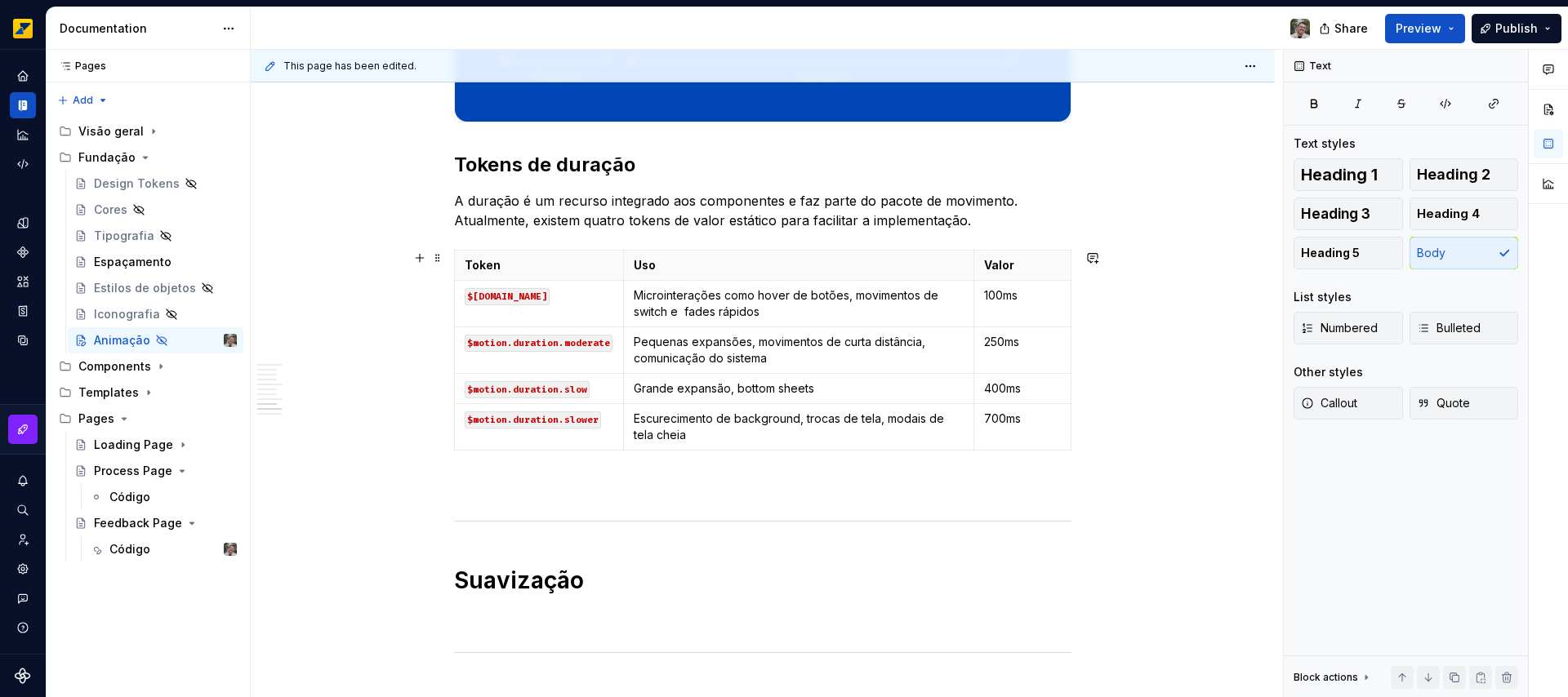
click at [532, 246] on html "Octane Design system data Documentation Share Preview Publish Pages Pages Add A…" at bounding box center [784, 348] width 1568 height 697
click at [536, 250] on html "Octane Design system data Documentation Share Preview Publish Pages Pages Add A…" at bounding box center [784, 348] width 1568 height 697
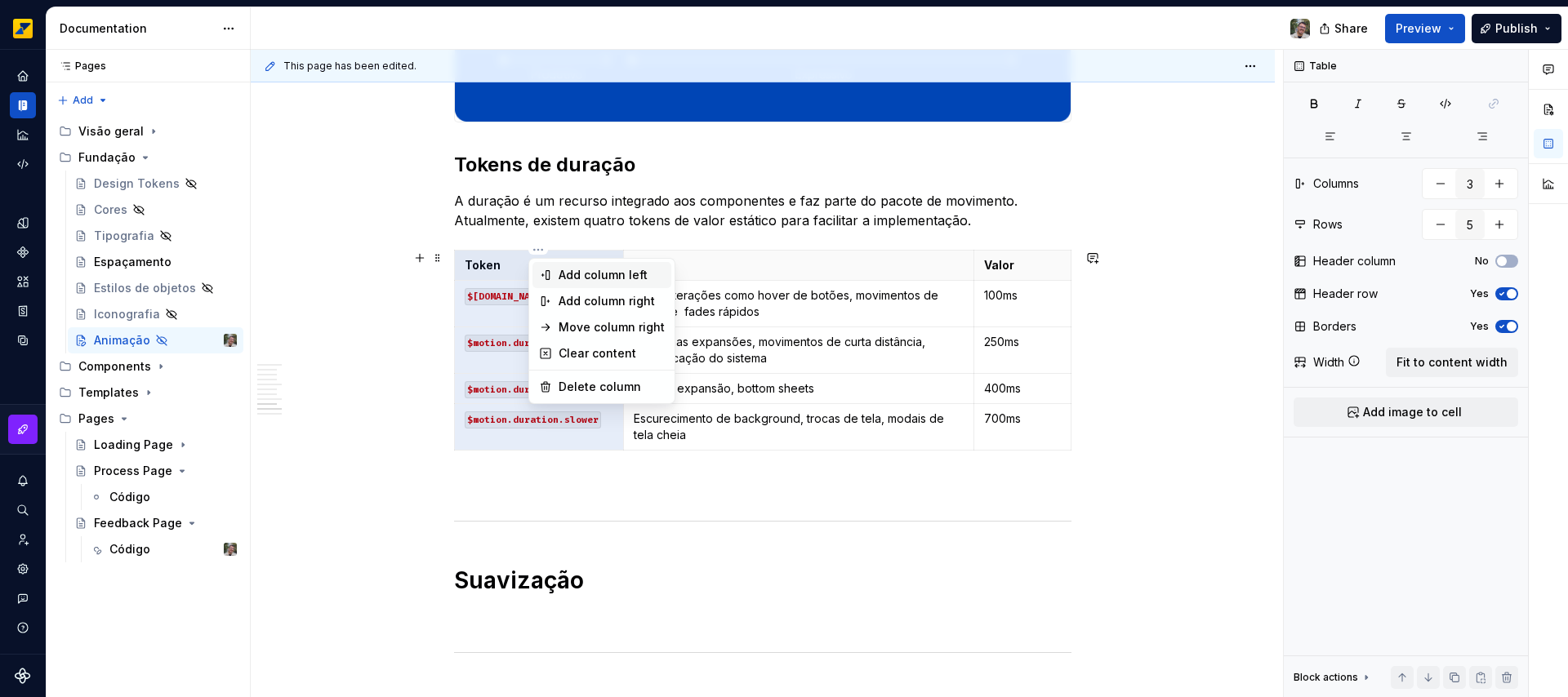
click at [583, 280] on div "Add column left" at bounding box center [611, 275] width 106 height 16
type input "4"
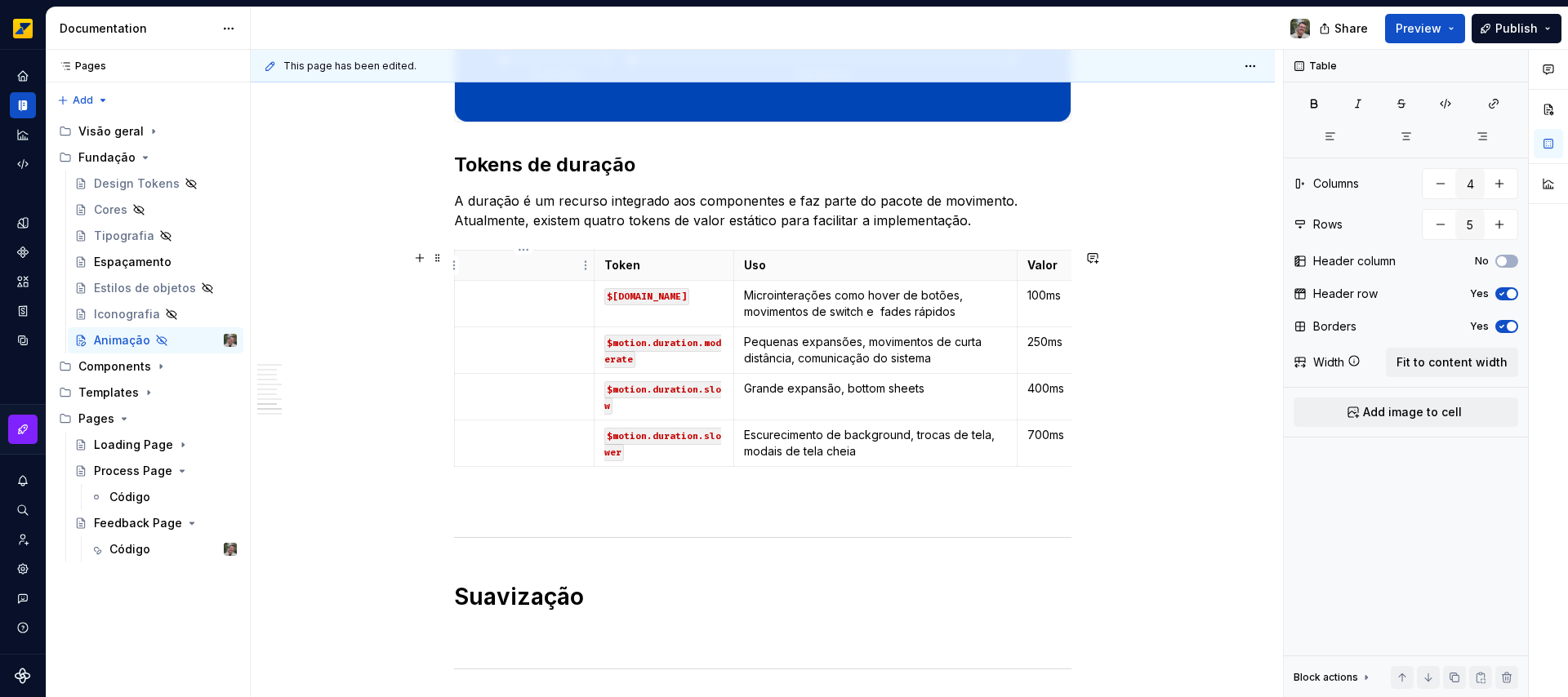
click at [499, 265] on p at bounding box center [524, 265] width 120 height 16
click at [503, 298] on p at bounding box center [524, 296] width 120 height 16
click at [1420, 417] on span "Add image to cell" at bounding box center [1412, 412] width 99 height 16
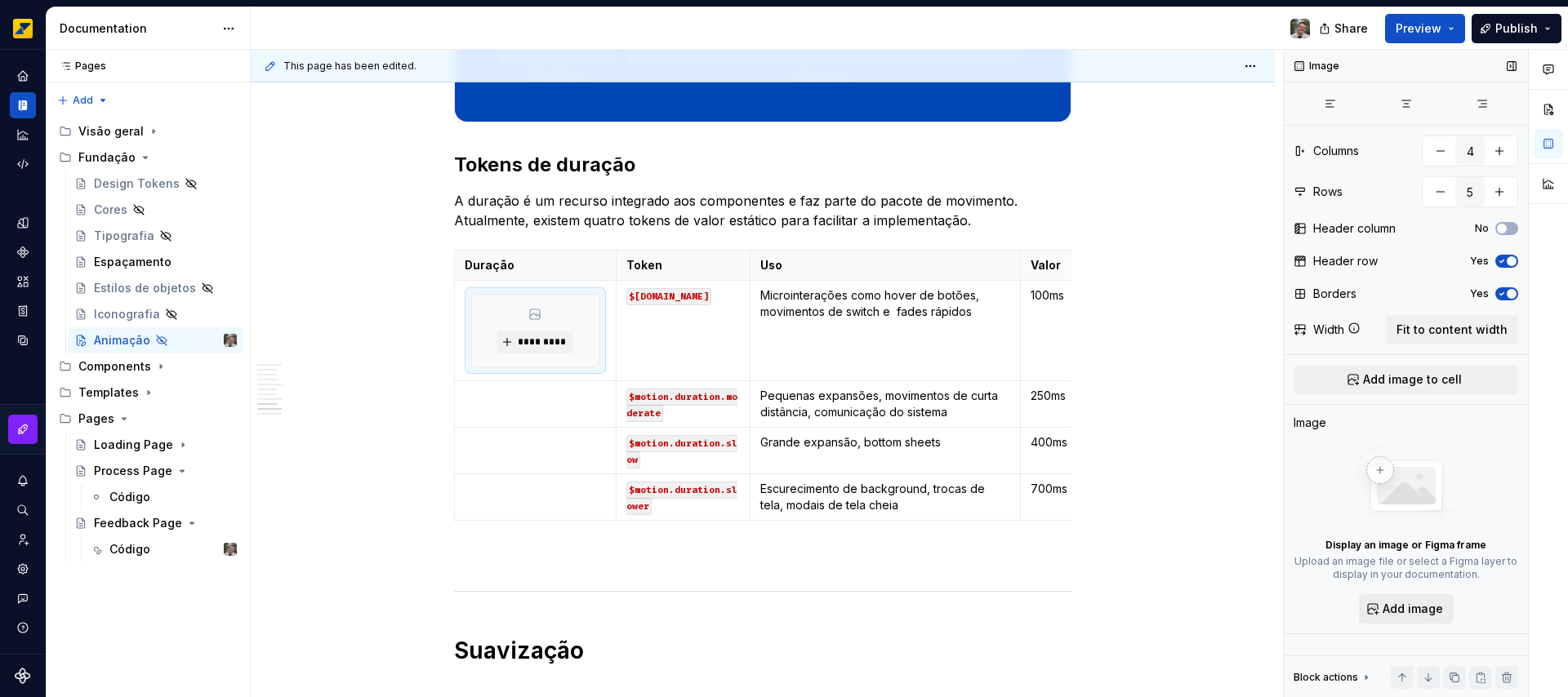
click at [1396, 608] on span "Add image" at bounding box center [1413, 609] width 61 height 16
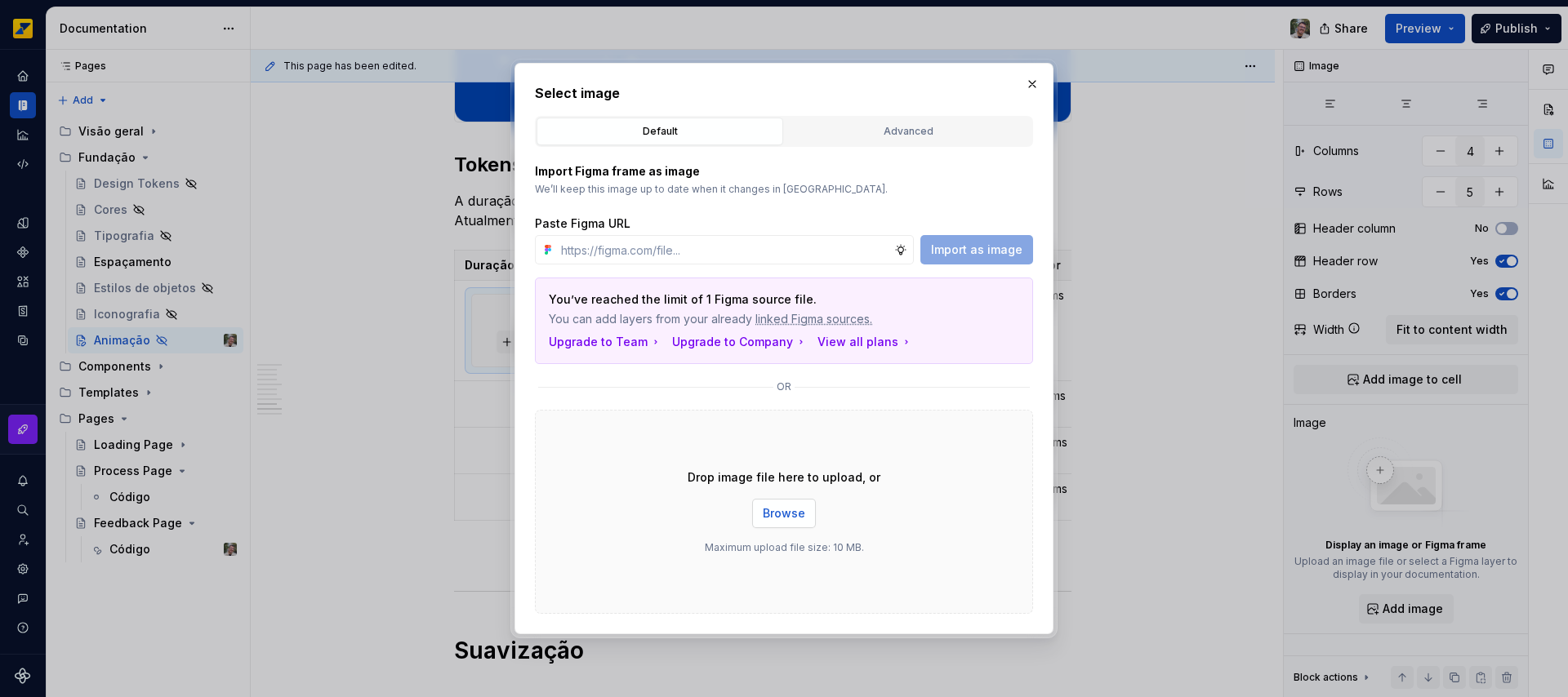
click at [794, 511] on span "Browse" at bounding box center [784, 513] width 42 height 16
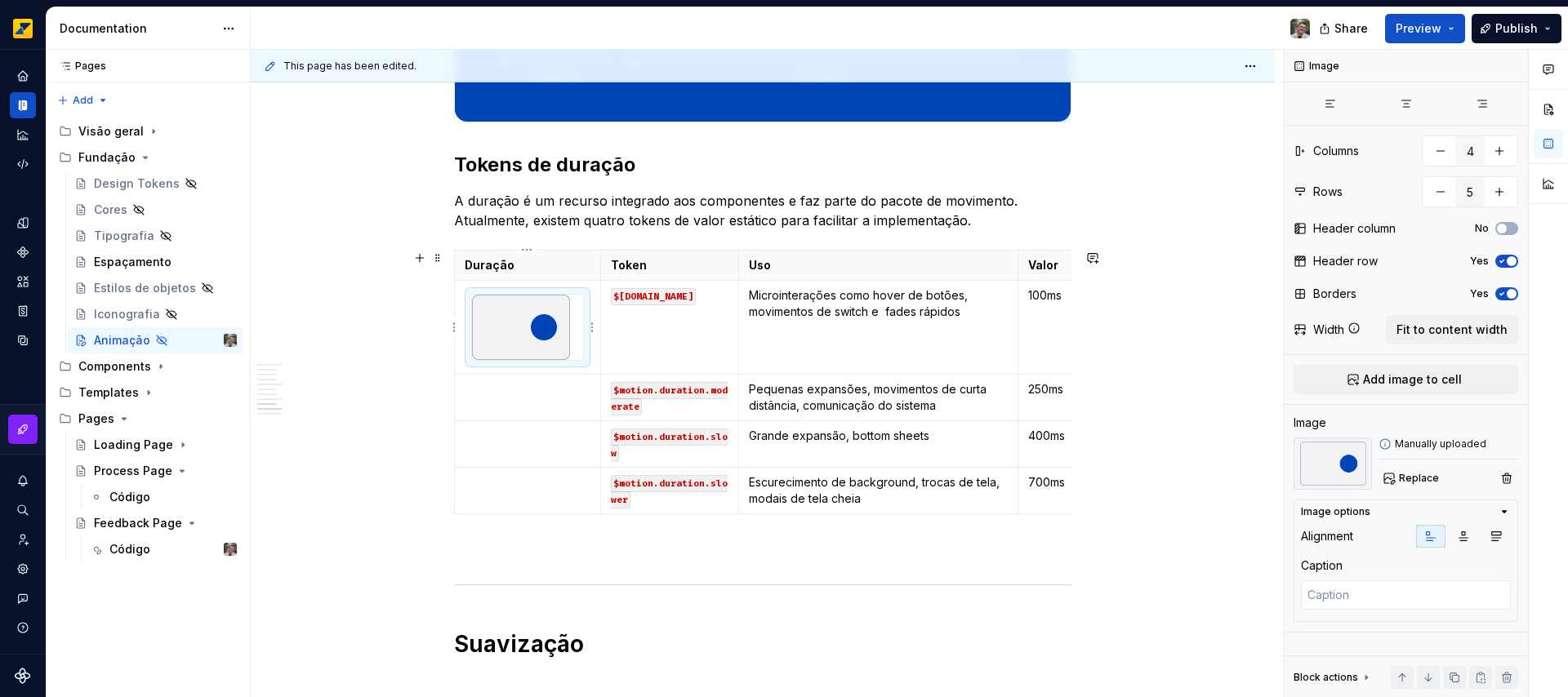
click at [525, 343] on img at bounding box center [520, 327] width 98 height 65
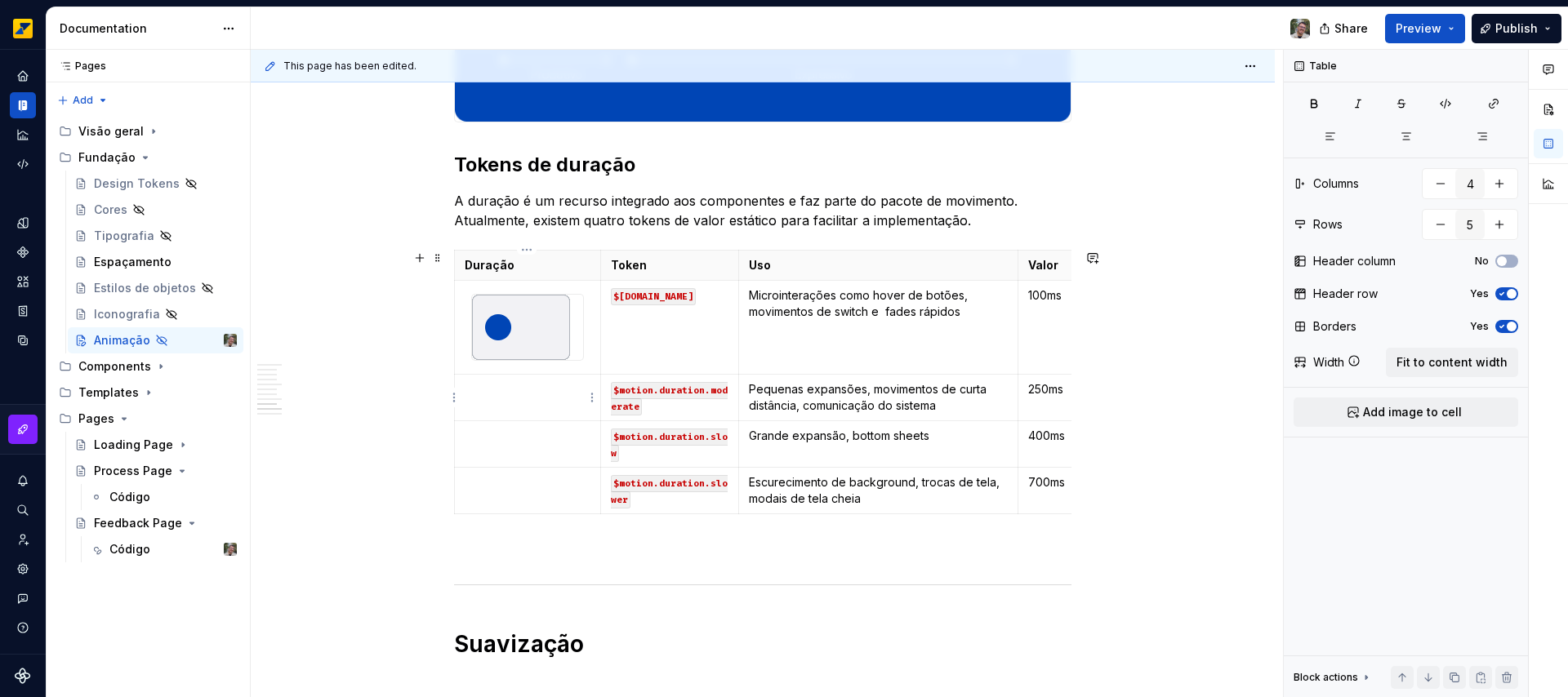
click at [544, 402] on td at bounding box center [528, 397] width 146 height 47
click at [1431, 412] on span "Add image to cell" at bounding box center [1412, 412] width 99 height 16
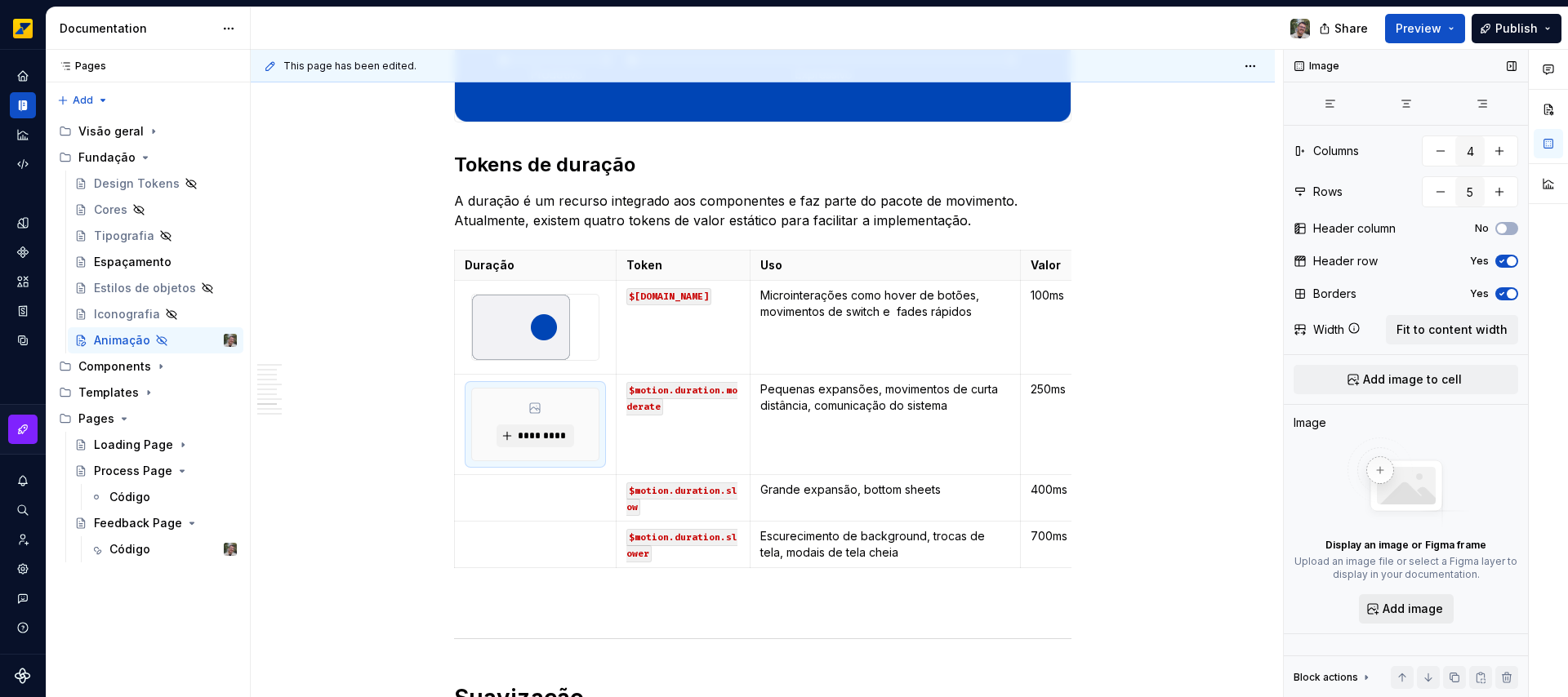
click at [1400, 605] on span "Add image" at bounding box center [1413, 609] width 61 height 16
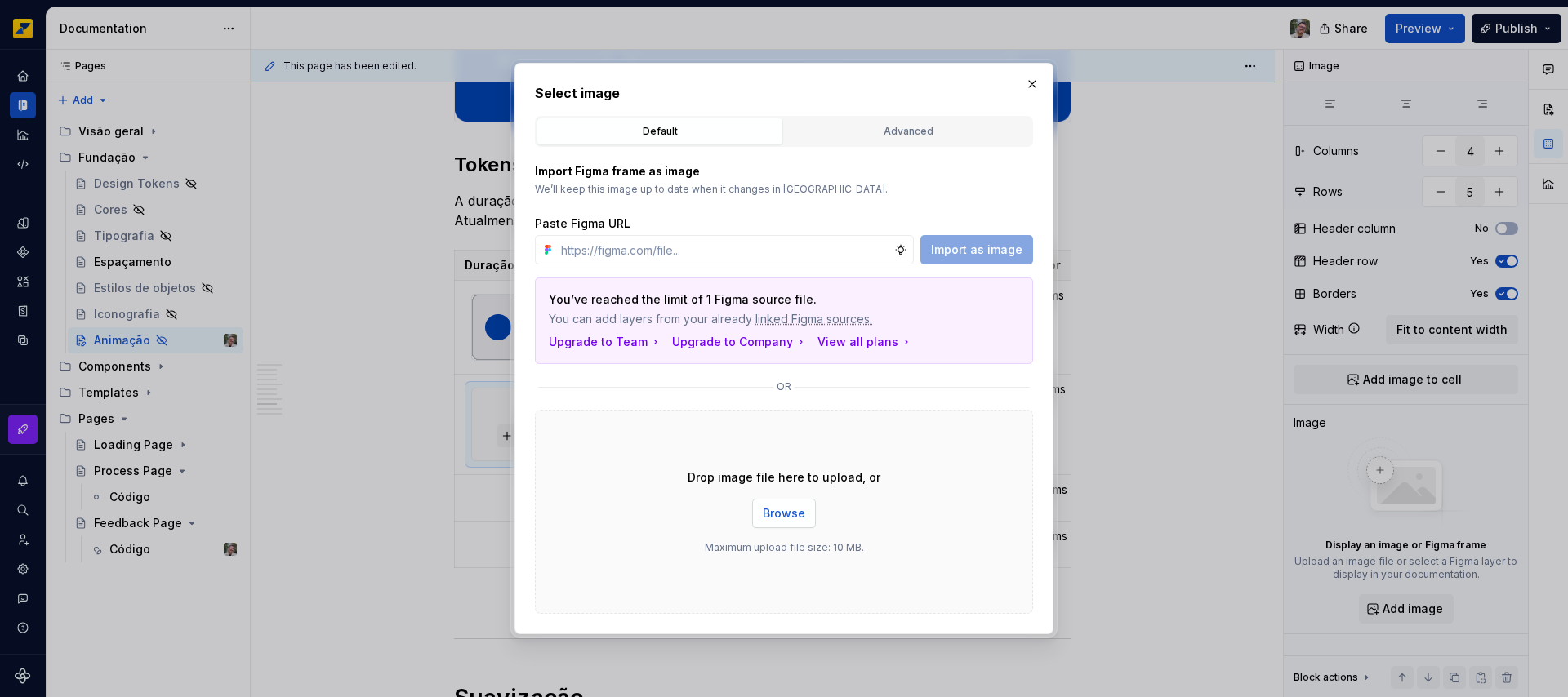
click at [780, 523] on button "Browse" at bounding box center [784, 514] width 63 height 29
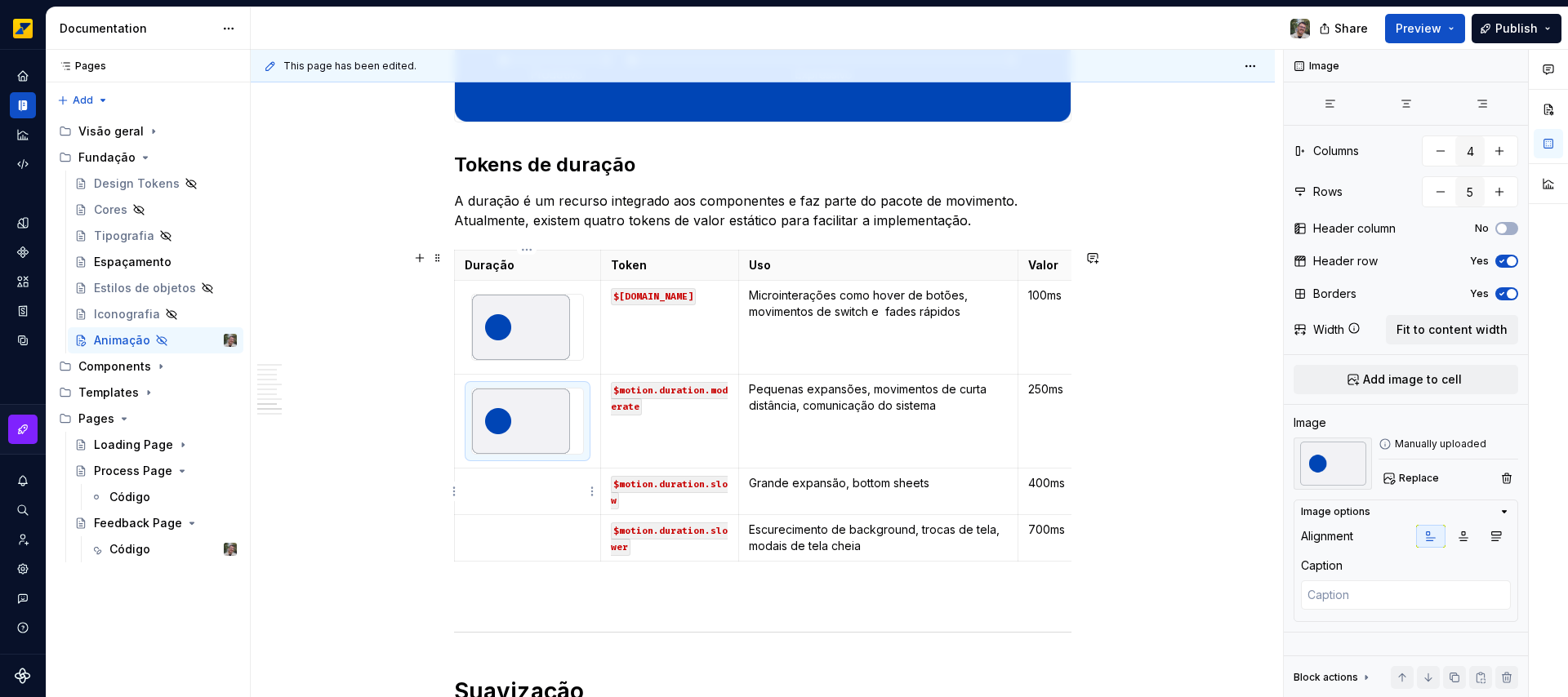
click at [525, 485] on p at bounding box center [527, 483] width 126 height 16
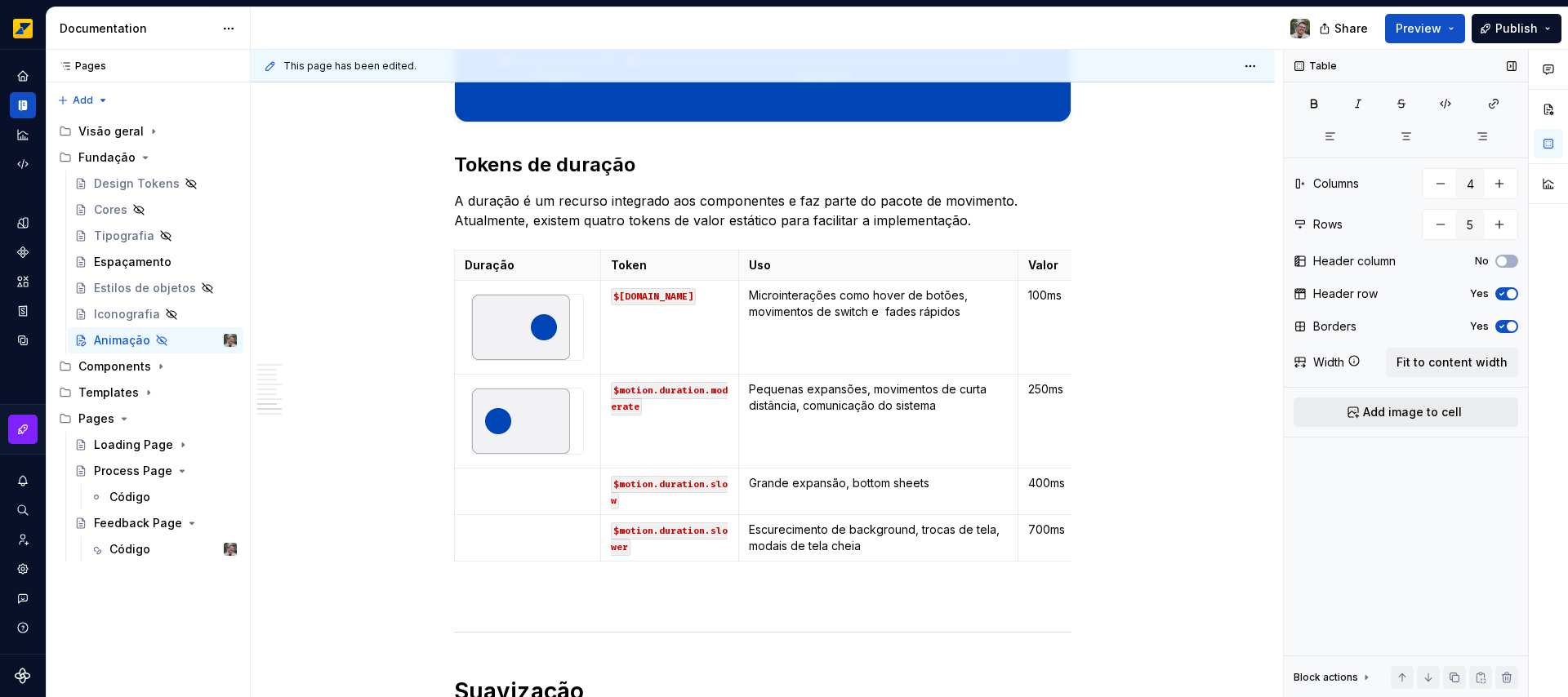
click at [1411, 410] on span "Add image to cell" at bounding box center [1412, 412] width 99 height 16
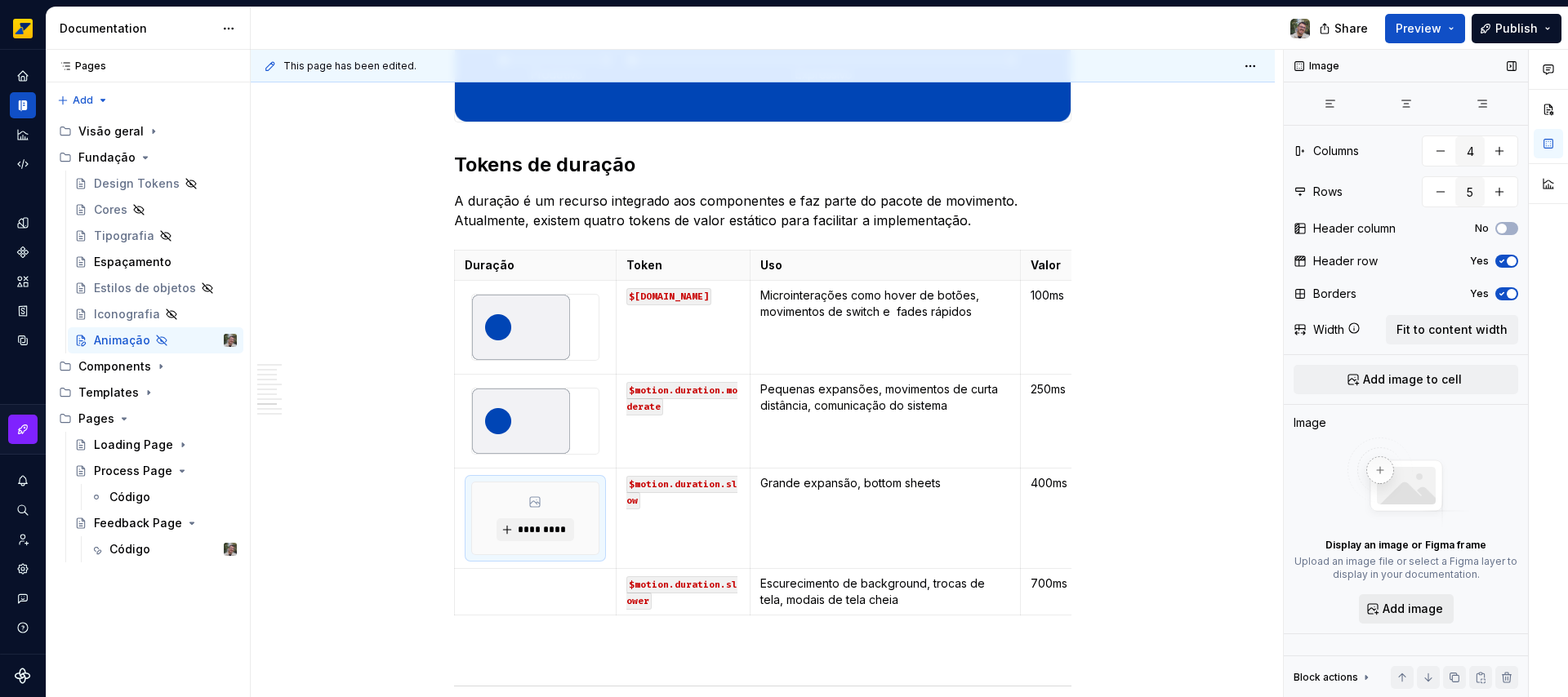
click at [1419, 616] on span "Add image" at bounding box center [1413, 609] width 61 height 16
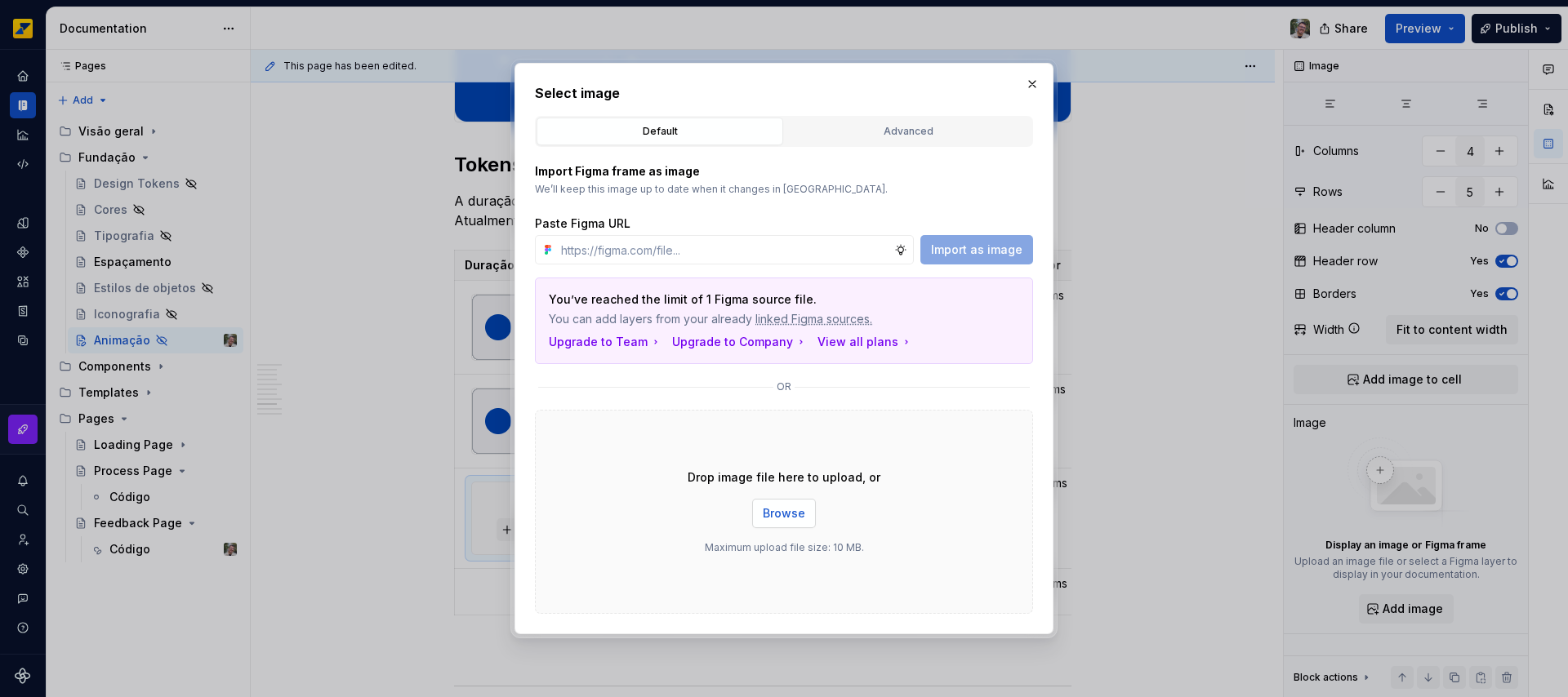
click at [777, 512] on span "Browse" at bounding box center [784, 513] width 42 height 16
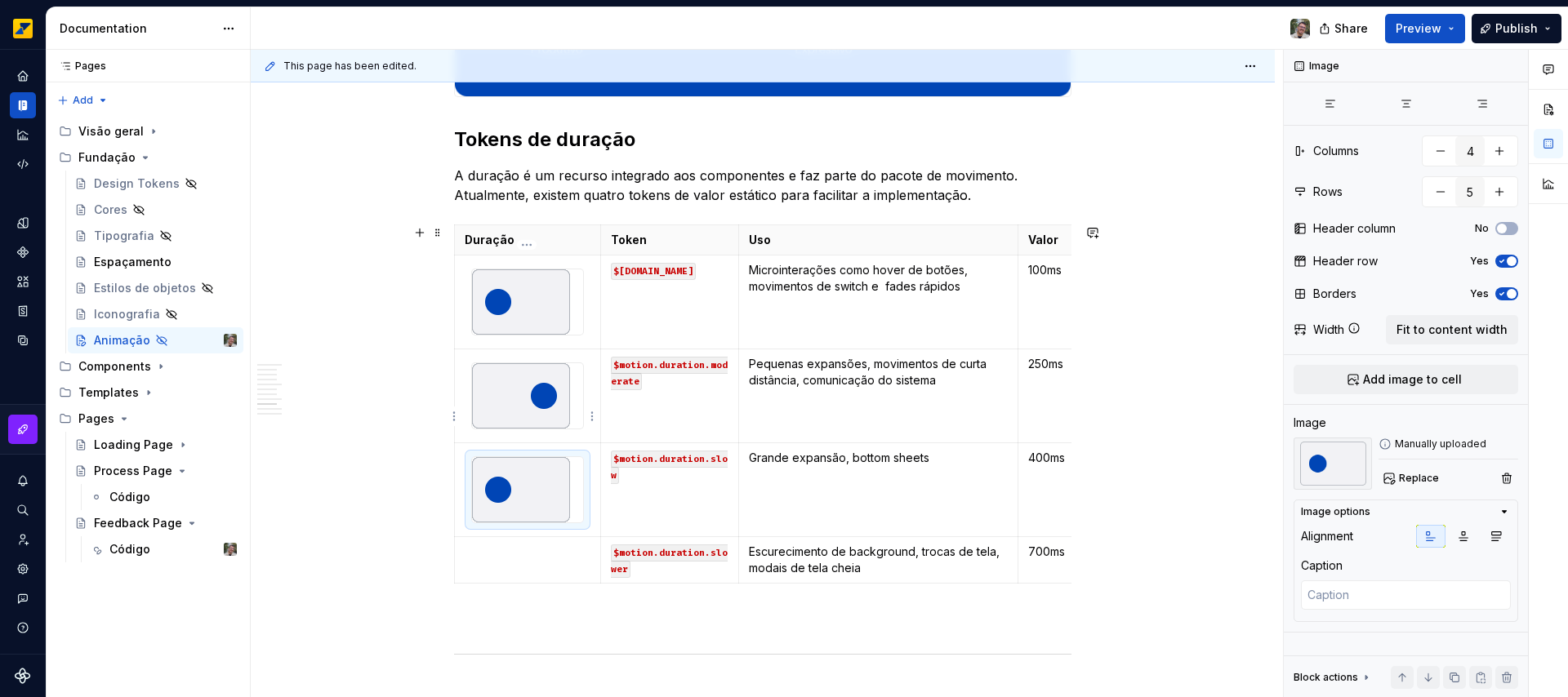
scroll to position [2114, 0]
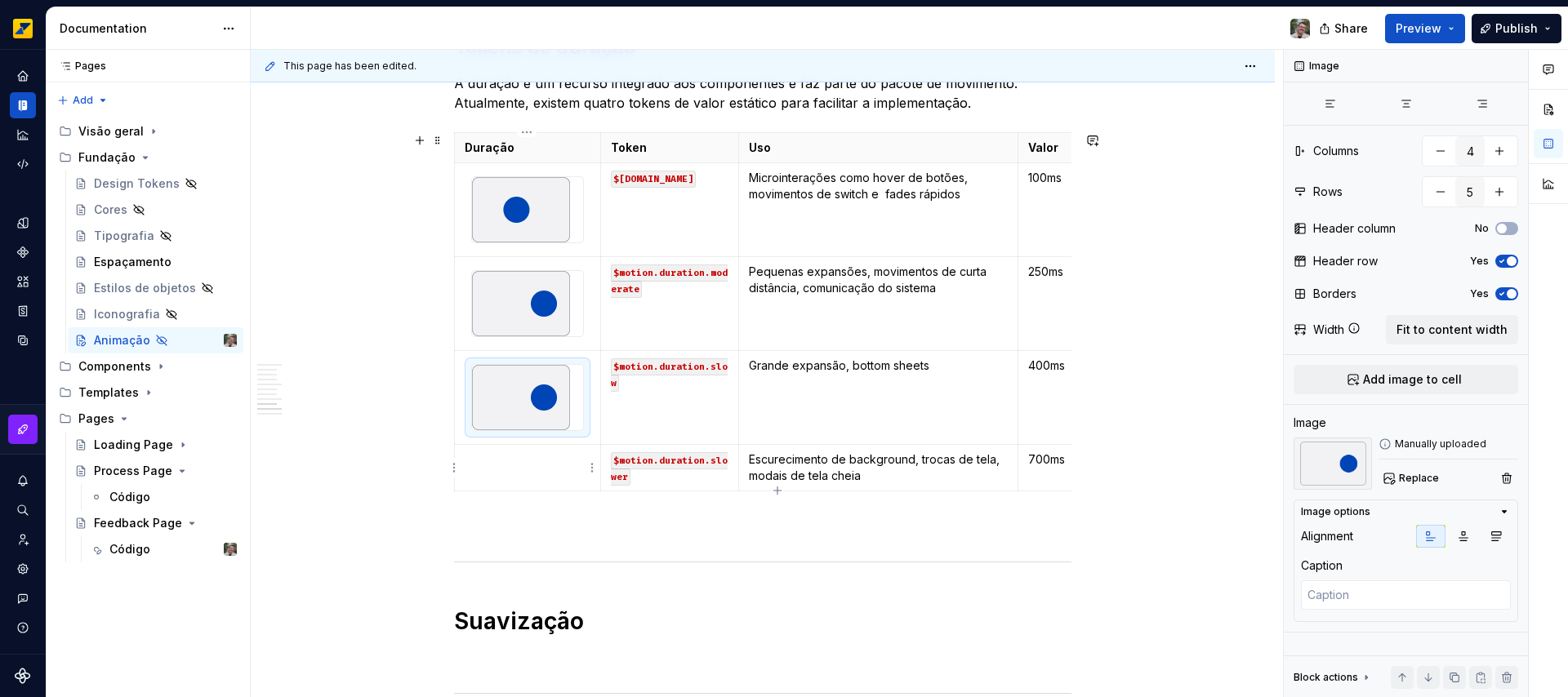
click at [519, 462] on p at bounding box center [527, 459] width 126 height 16
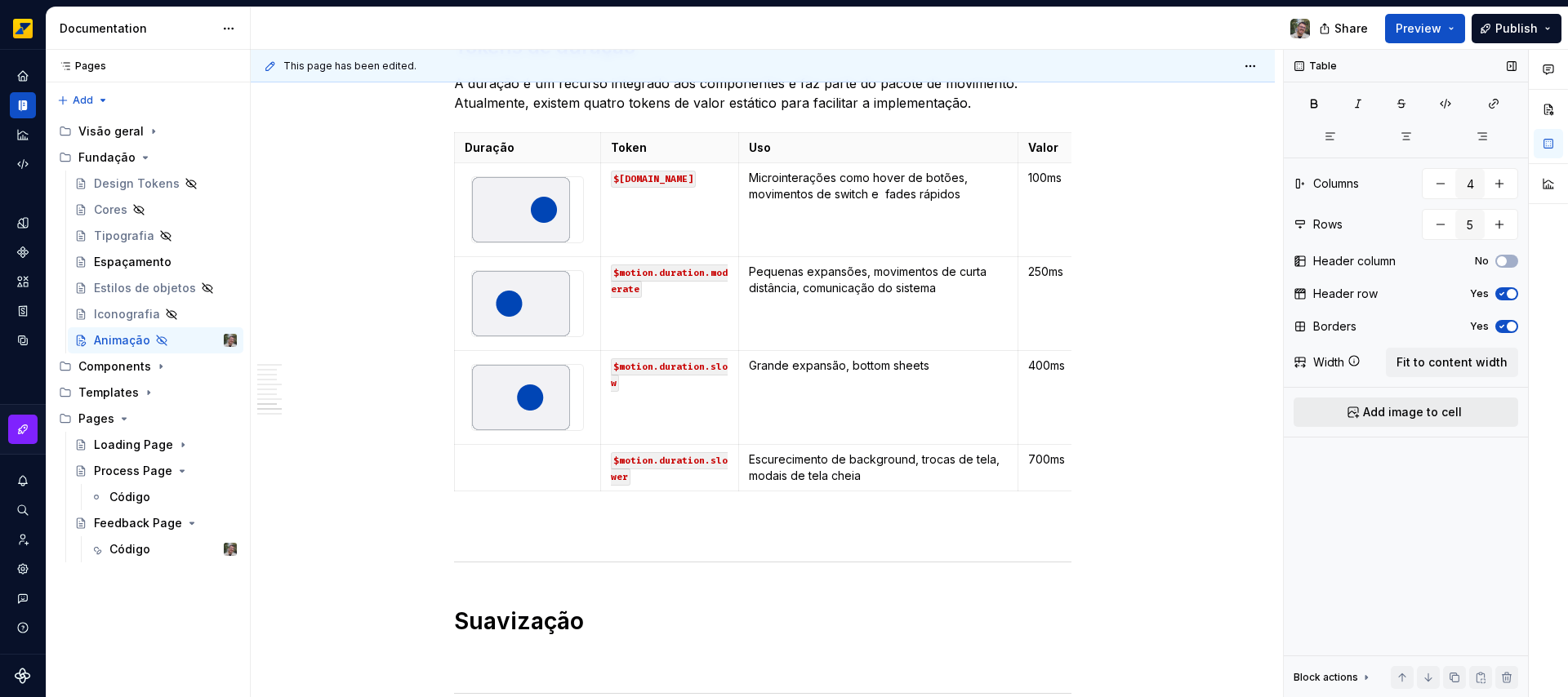
click at [1450, 412] on span "Add image to cell" at bounding box center [1412, 412] width 99 height 16
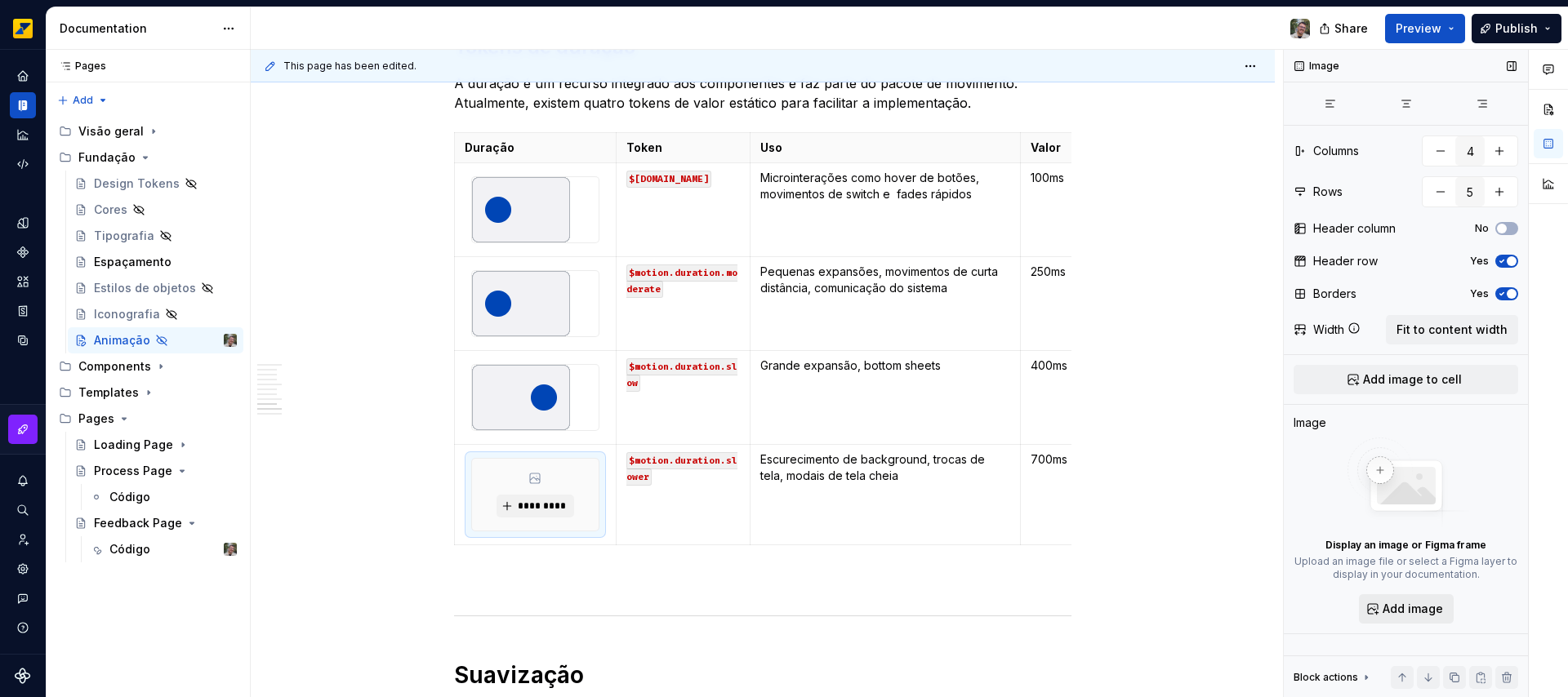
click at [1414, 608] on span "Add image" at bounding box center [1413, 609] width 61 height 16
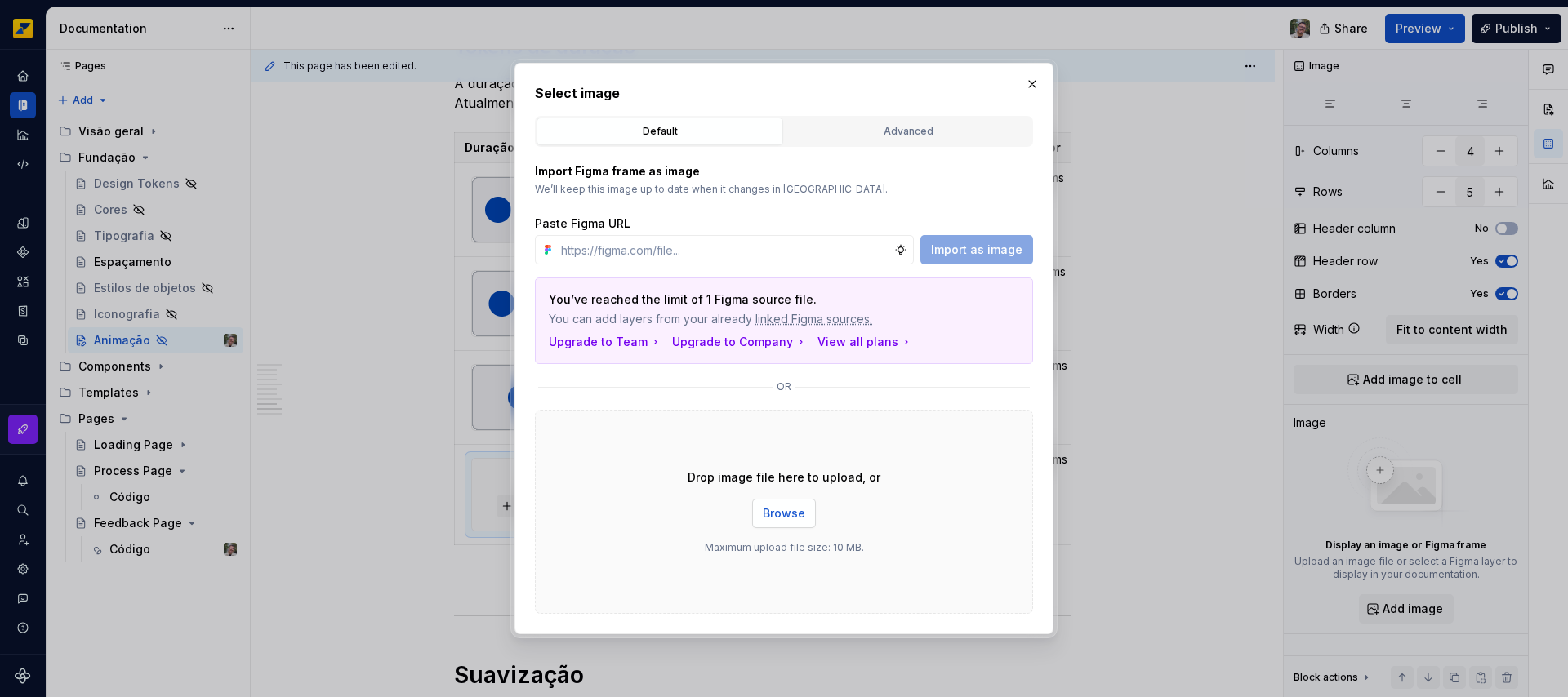
click at [766, 514] on span "Browse" at bounding box center [784, 513] width 42 height 16
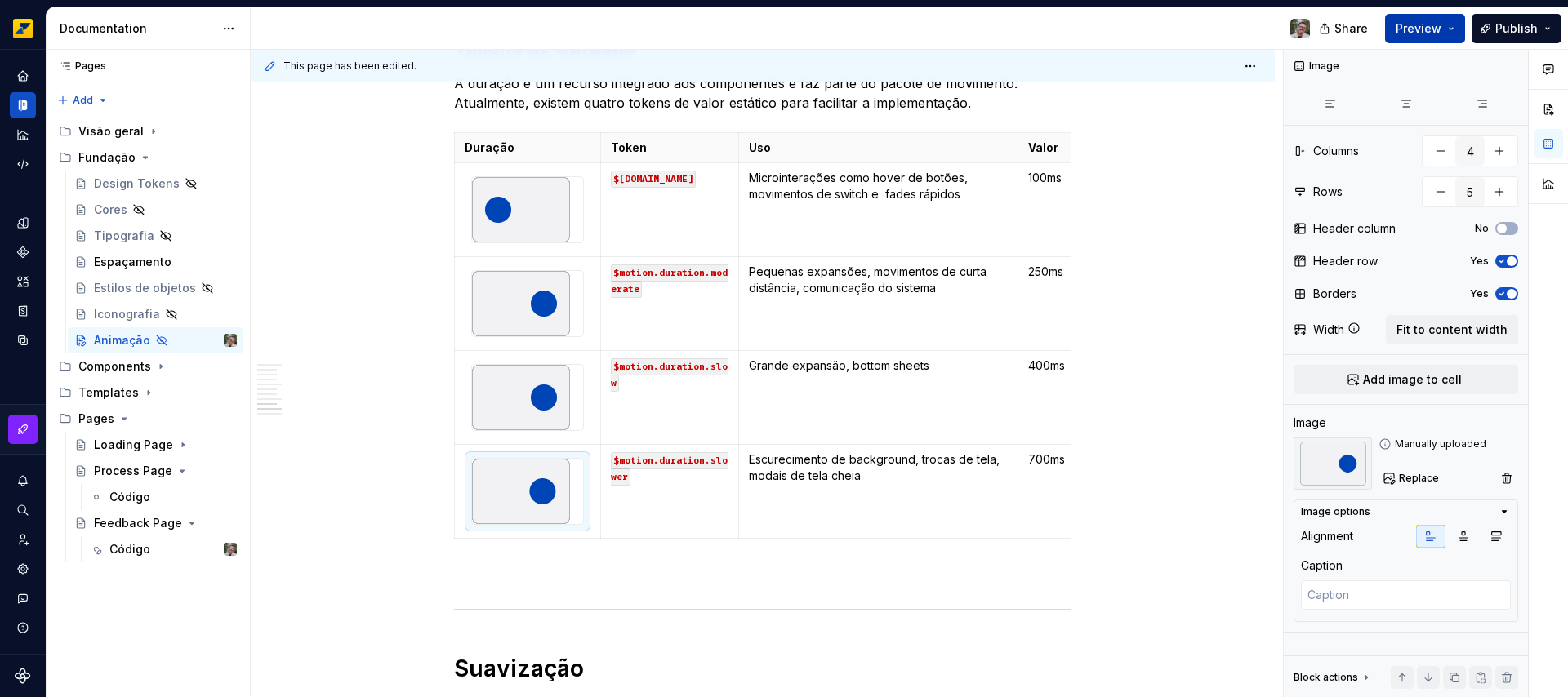
click at [1453, 25] on button "Preview" at bounding box center [1425, 29] width 80 height 29
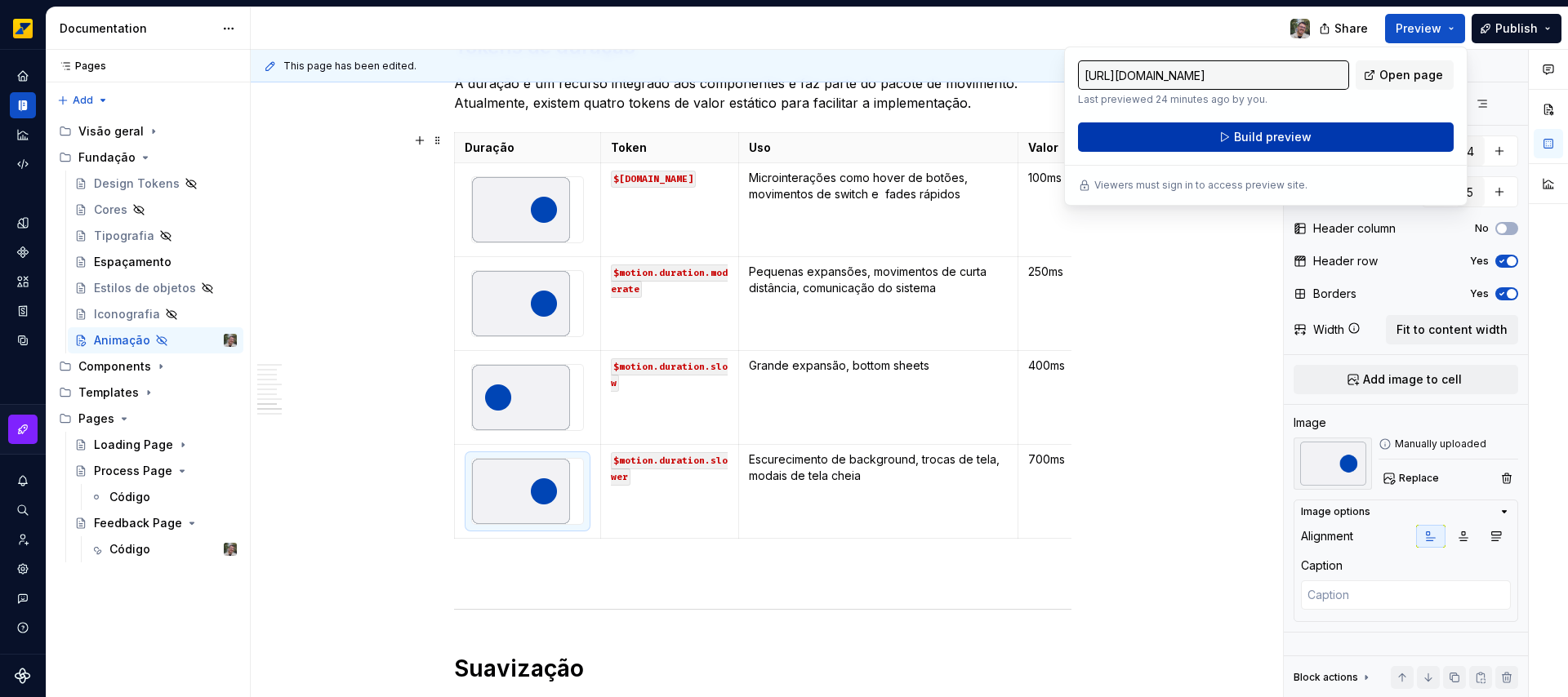
click at [1202, 141] on button "Build preview" at bounding box center [1265, 137] width 375 height 29
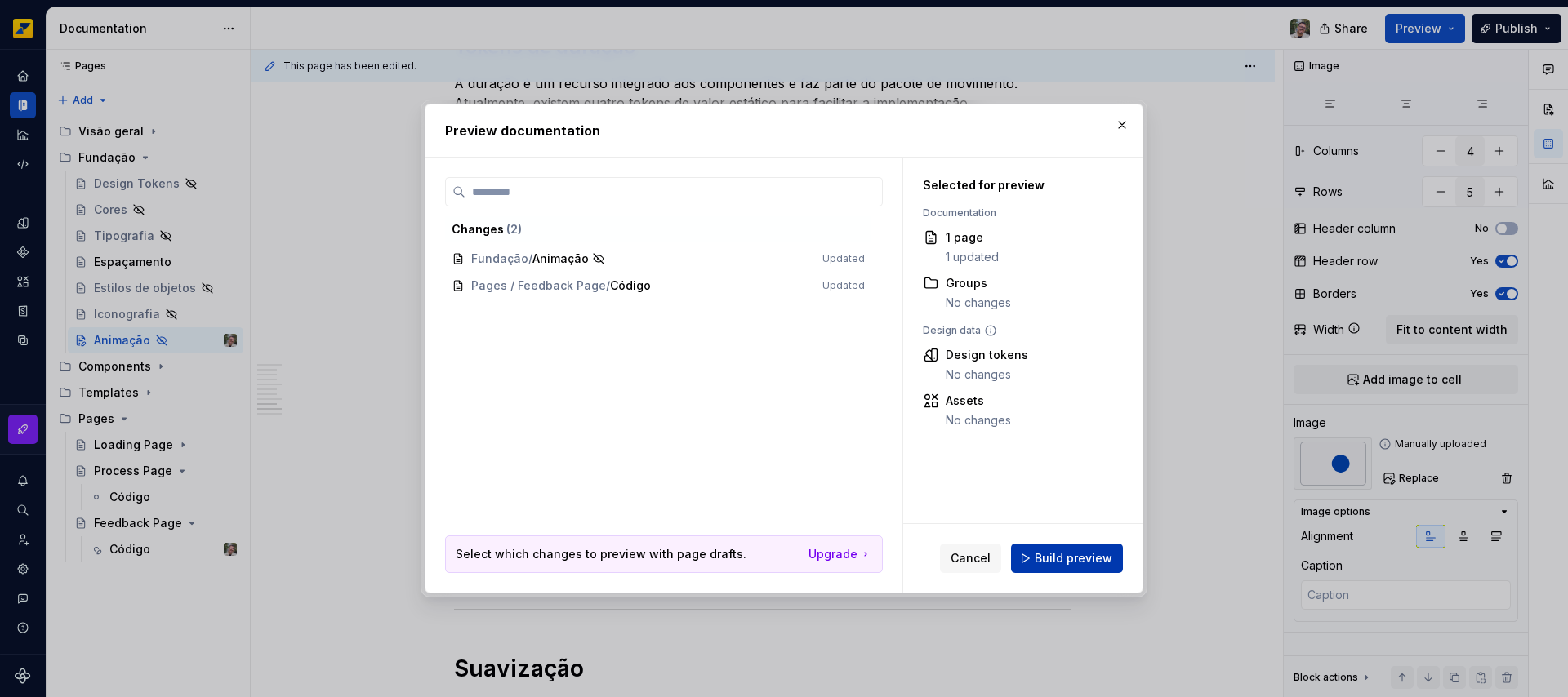
click at [1065, 568] on button "Build preview" at bounding box center [1066, 558] width 112 height 29
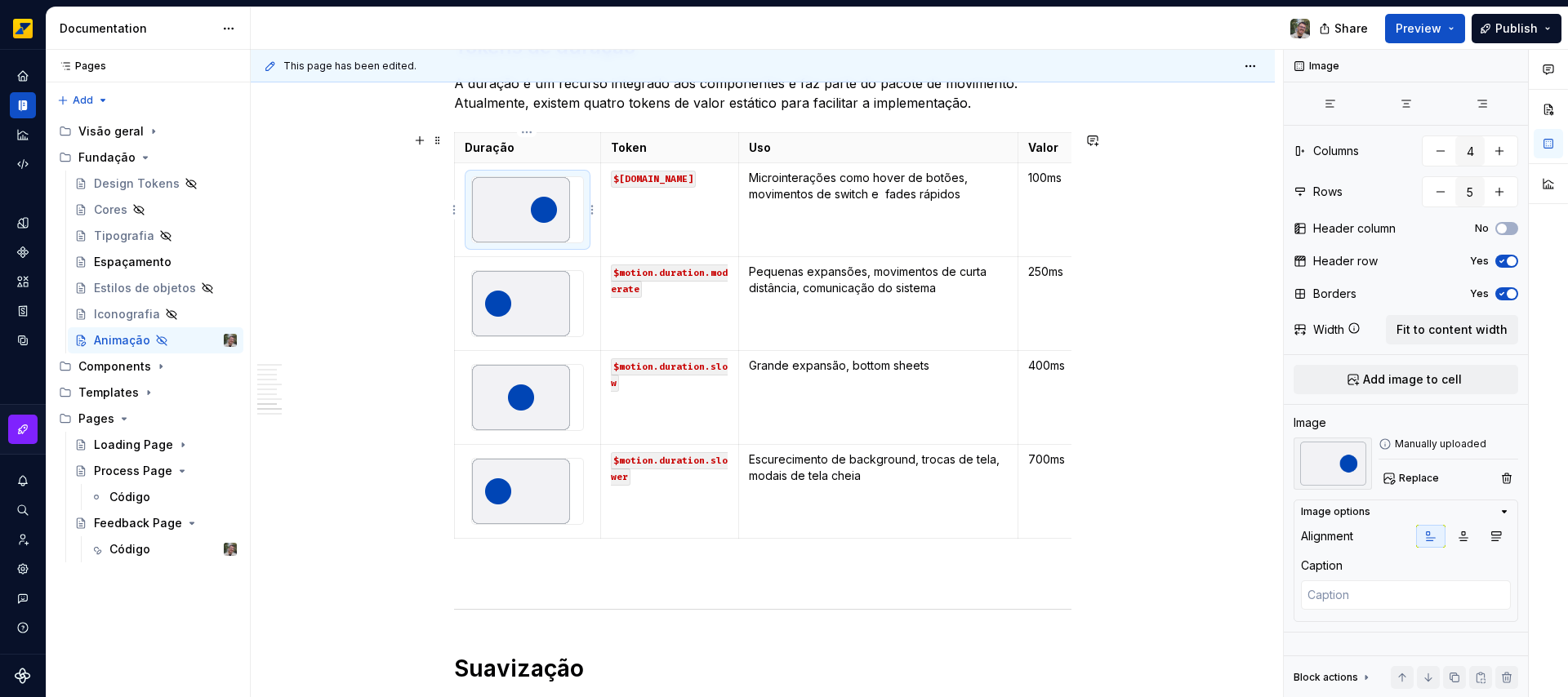
click at [525, 218] on img at bounding box center [520, 209] width 98 height 65
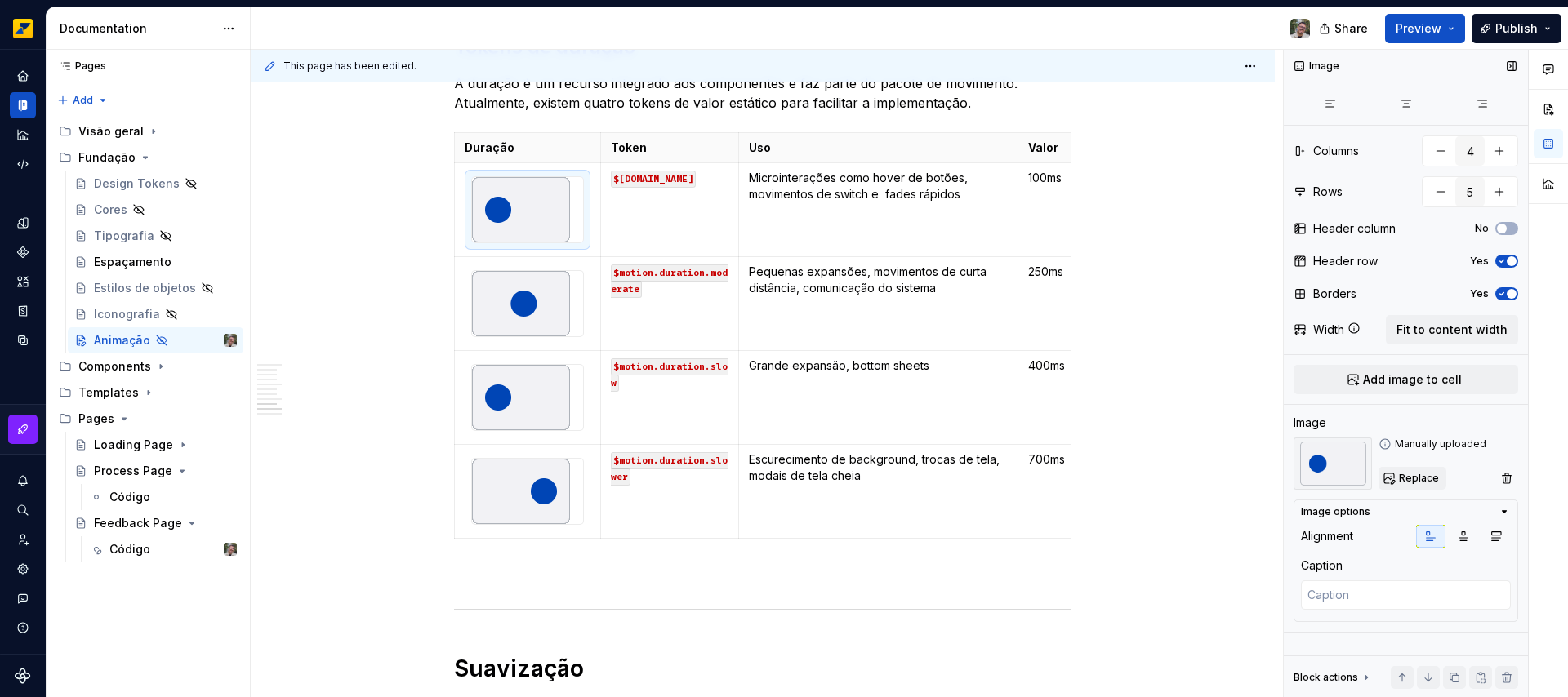
click at [1414, 475] on span "Replace" at bounding box center [1419, 478] width 40 height 13
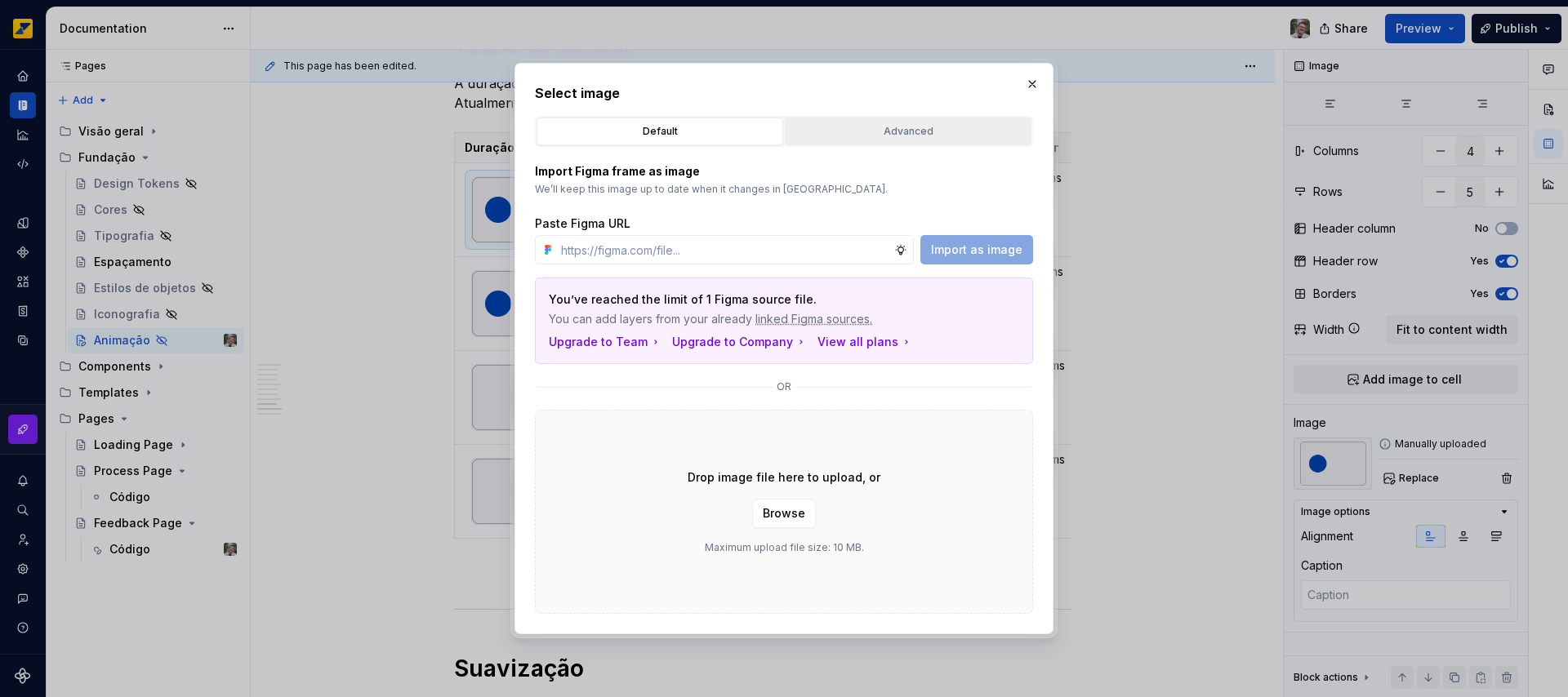
click at [883, 133] on div "Advanced" at bounding box center [908, 131] width 235 height 16
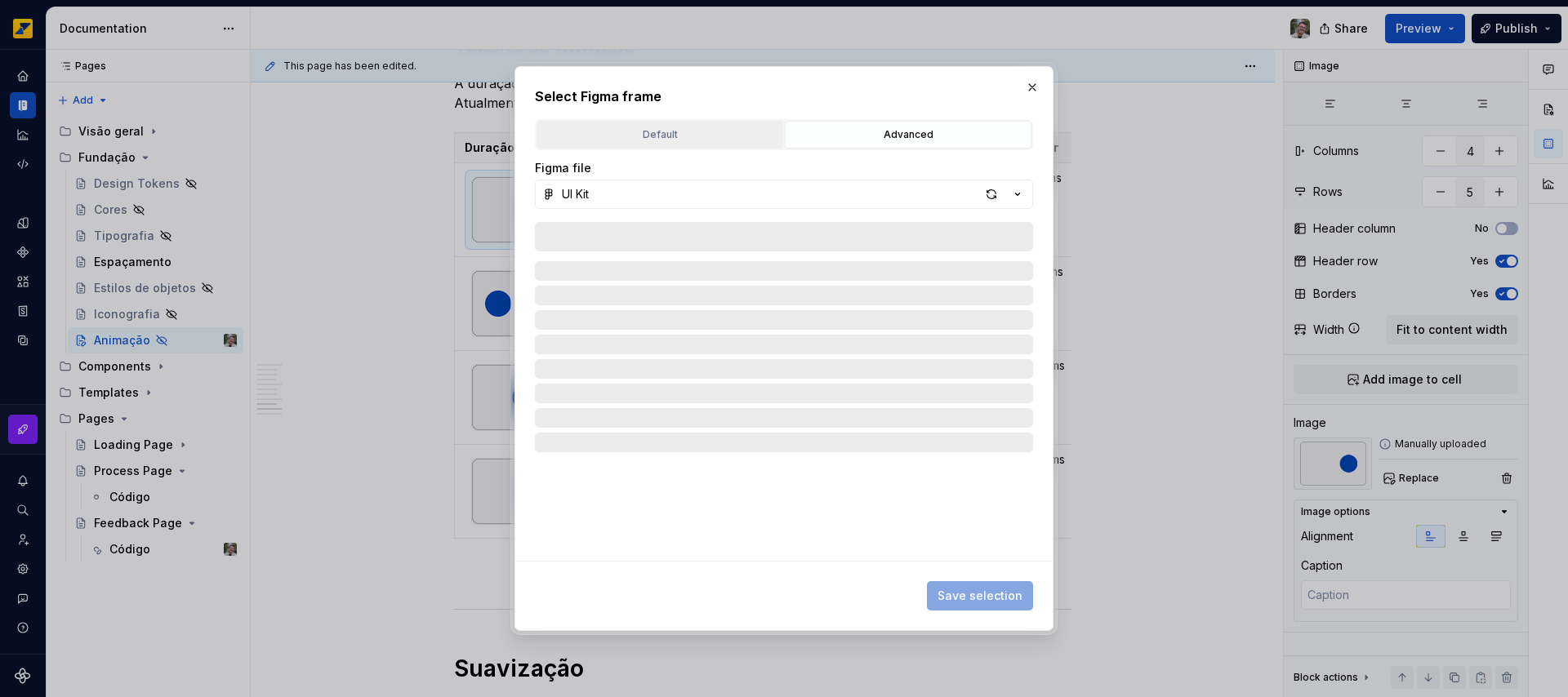
click at [699, 133] on div "Default" at bounding box center [659, 134] width 235 height 16
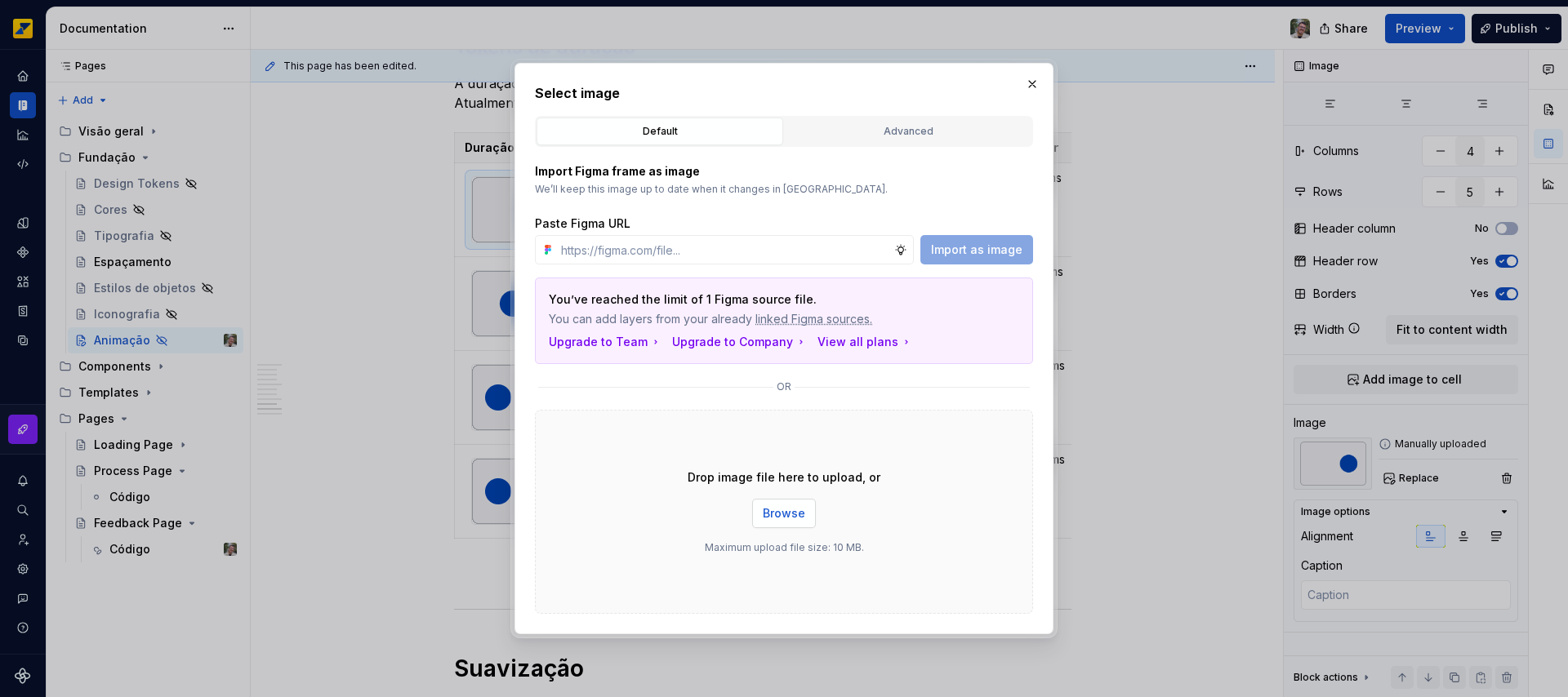
click at [799, 509] on span "Browse" at bounding box center [784, 513] width 42 height 16
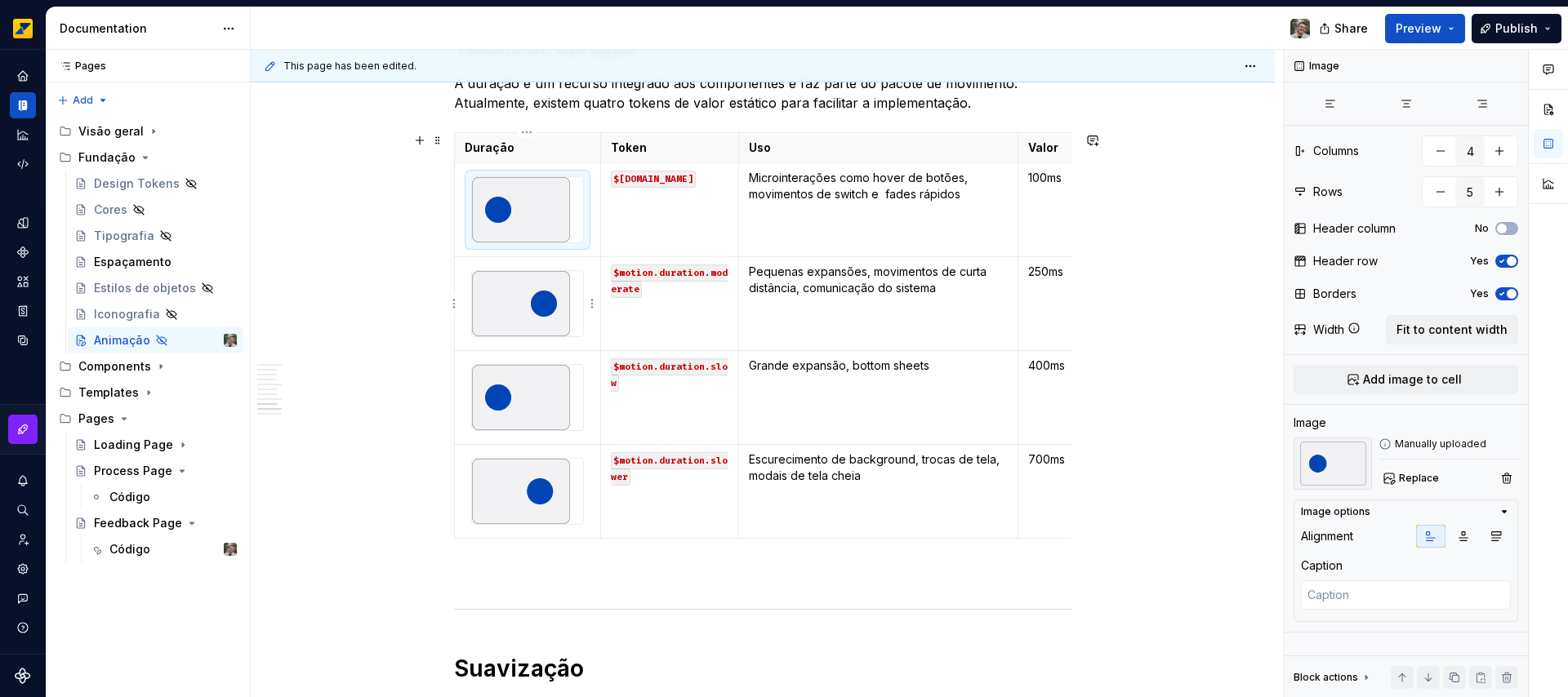
click at [527, 260] on td at bounding box center [528, 303] width 146 height 94
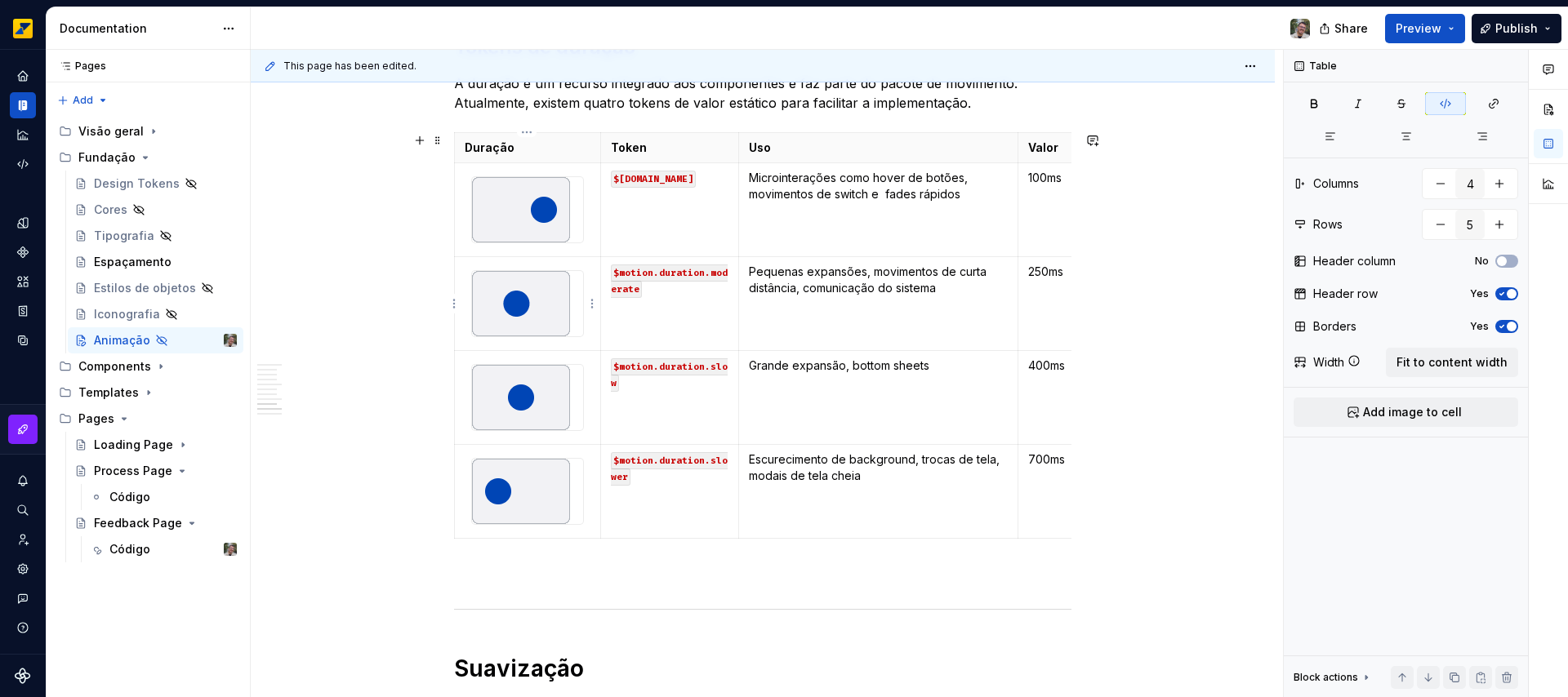
click at [532, 307] on img at bounding box center [520, 303] width 98 height 65
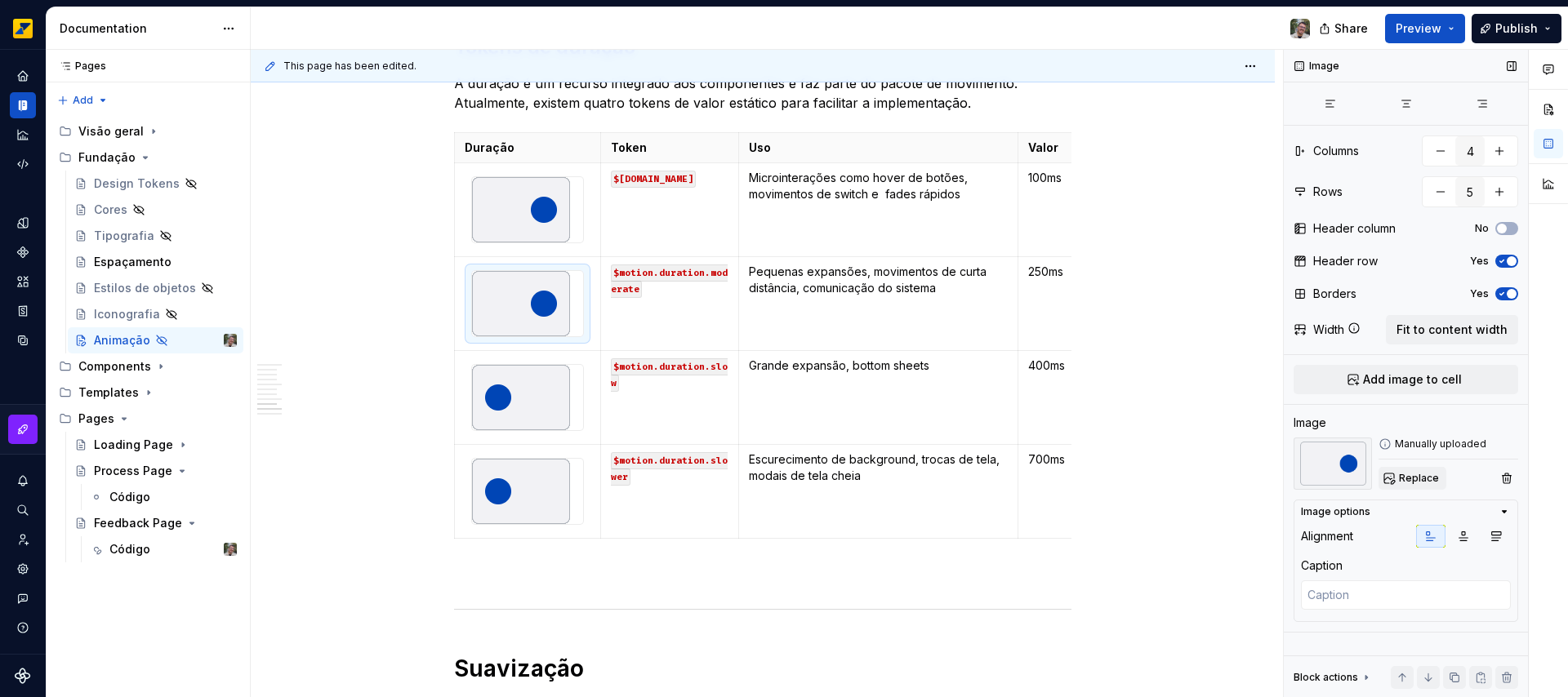
click at [1419, 478] on span "Replace" at bounding box center [1419, 478] width 40 height 13
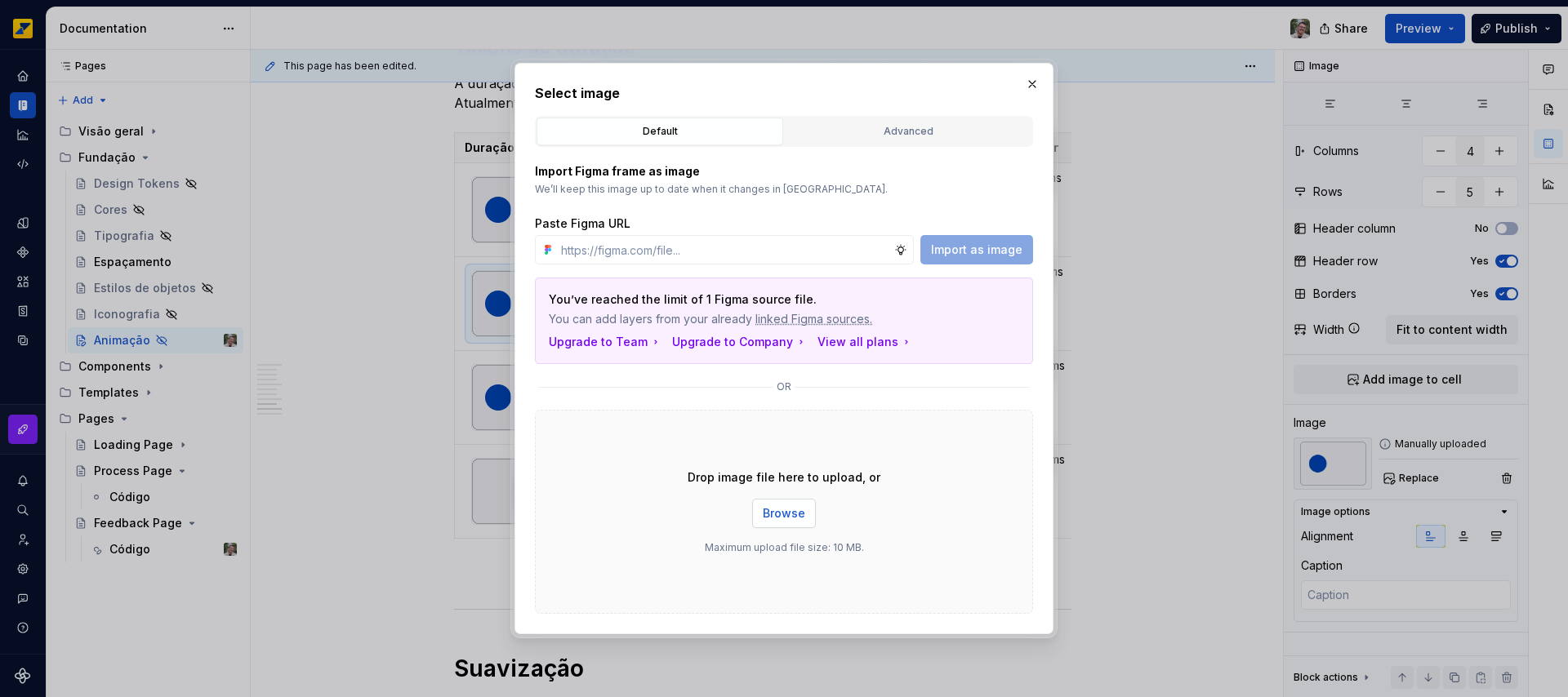
click at [806, 518] on button "Browse" at bounding box center [784, 514] width 63 height 29
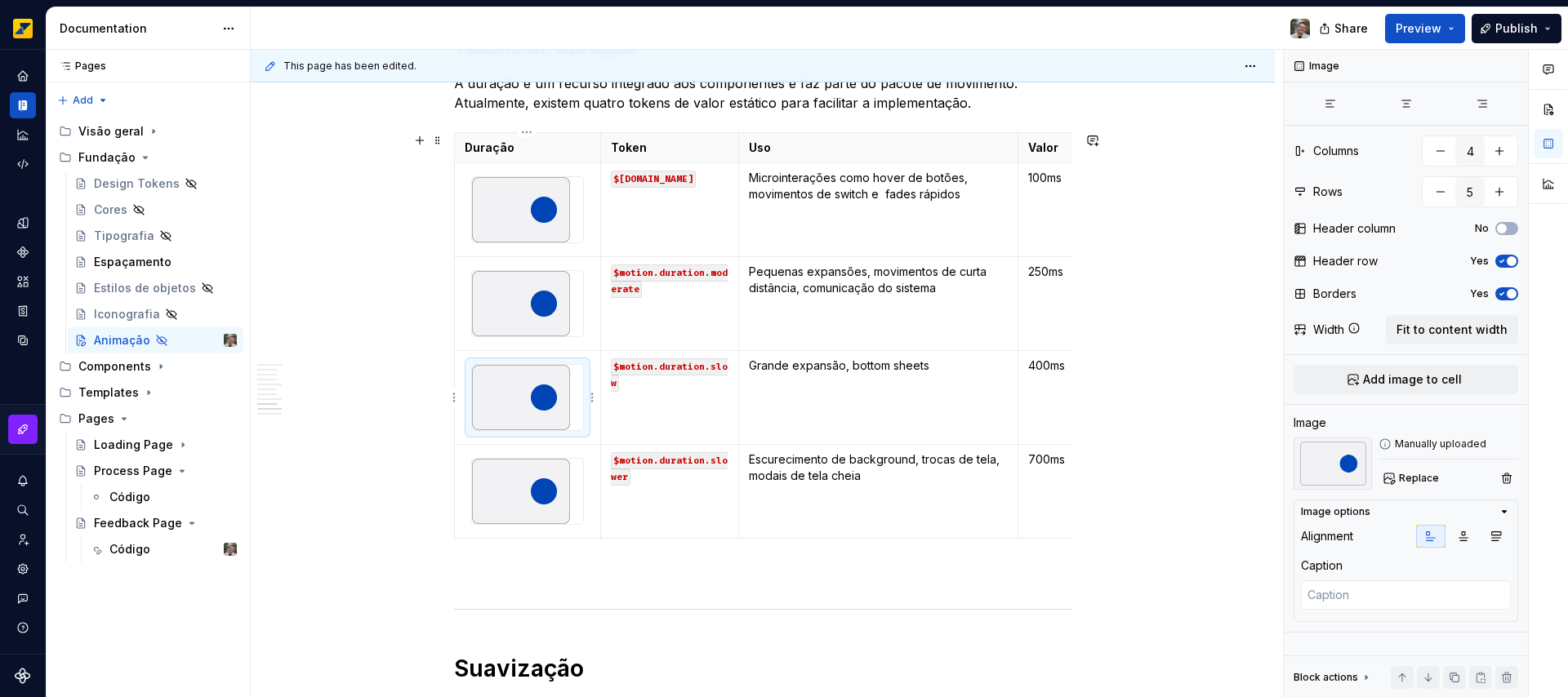
click at [520, 403] on img at bounding box center [520, 397] width 98 height 65
click at [1428, 475] on span "Replace" at bounding box center [1419, 478] width 40 height 13
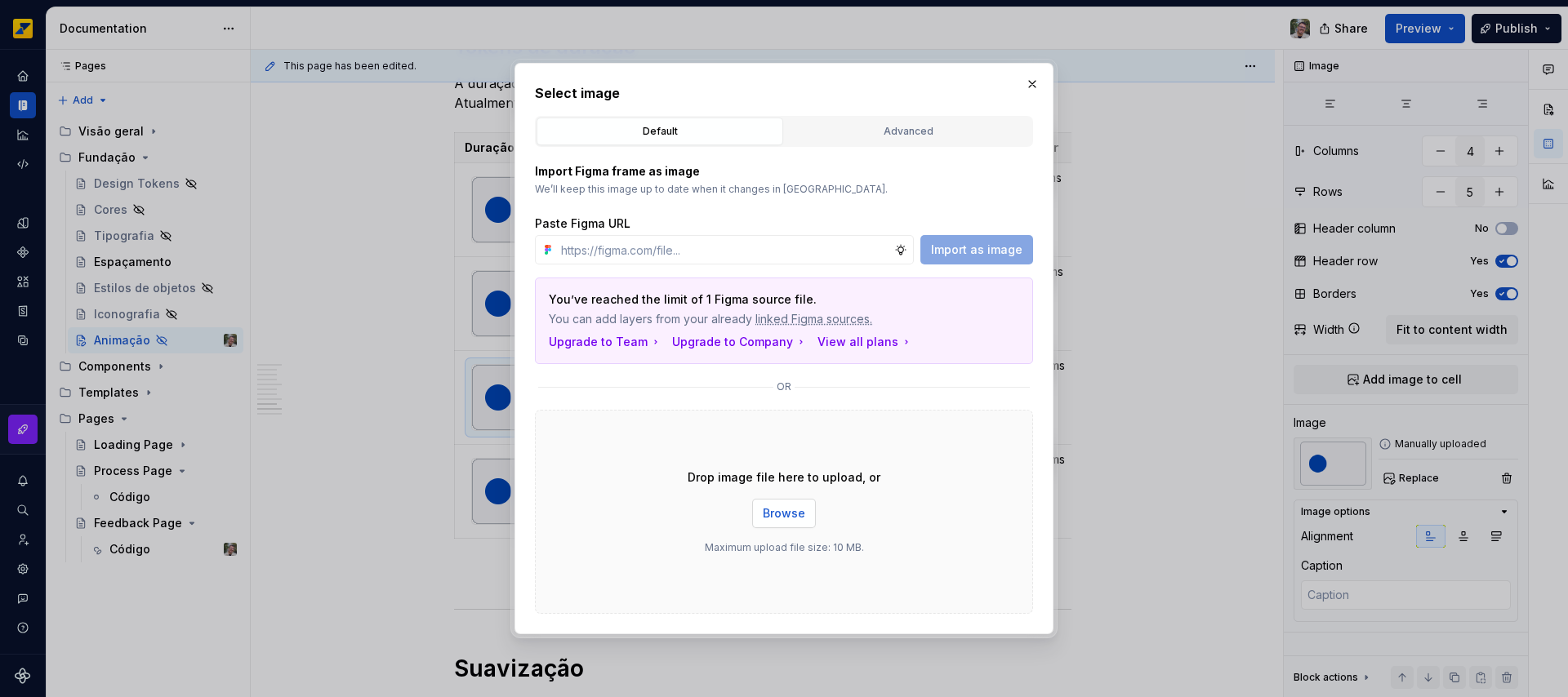
click at [789, 515] on span "Browse" at bounding box center [784, 513] width 42 height 16
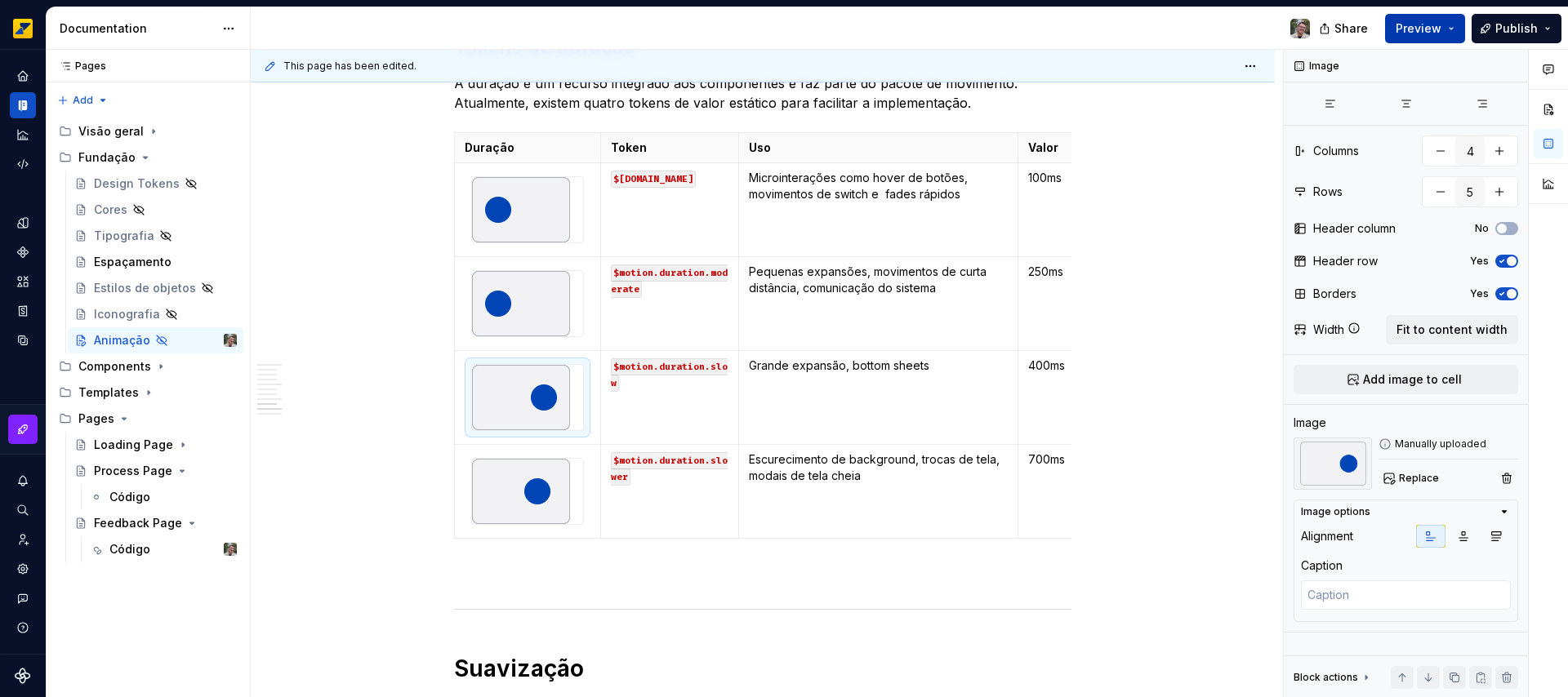
click at [1441, 31] on span "Preview" at bounding box center [1418, 29] width 46 height 16
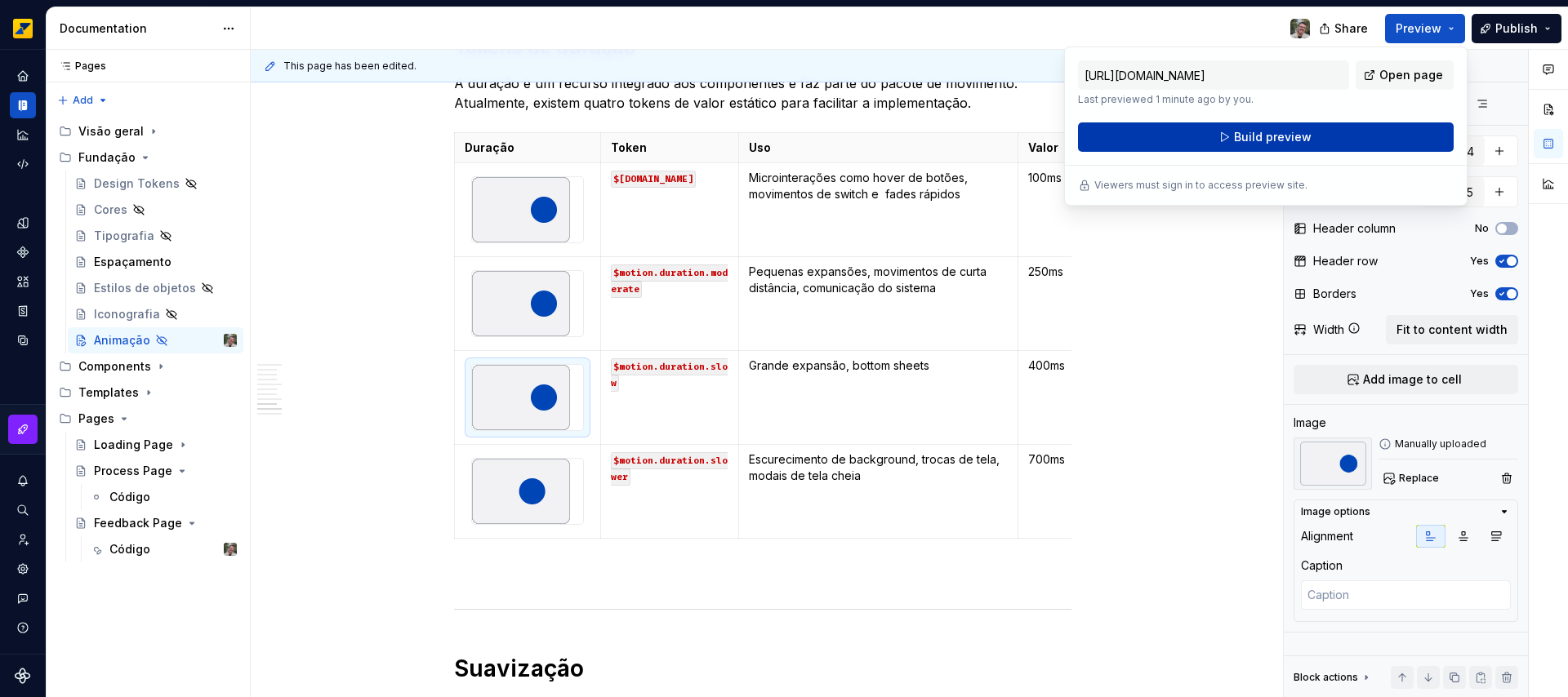
click at [1361, 134] on button "Build preview" at bounding box center [1265, 137] width 375 height 29
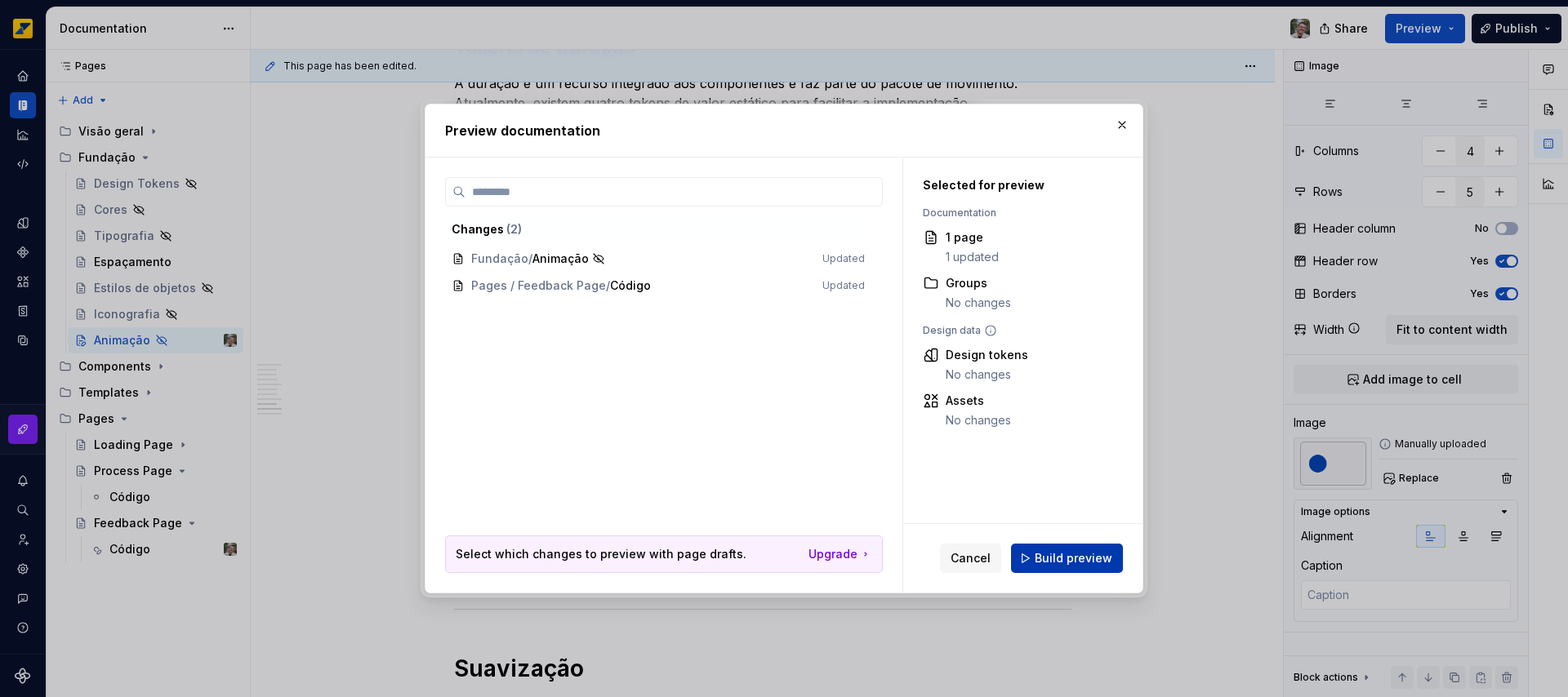
click at [1064, 556] on span "Build preview" at bounding box center [1072, 558] width 77 height 16
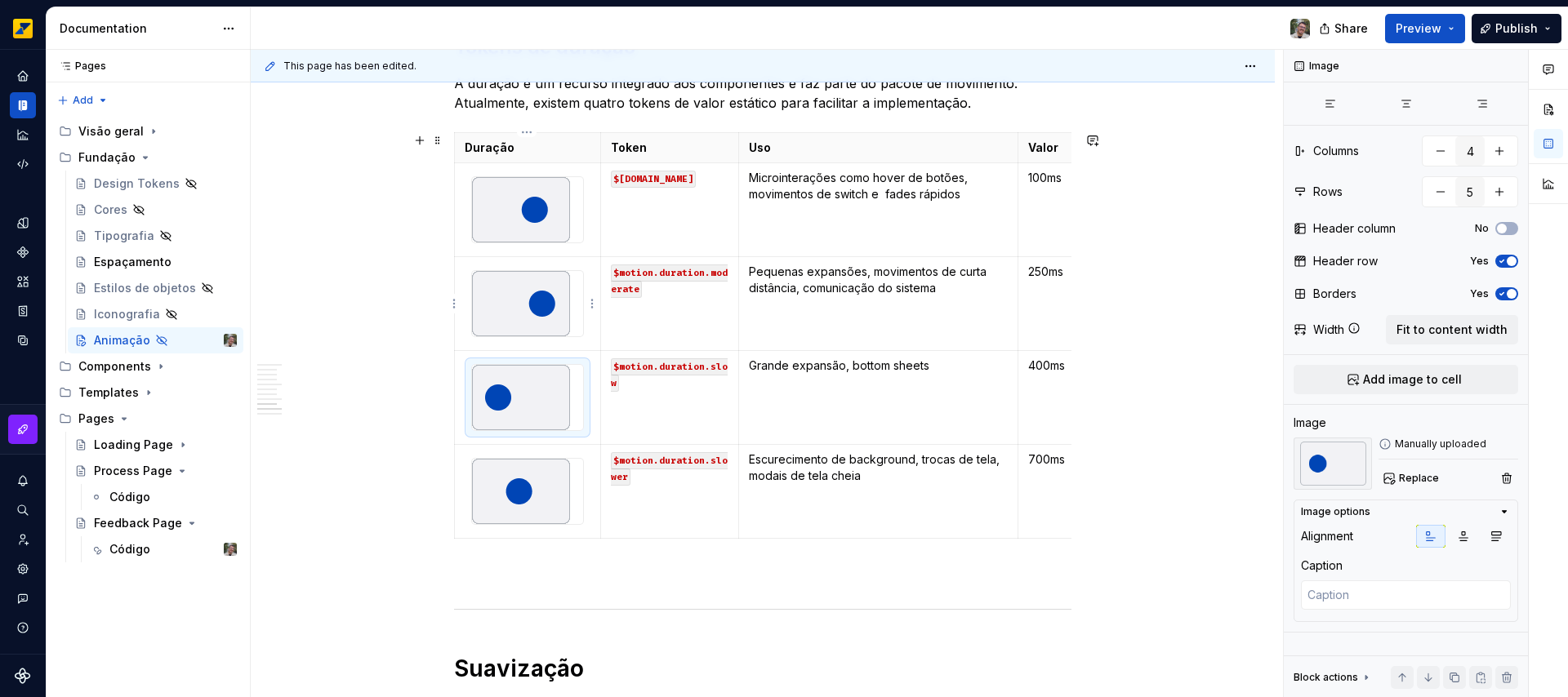
click at [524, 309] on img at bounding box center [520, 303] width 98 height 65
click at [110, 304] on div "Iconografia" at bounding box center [165, 314] width 143 height 23
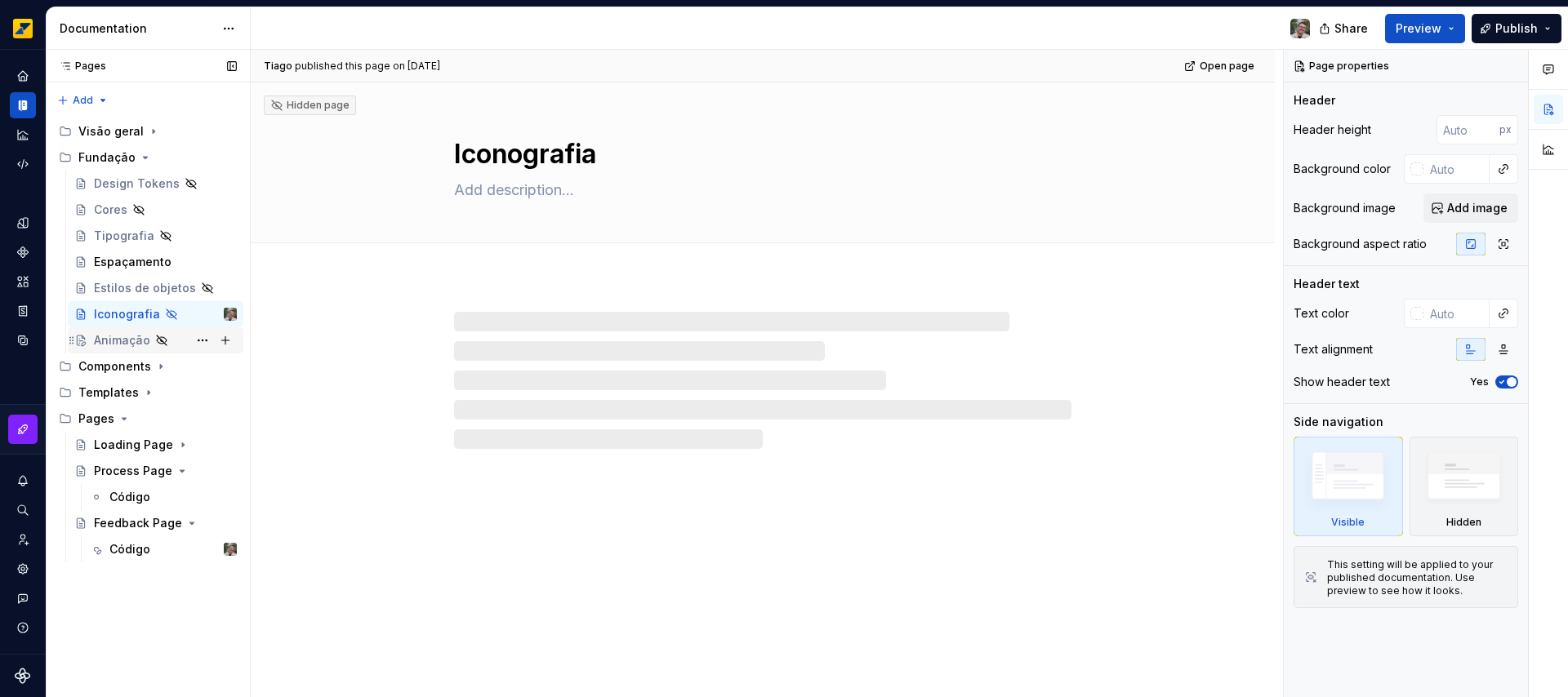
click at [133, 338] on div "Animação" at bounding box center [121, 340] width 56 height 16
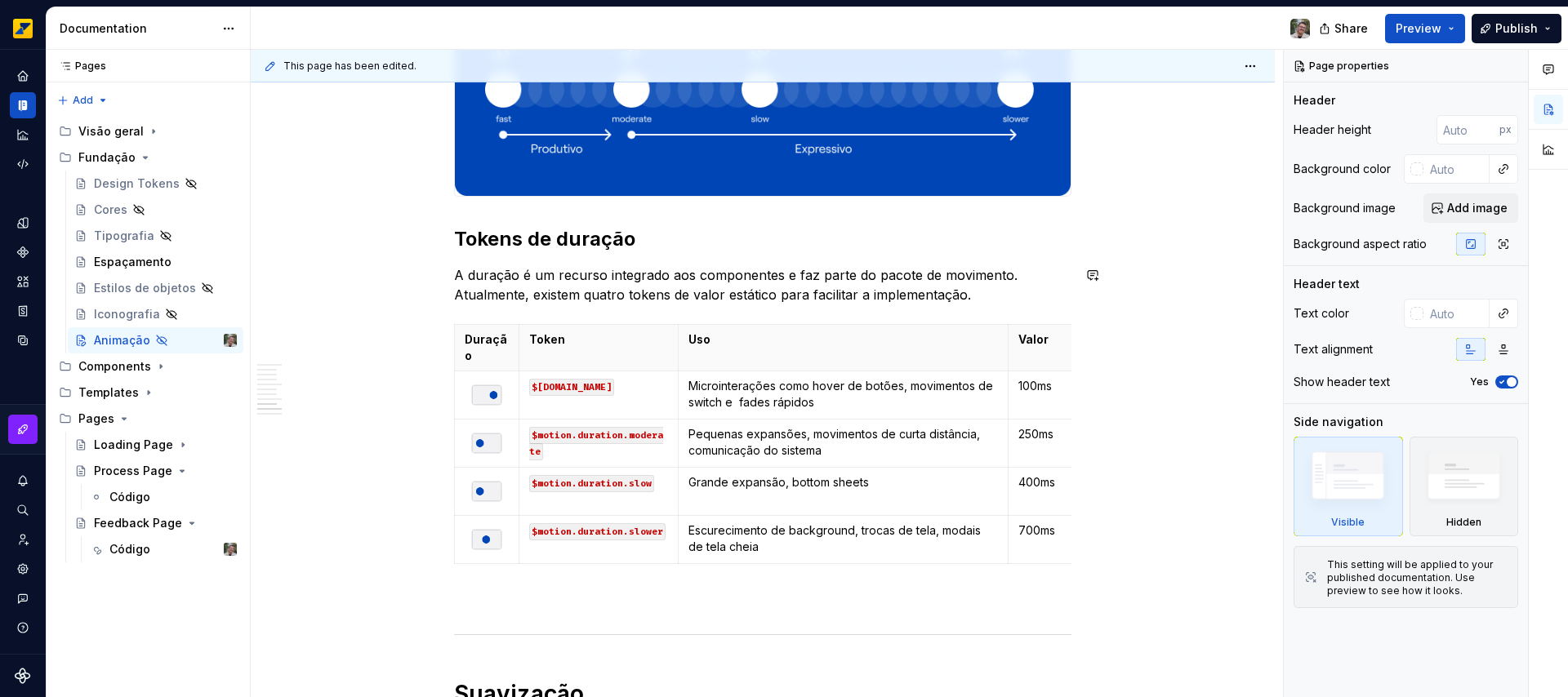
scroll to position [1964, 0]
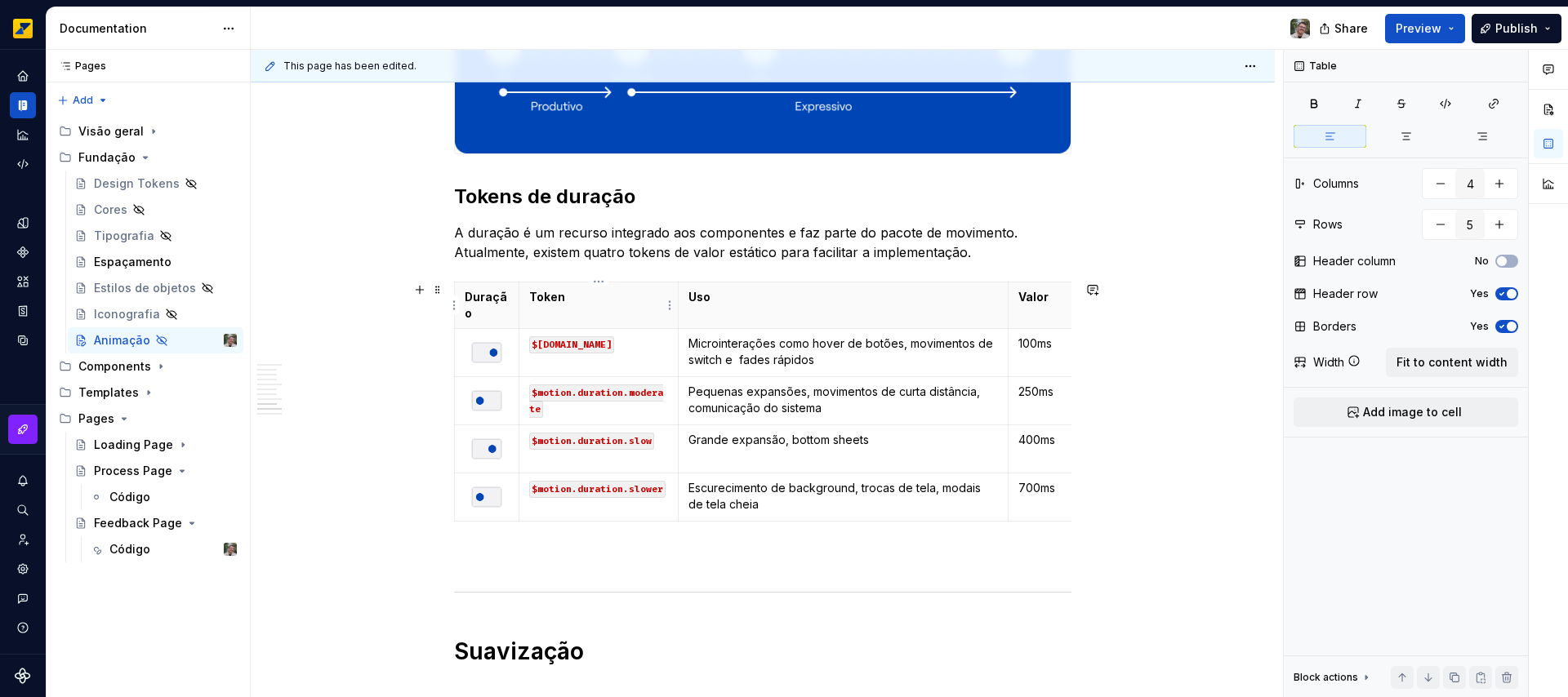
click at [608, 309] on th "Token" at bounding box center [599, 305] width 159 height 47
click at [1480, 364] on span "Fit to content width" at bounding box center [1452, 362] width 111 height 16
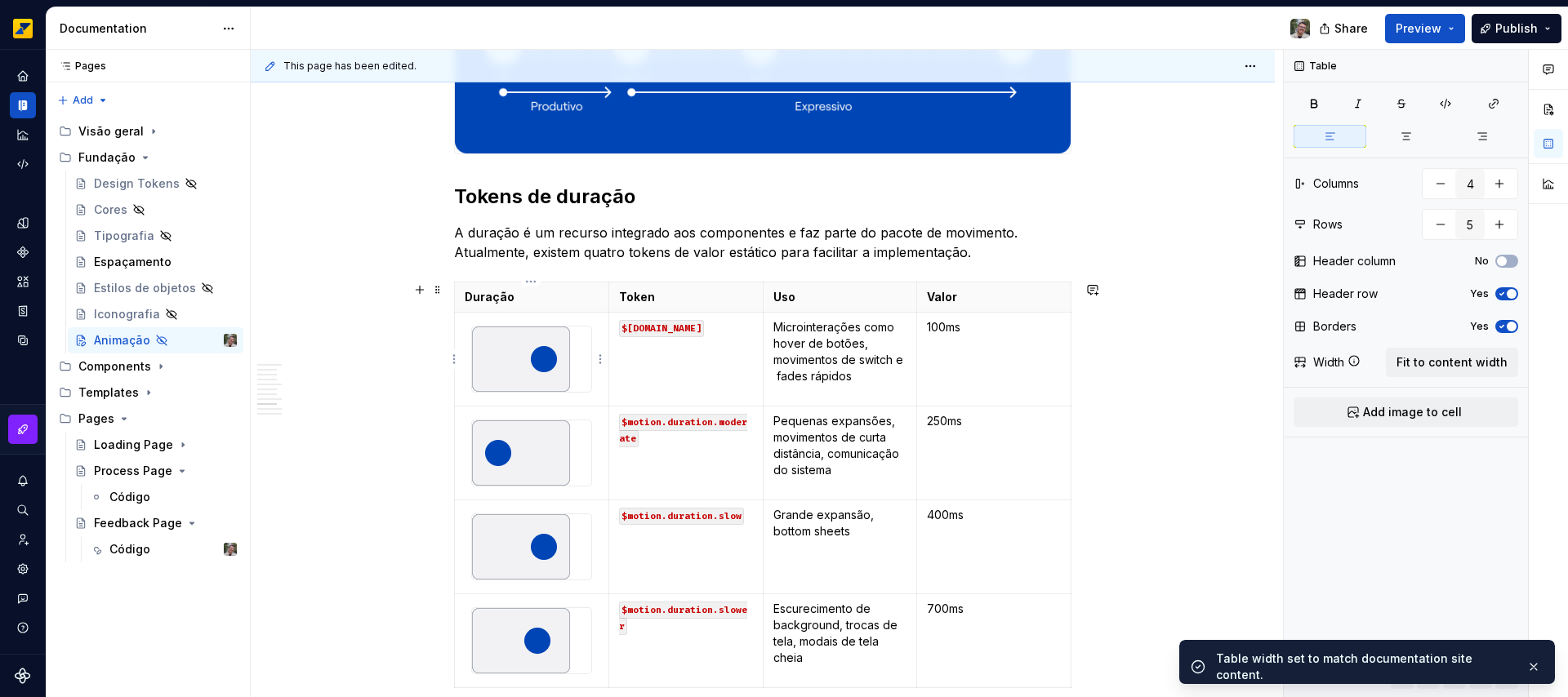
click at [563, 360] on img at bounding box center [520, 359] width 98 height 65
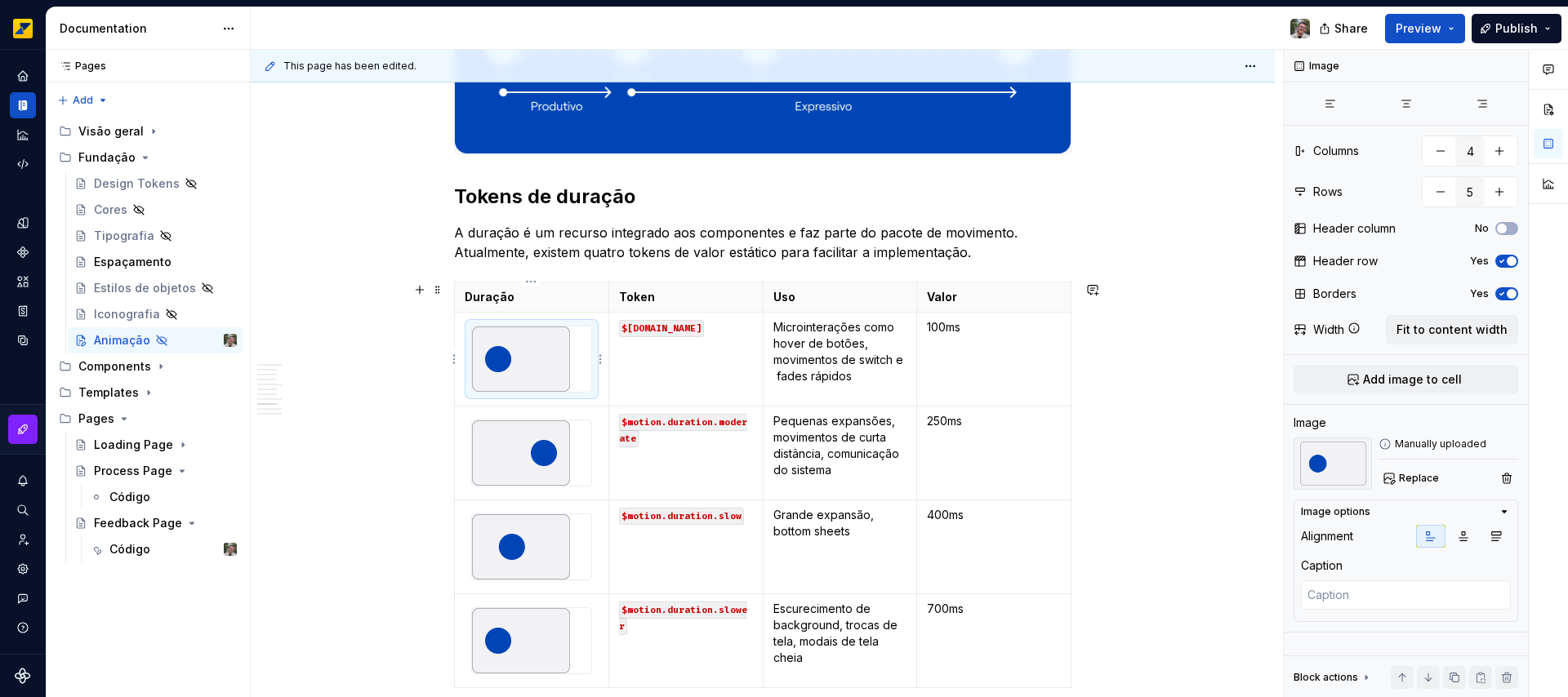
click at [550, 351] on img at bounding box center [520, 359] width 98 height 65
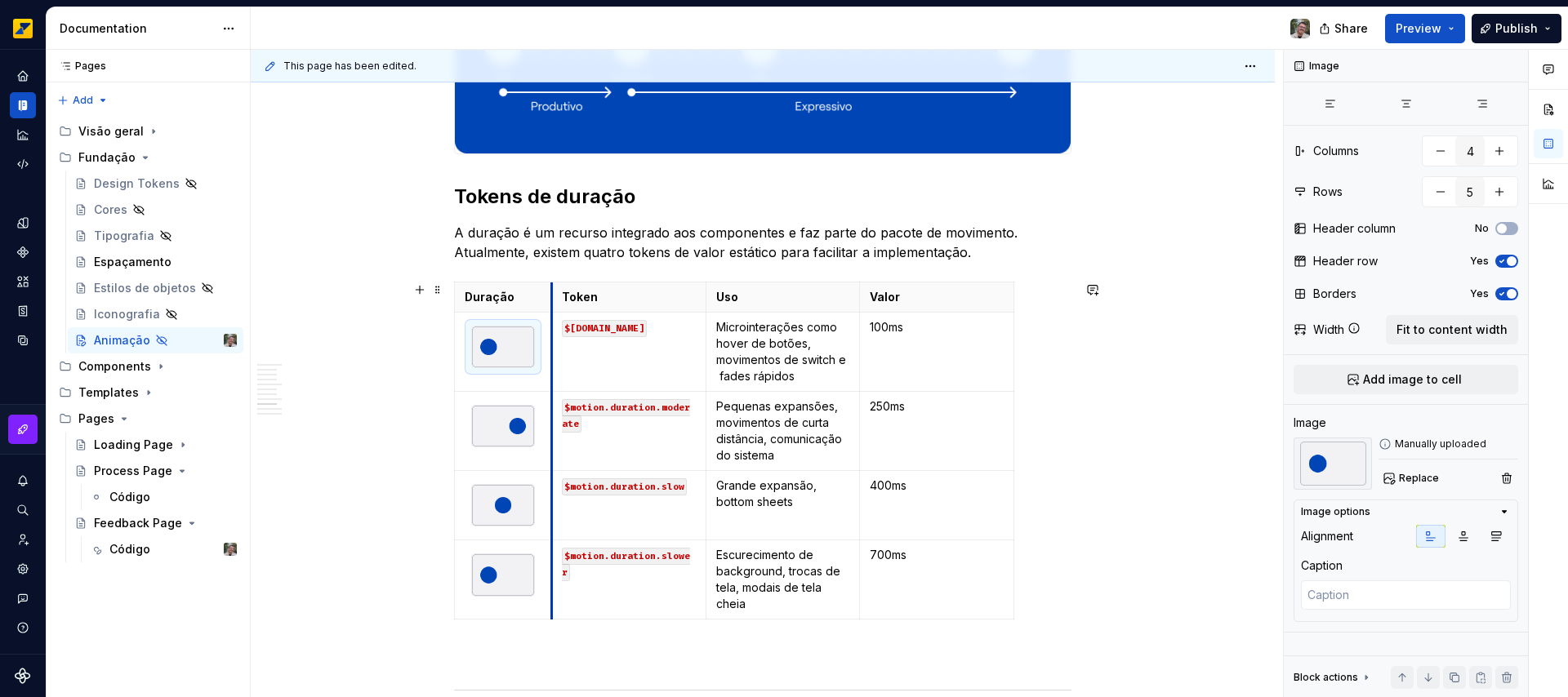
drag, startPoint x: 608, startPoint y: 308, endPoint x: 550, endPoint y: 309, distance: 58.0
click at [551, 309] on th "Token" at bounding box center [628, 296] width 154 height 30
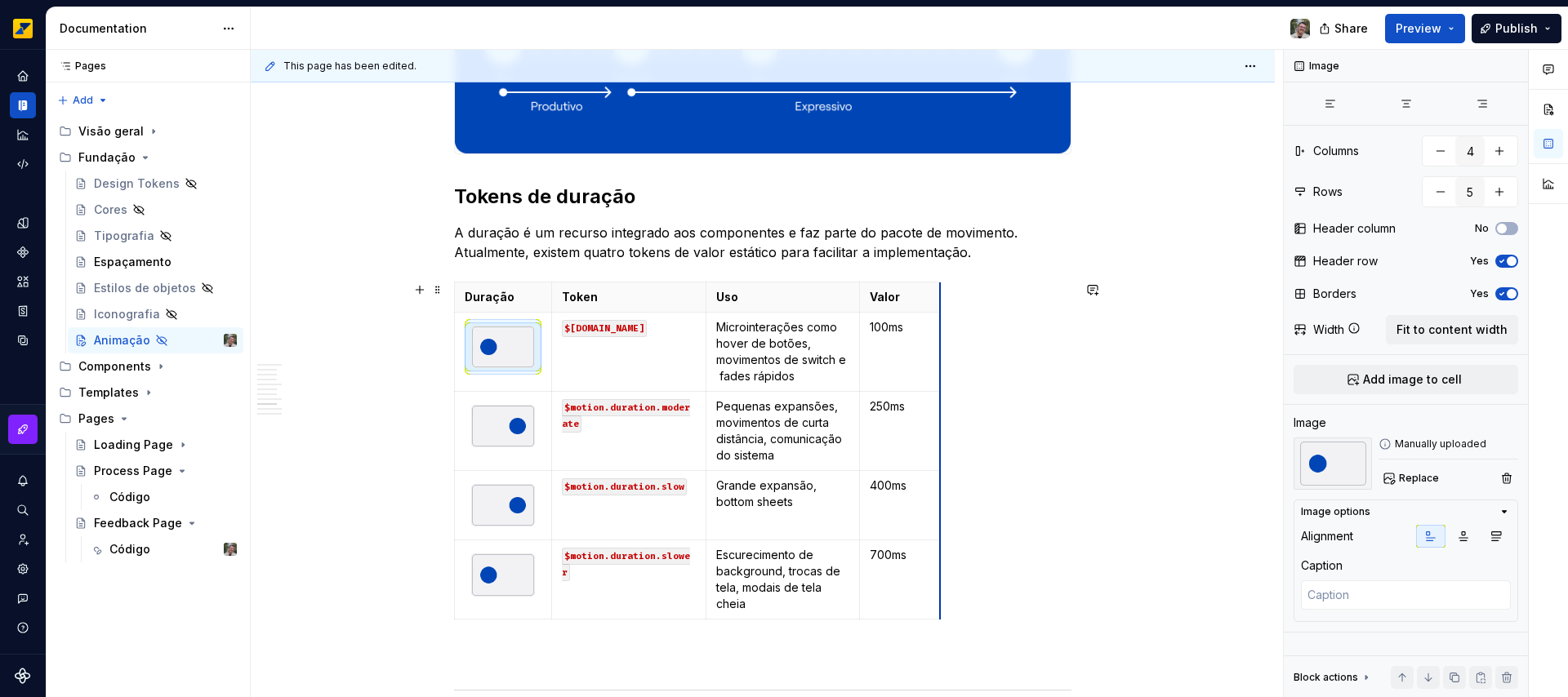
drag, startPoint x: 1012, startPoint y: 303, endPoint x: 938, endPoint y: 303, distance: 74.0
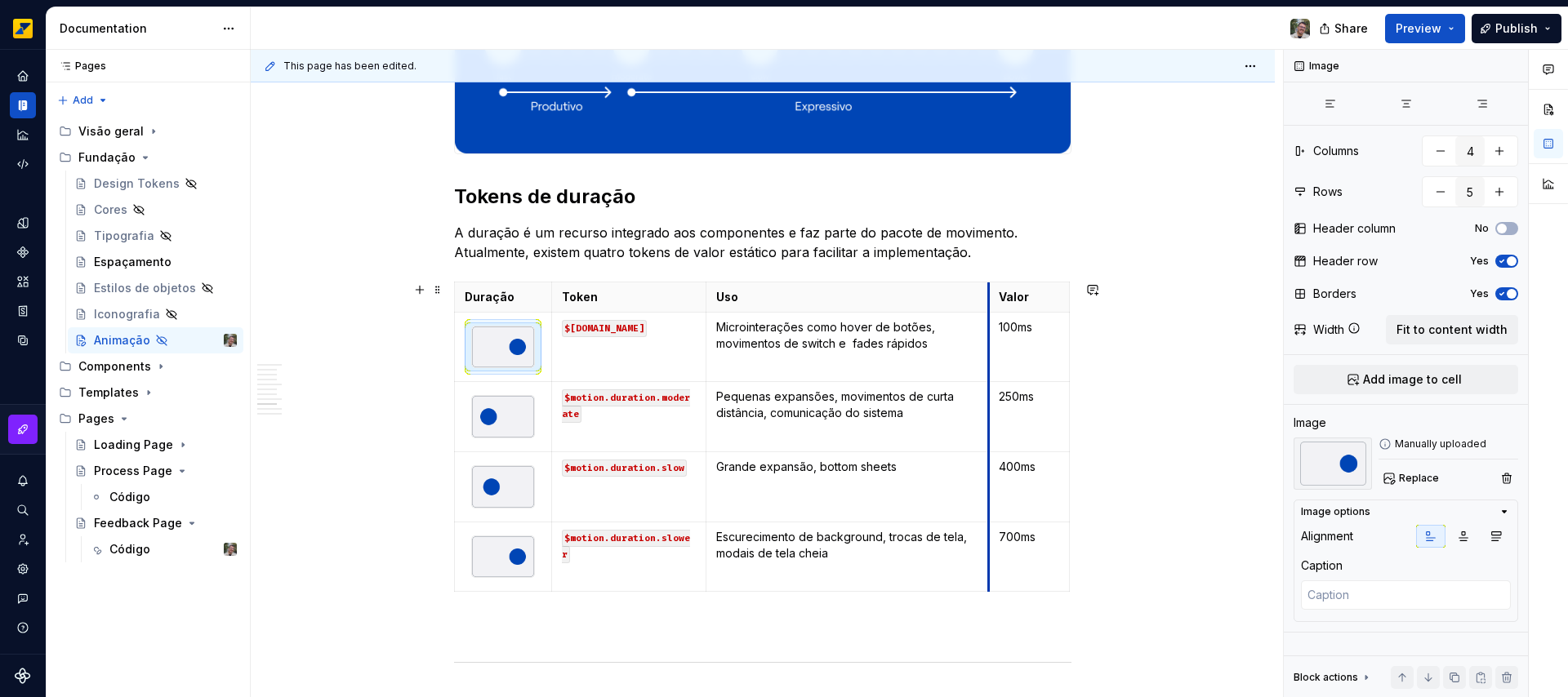
drag, startPoint x: 857, startPoint y: 303, endPoint x: 986, endPoint y: 303, distance: 129.0
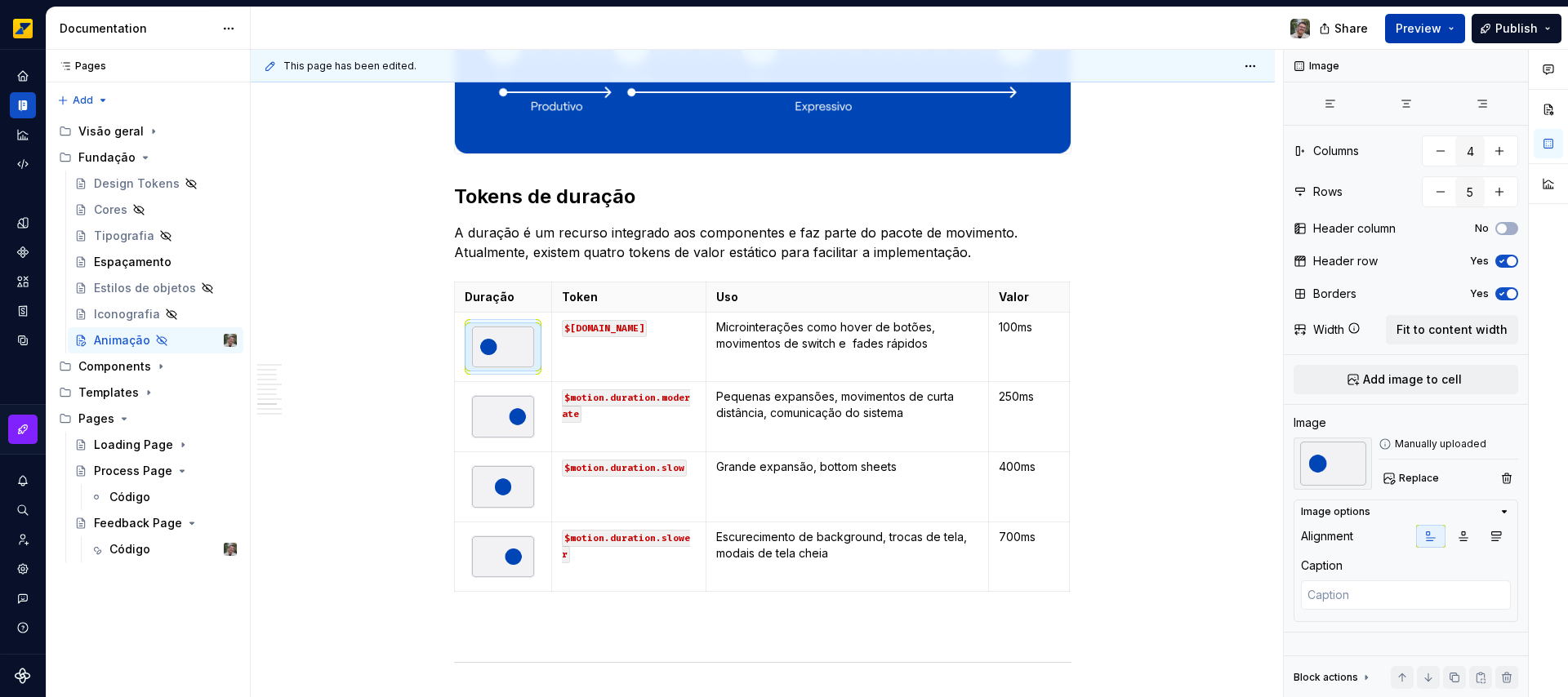
click at [1441, 29] on span "Preview" at bounding box center [1418, 29] width 46 height 16
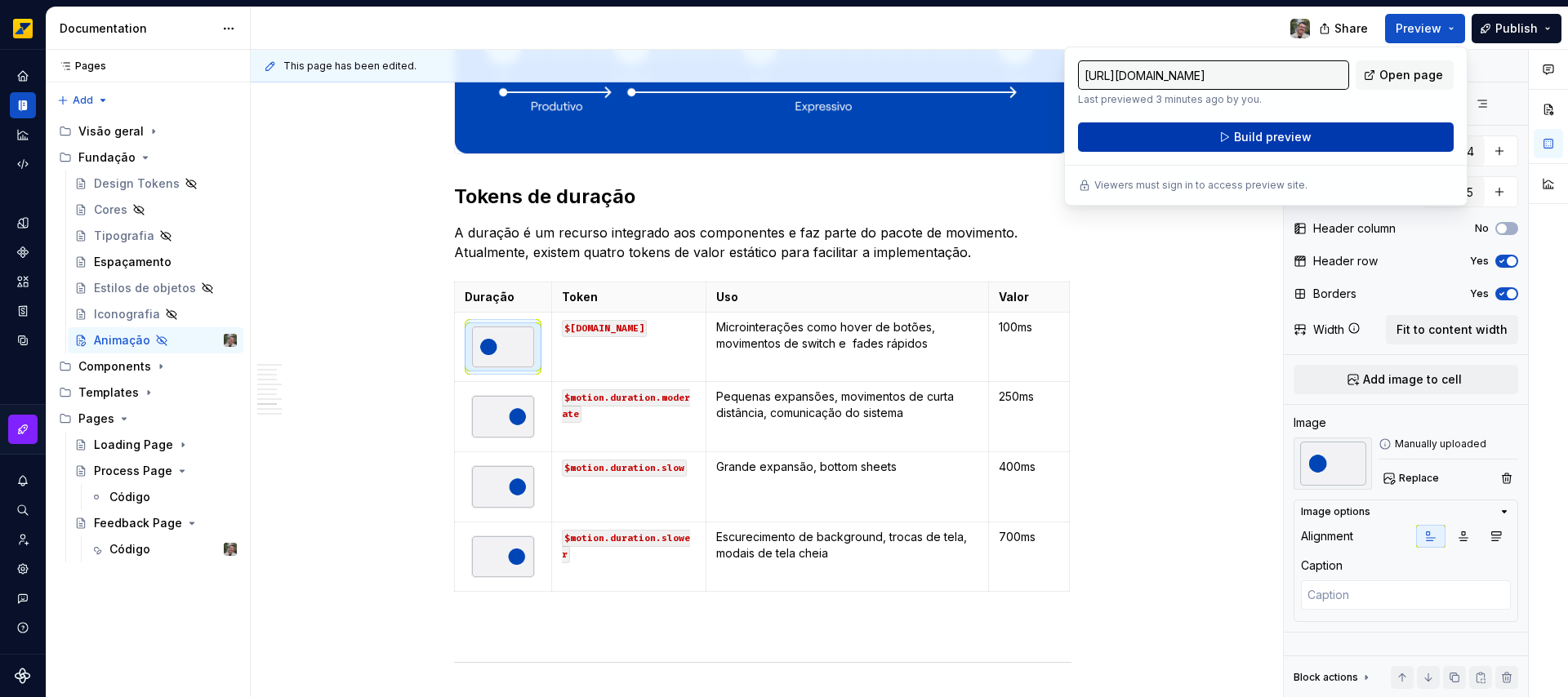
click at [1261, 135] on span "Build preview" at bounding box center [1272, 137] width 77 height 16
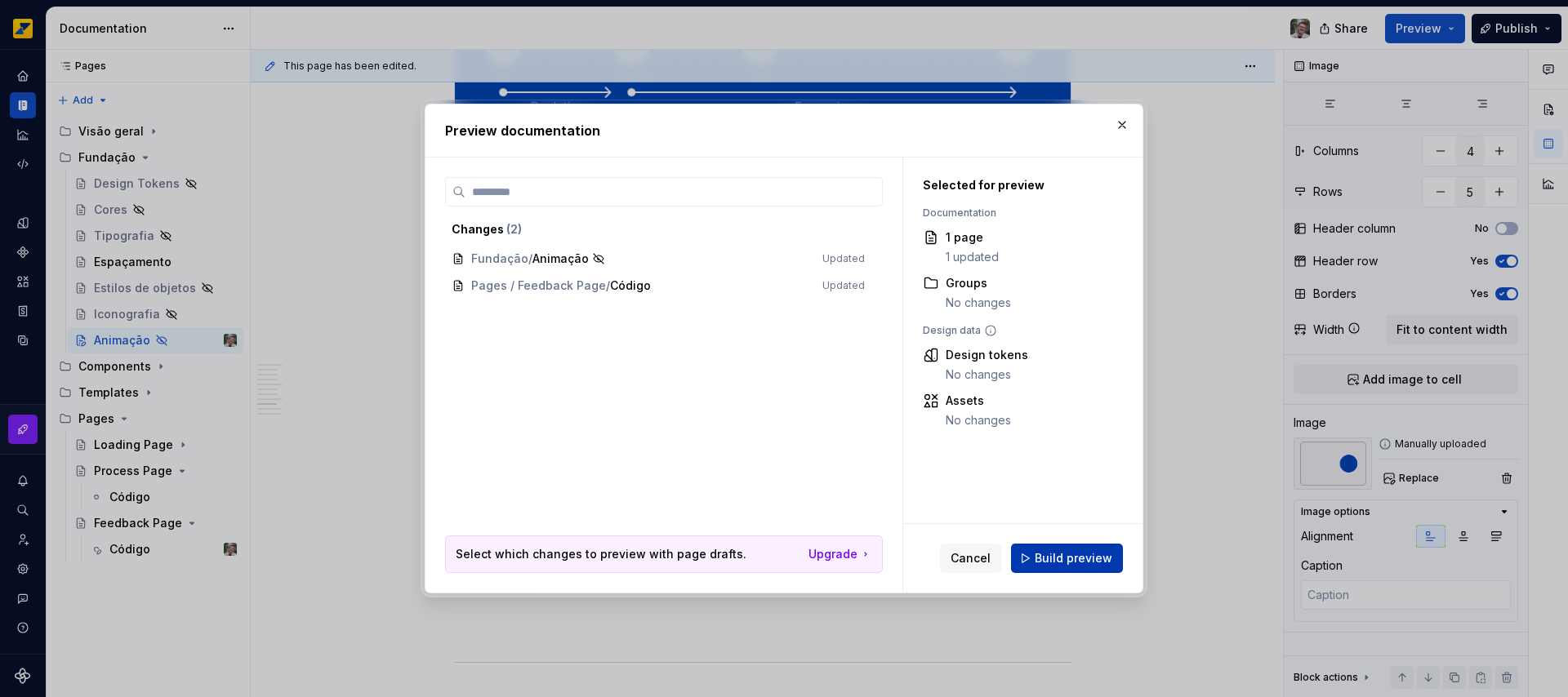
click at [1069, 565] on span "Build preview" at bounding box center [1072, 558] width 77 height 16
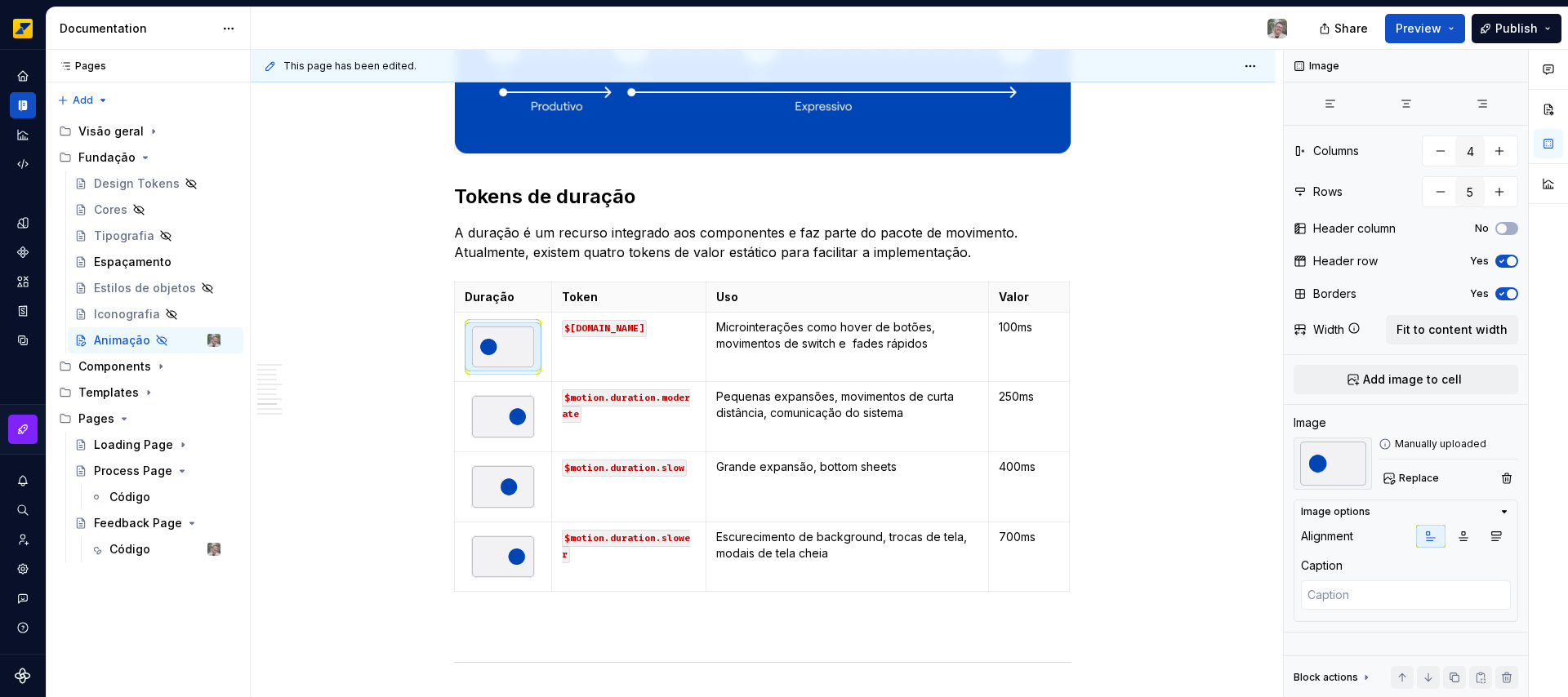
type textarea "*"
